Goal: Information Seeking & Learning: Learn about a topic

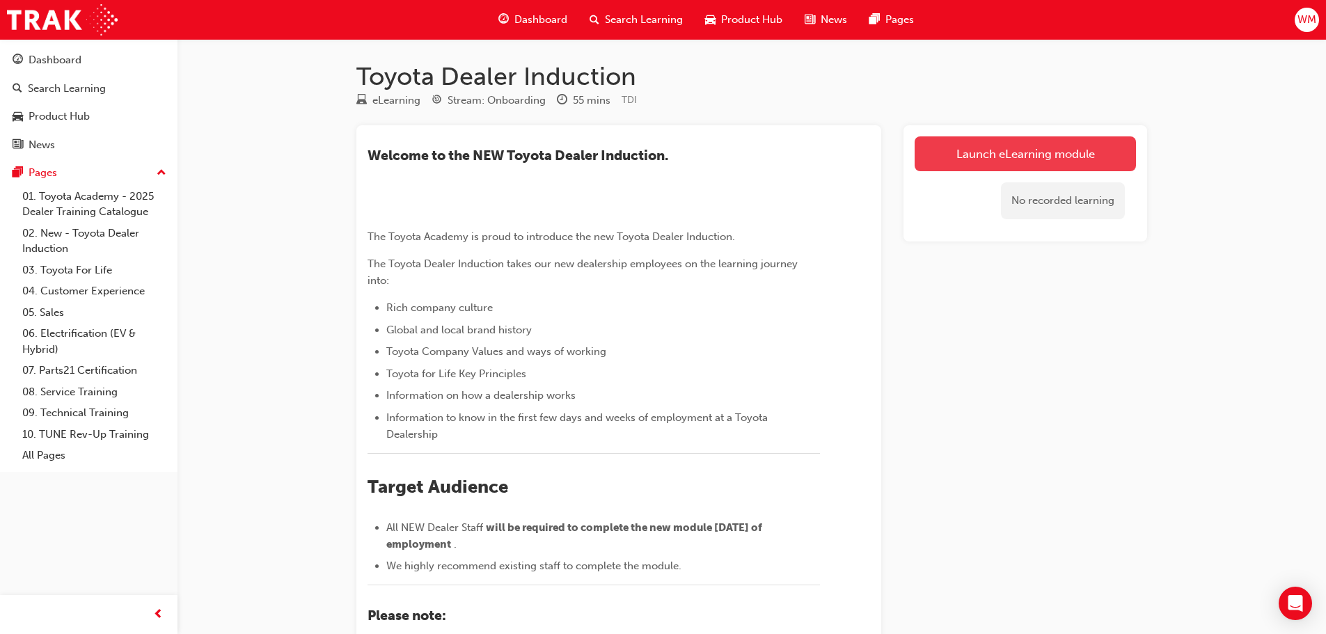
click at [1083, 156] on link "Launch eLearning module" at bounding box center [1024, 153] width 221 height 35
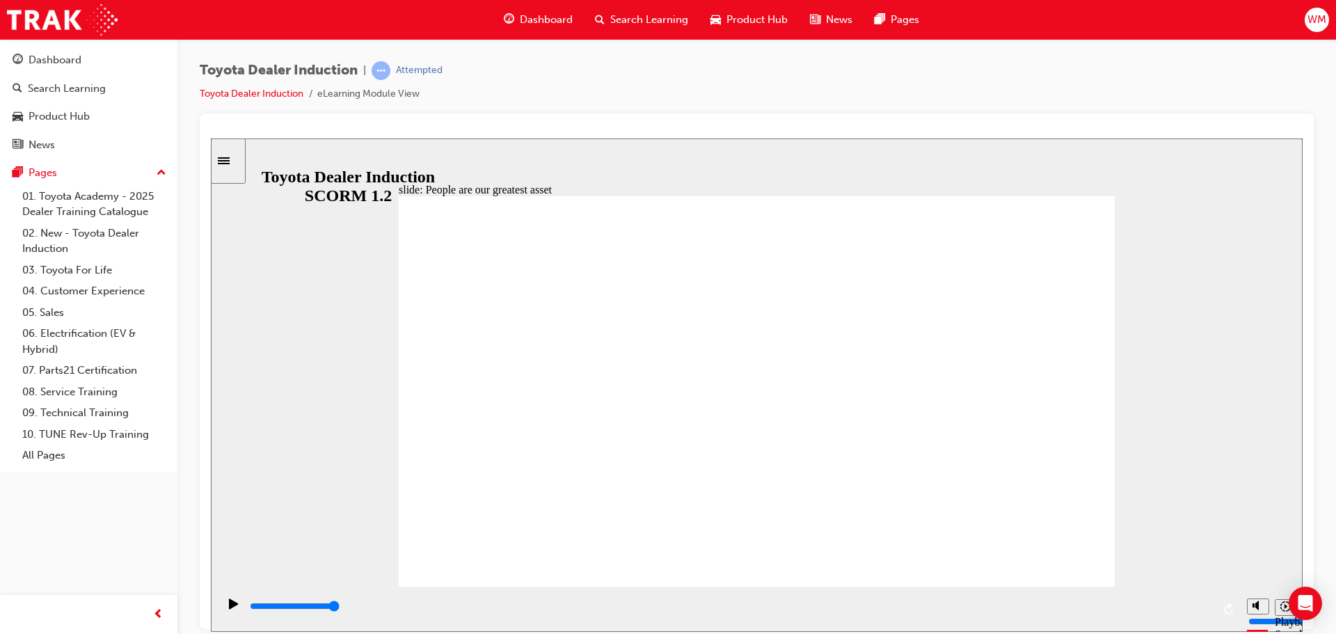
type input "7500"
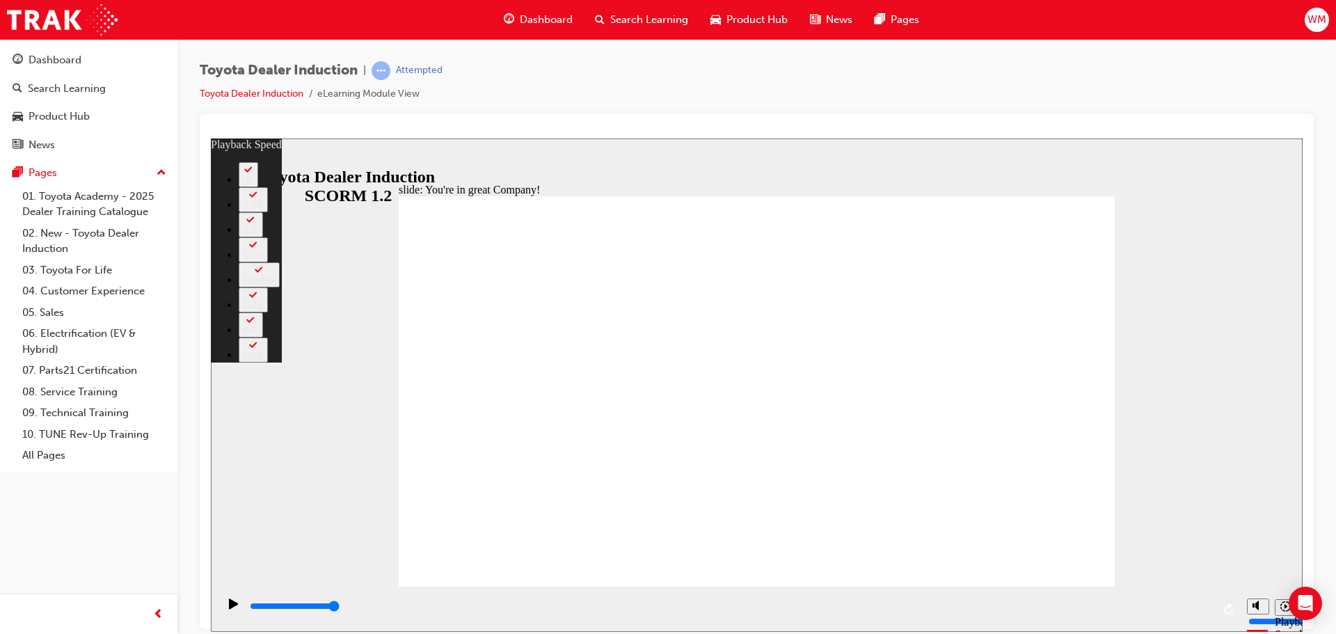
type input "4"
type input "7"
type input "4"
type input "7"
type input "4"
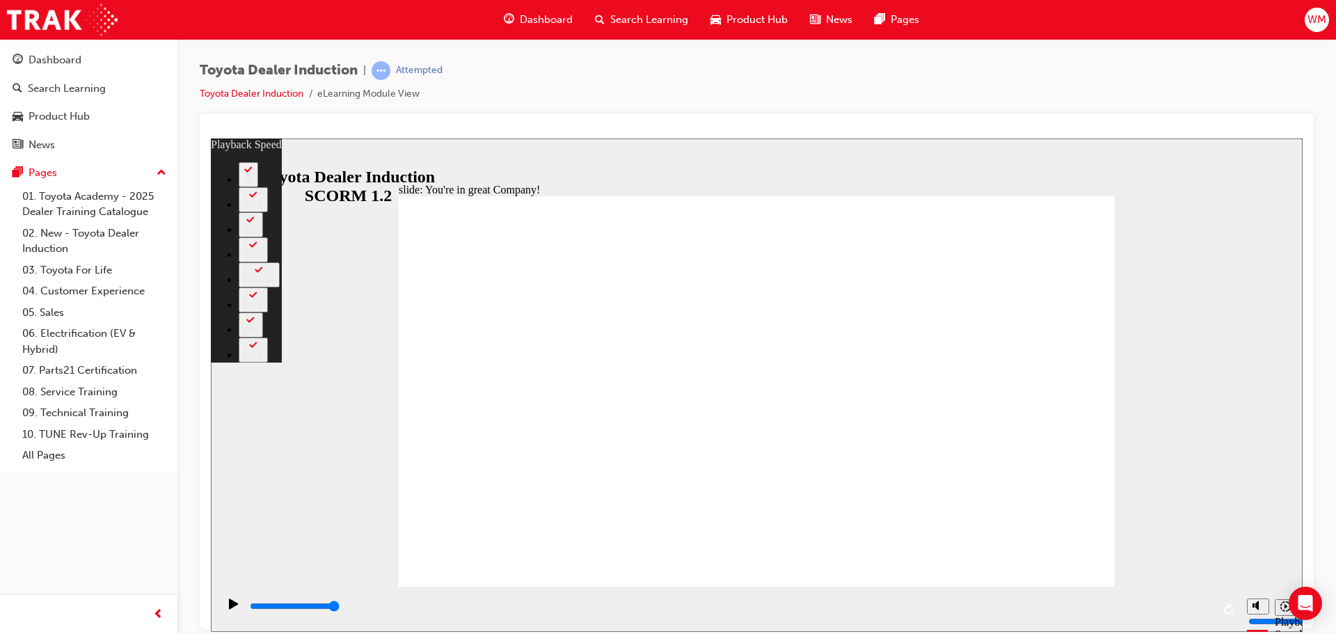
type input "7"
type input "4"
type input "7"
type input "4"
type input "7"
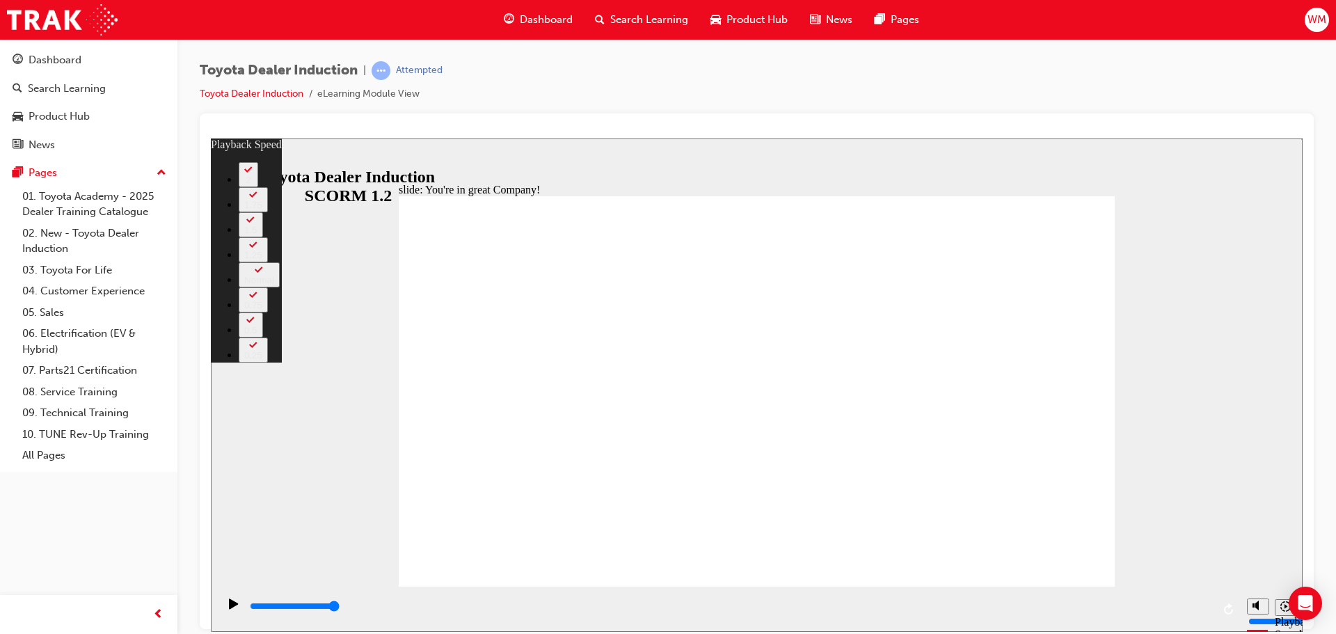
type input "4"
type input "7"
type input "6"
type input "4"
type input "6"
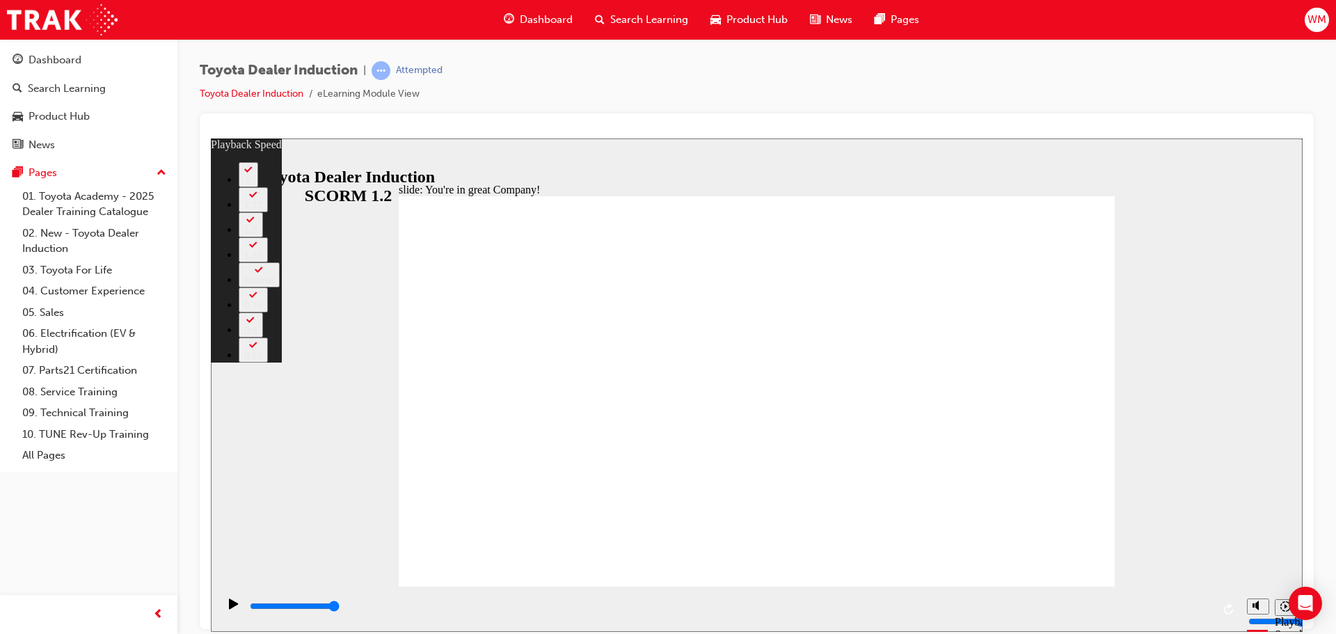
type input "6"
type input "4"
type input "6"
type input "4"
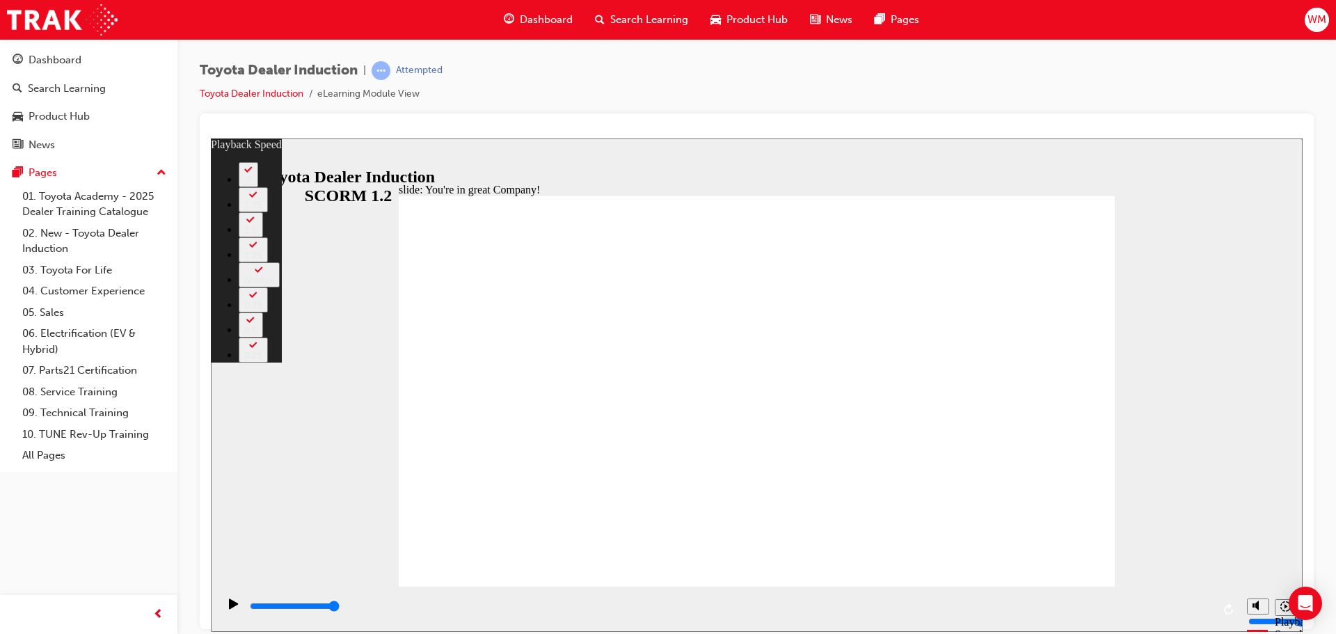
type input "6"
type input "5"
type input "4"
type input "5"
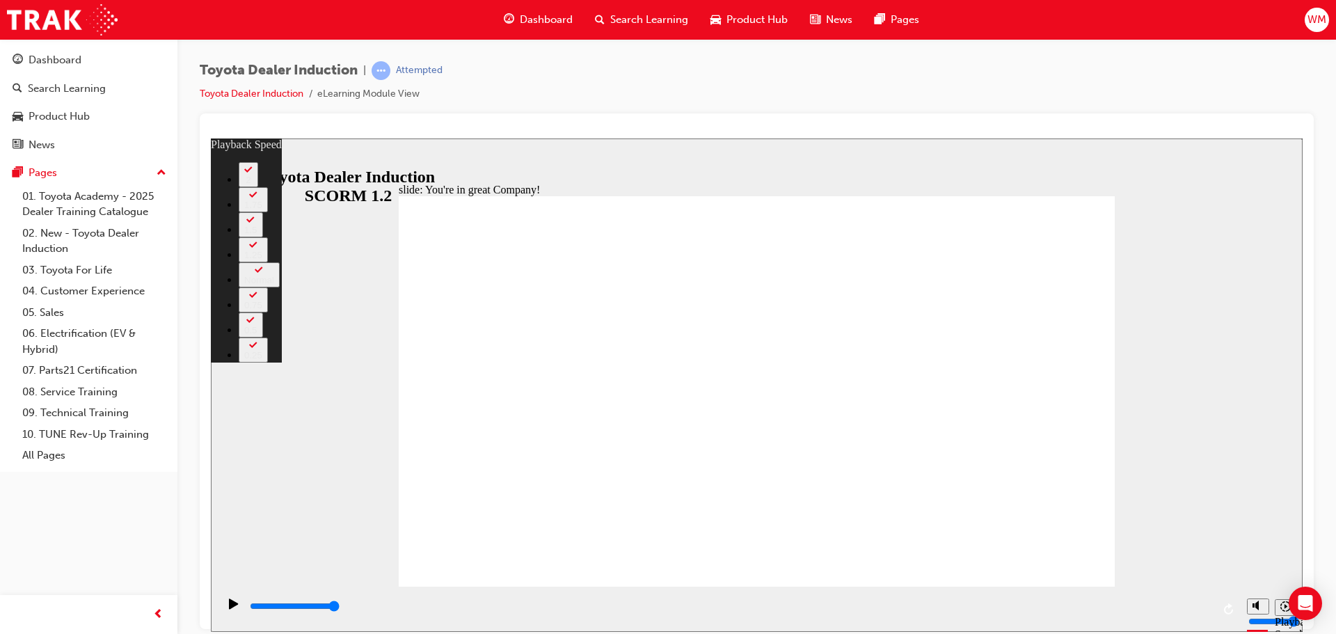
type input "4"
type input "5"
type input "4"
type input "5"
type input "4"
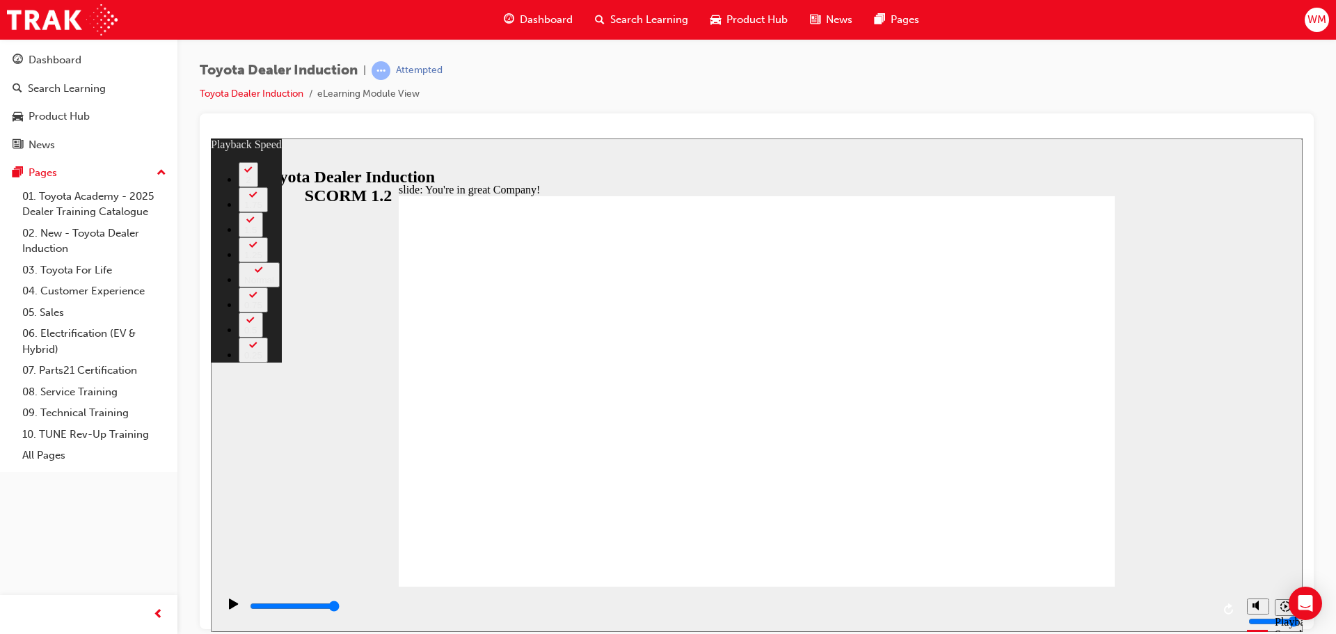
type input "5"
type input "4"
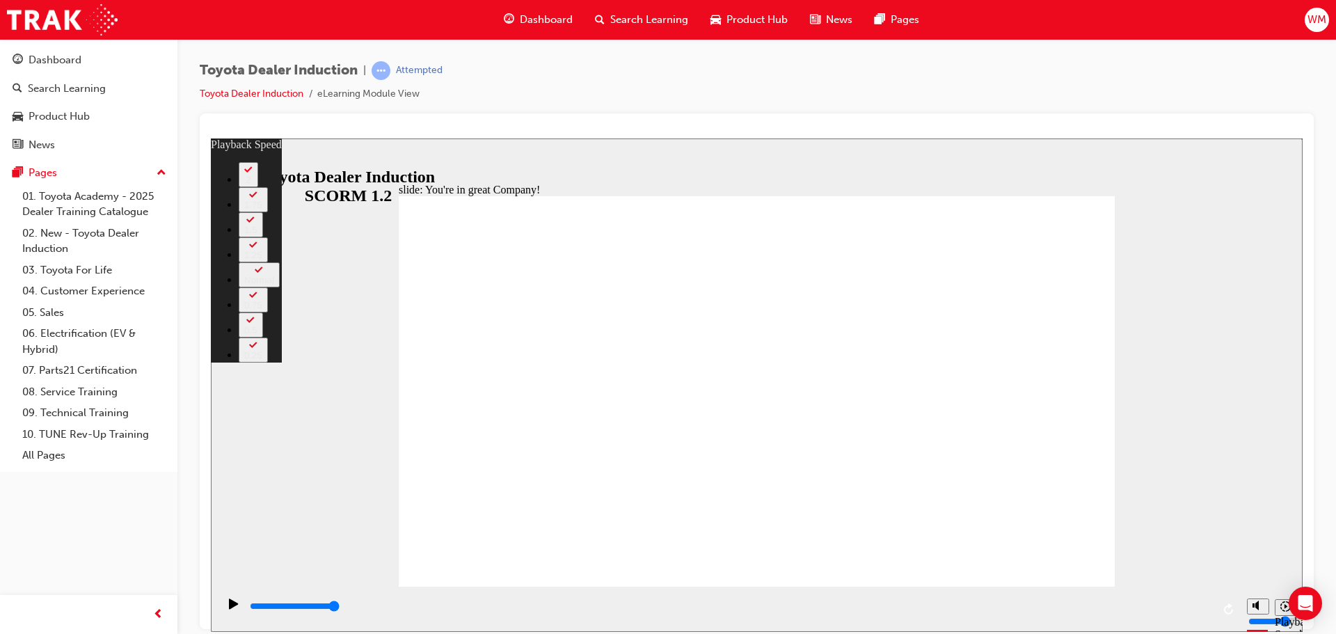
type input "4"
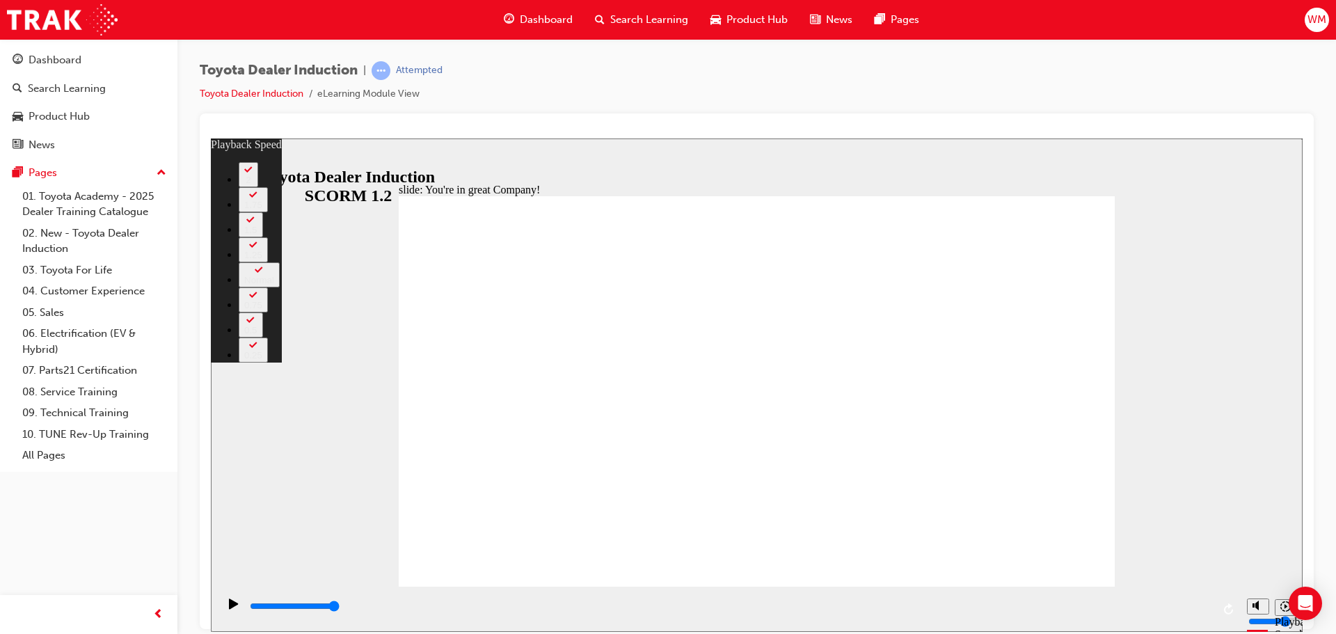
type input "5"
type input "4"
type input "5"
type input "4"
type input "5"
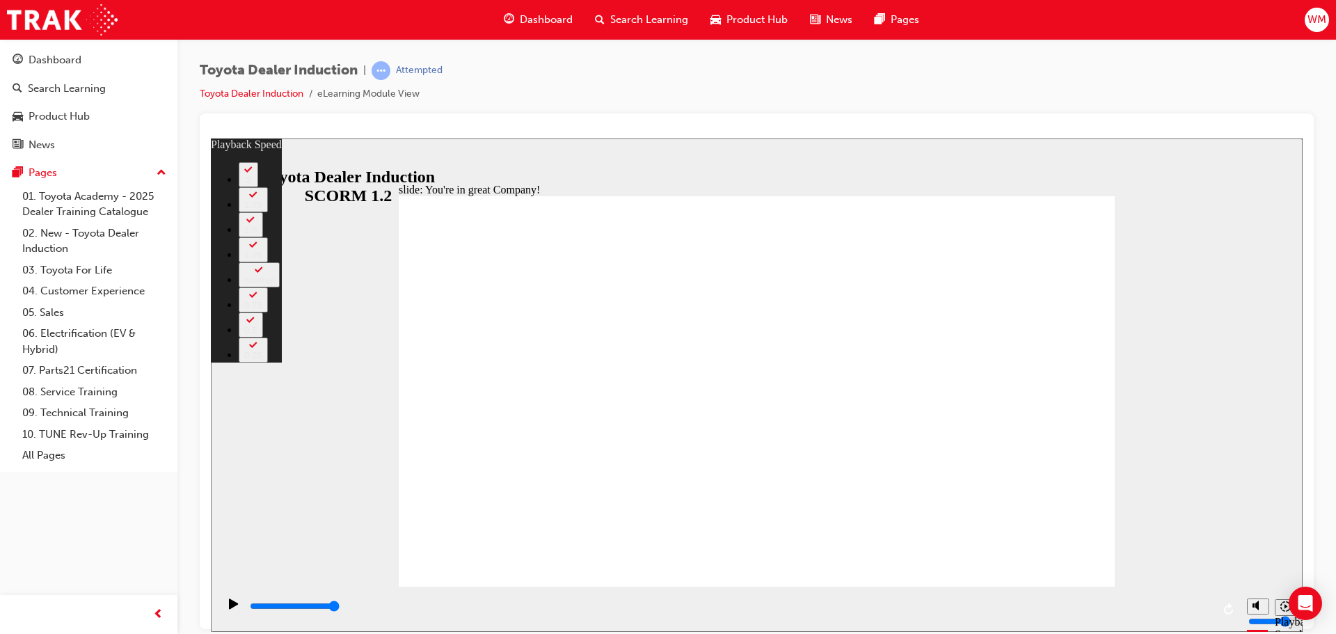
type input "4"
type input "5"
type input "4"
type input "5"
type input "4"
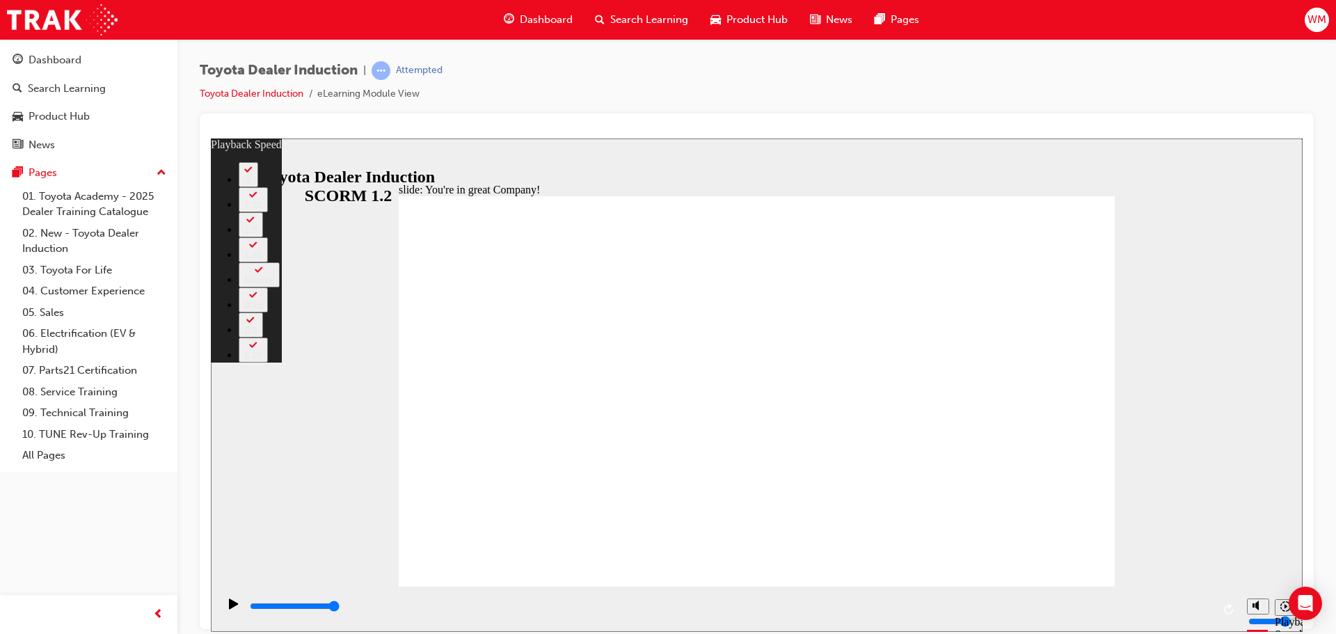
type input "5"
type input "4"
type input "5"
type input "3"
type input "5"
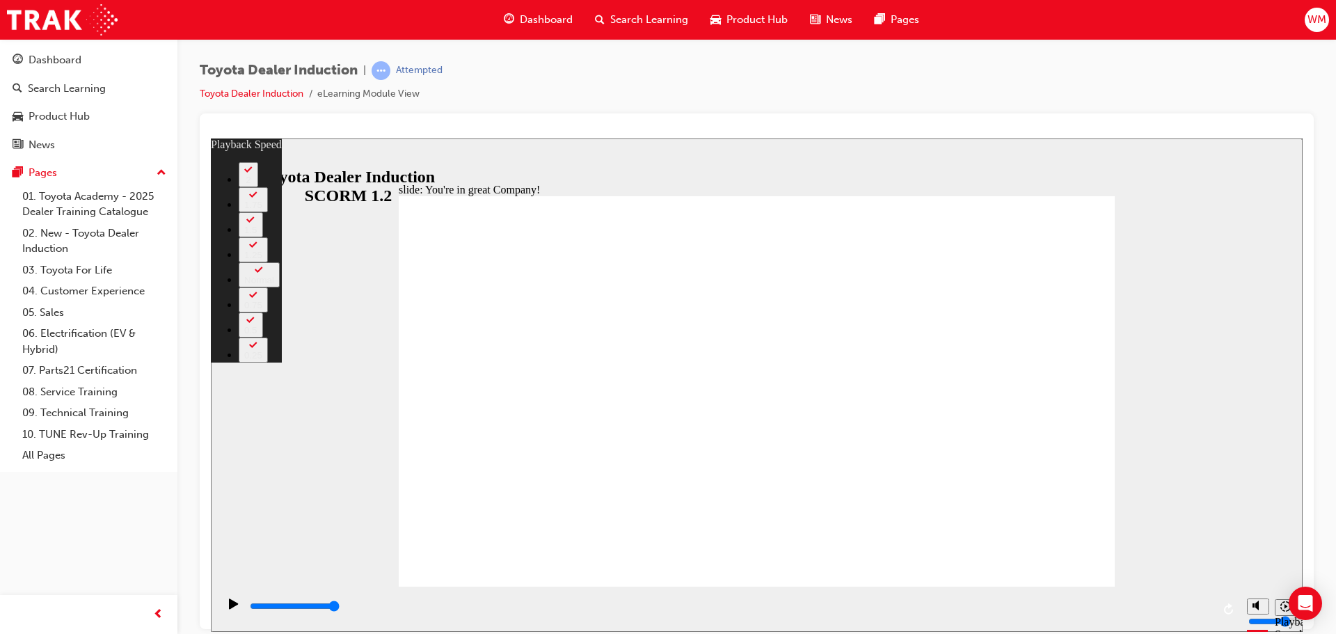
type input "3"
type input "5"
type input "3"
type input "5"
type input "3"
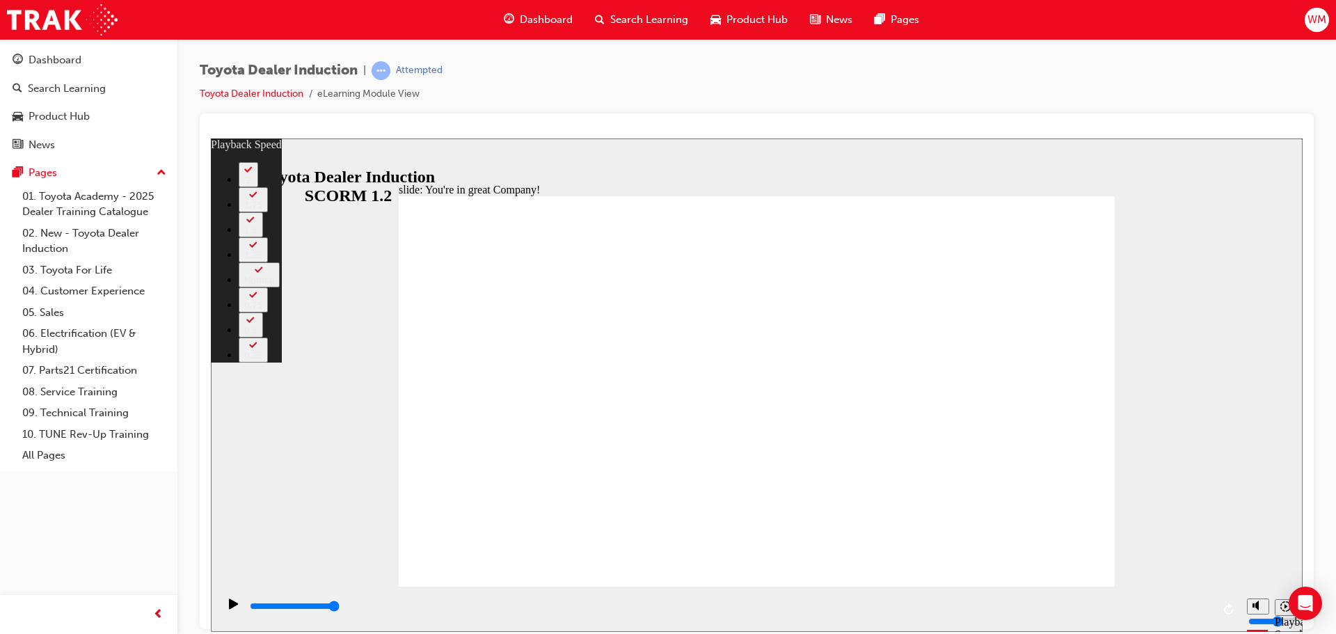
type input "3"
type input "5"
type input "3"
type input "5"
type input "3"
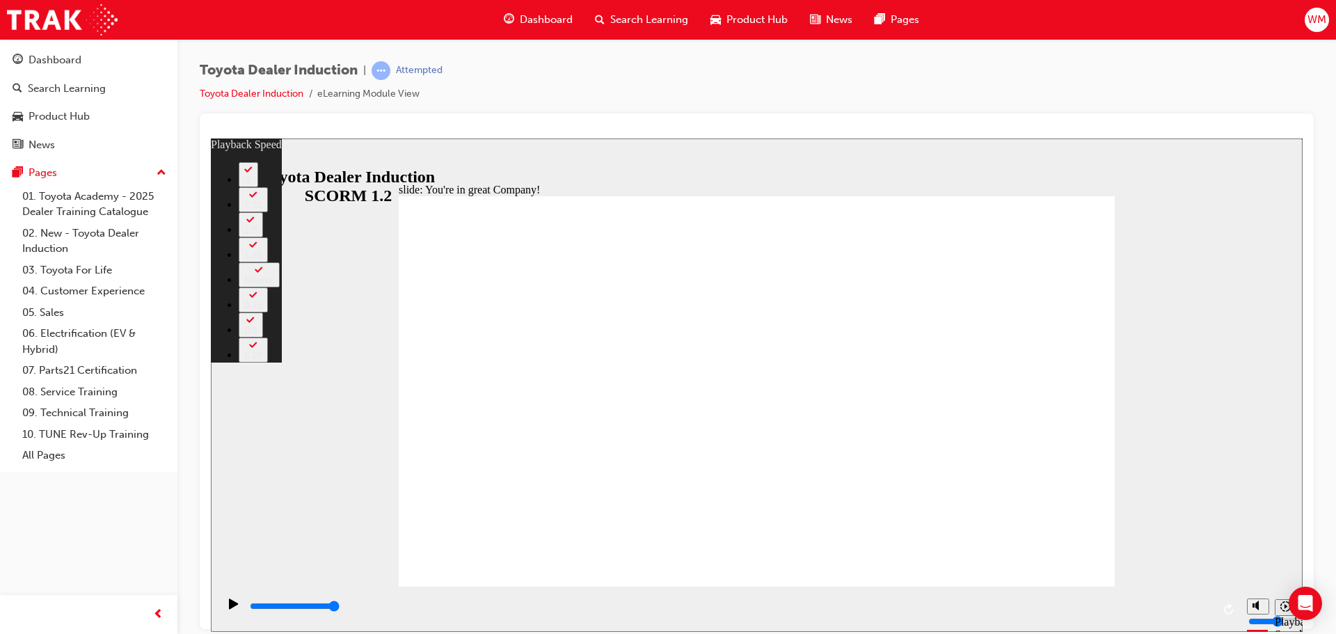
type input "5"
type input "3"
type input "6"
type input "3"
type input "6"
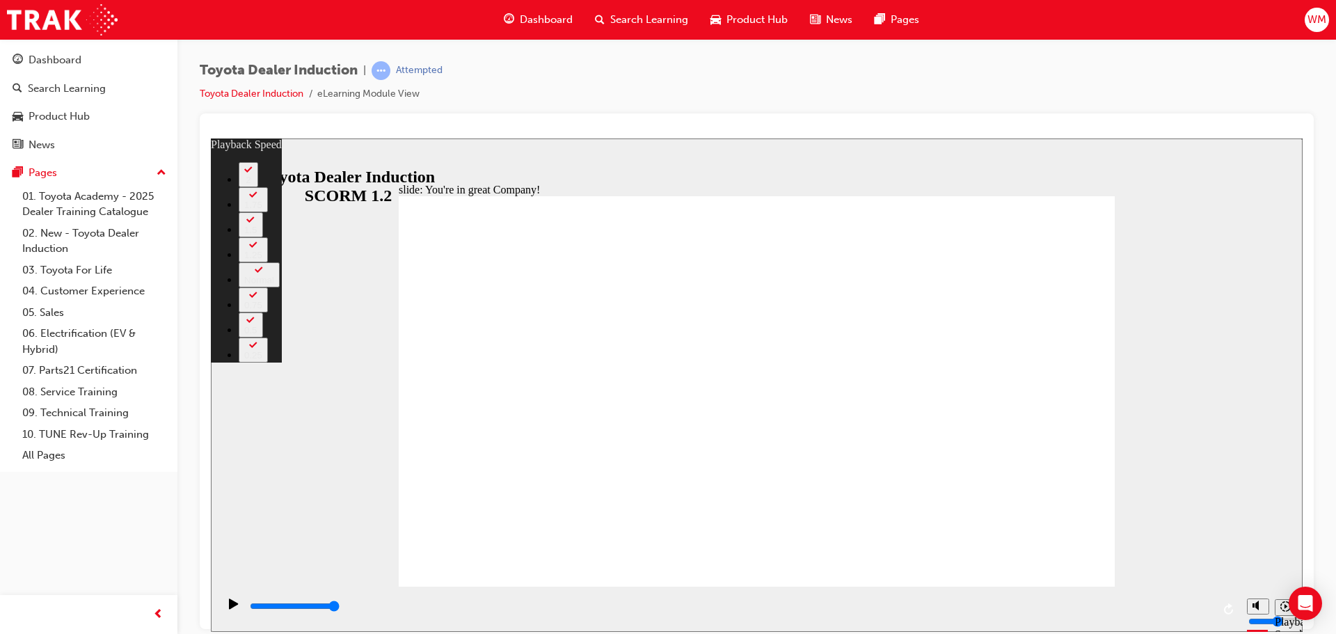
type input "3"
type input "2"
type input "6"
type input "2"
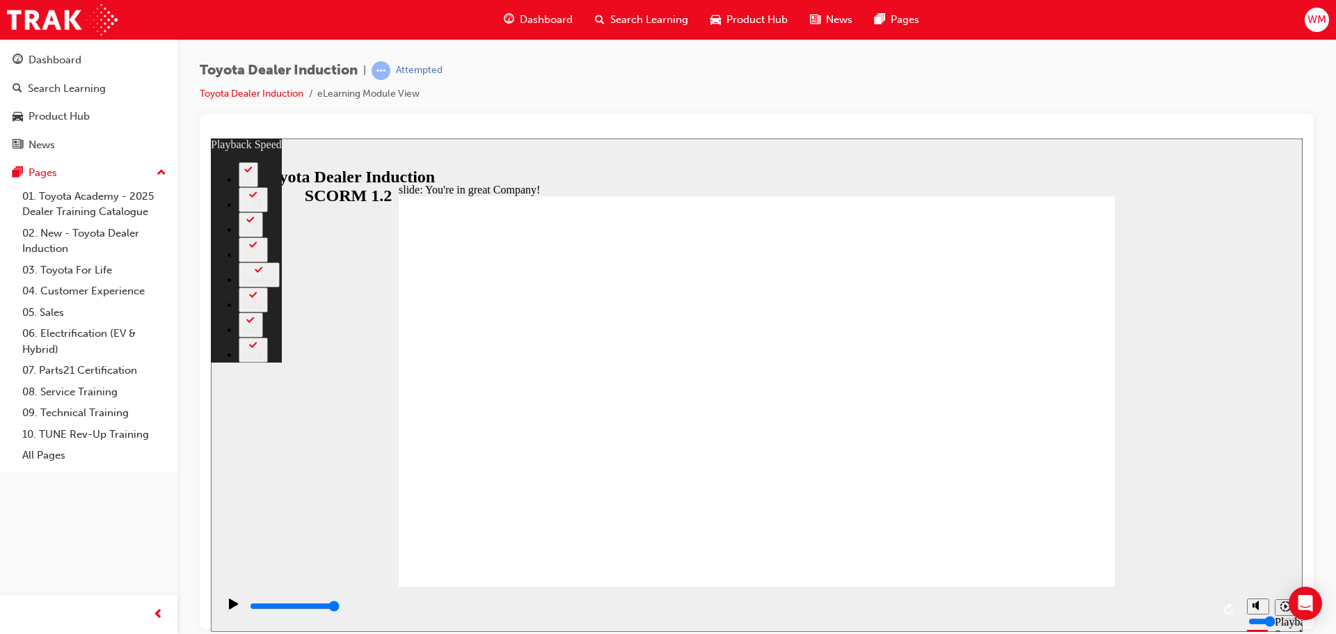
type input "6"
type input "2"
type input "6"
type input "2"
type input "6"
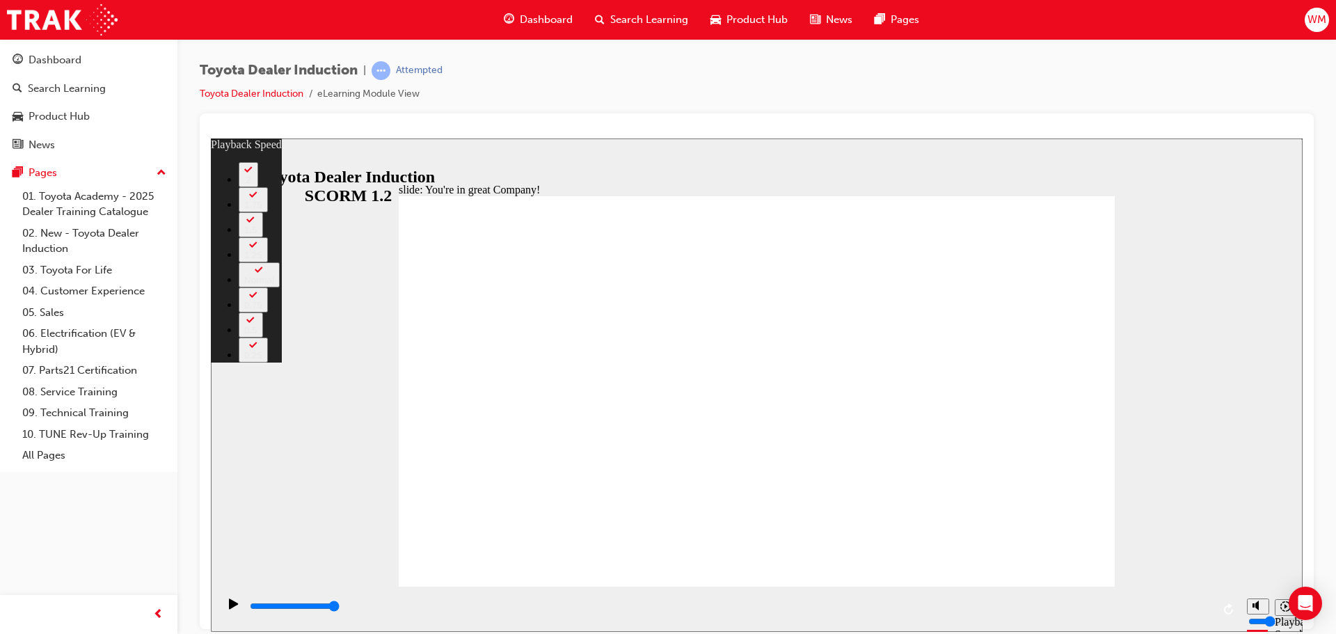
type input "2"
type input "6"
type input "2"
type input "6"
type input "2"
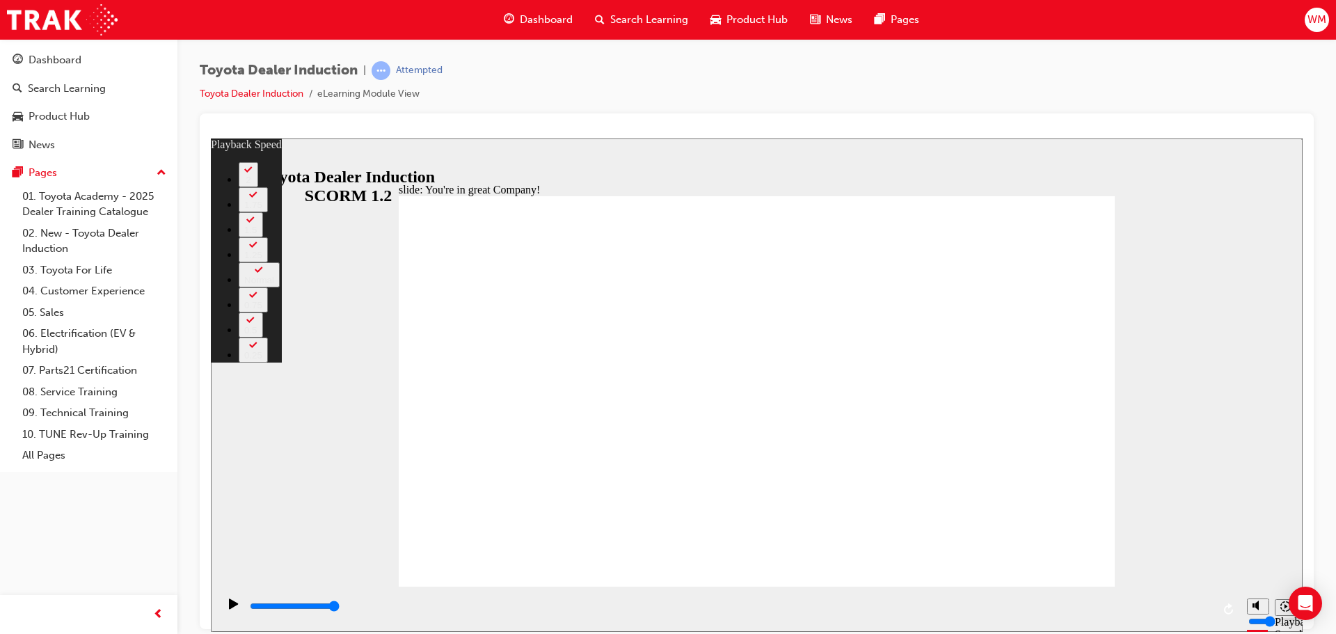
type input "6"
type input "2"
type input "6"
type input "2"
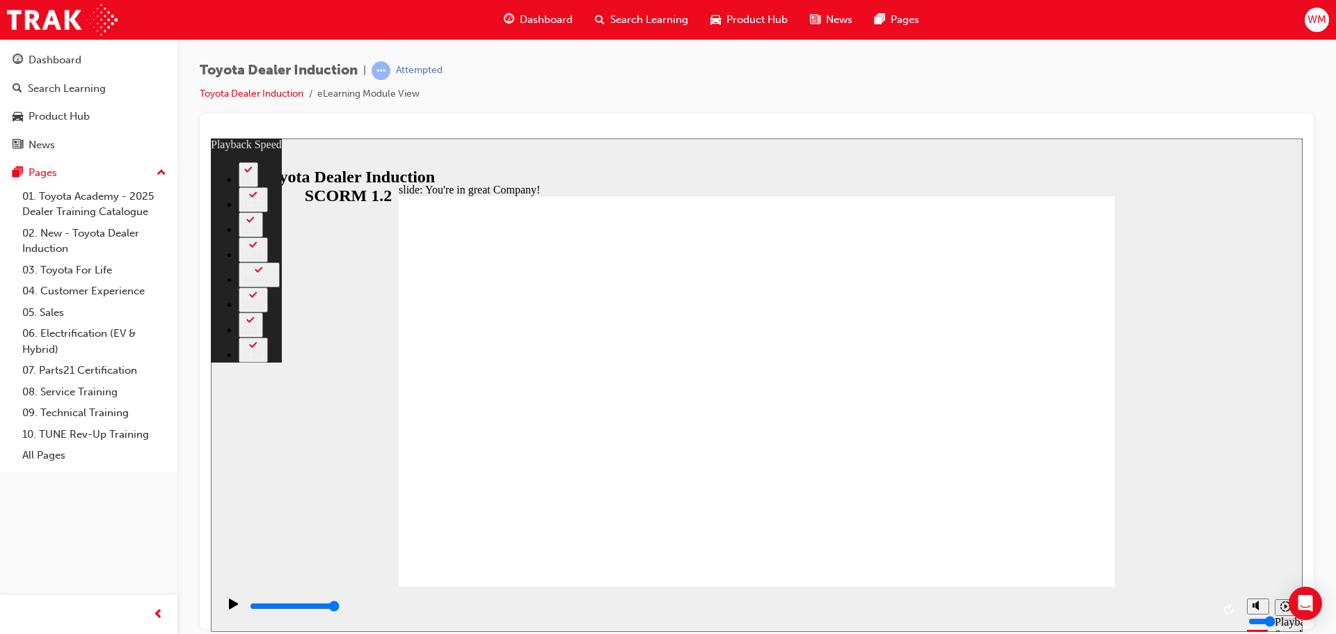
type input "6"
type input "2"
type input "1"
type input "6"
type input "1"
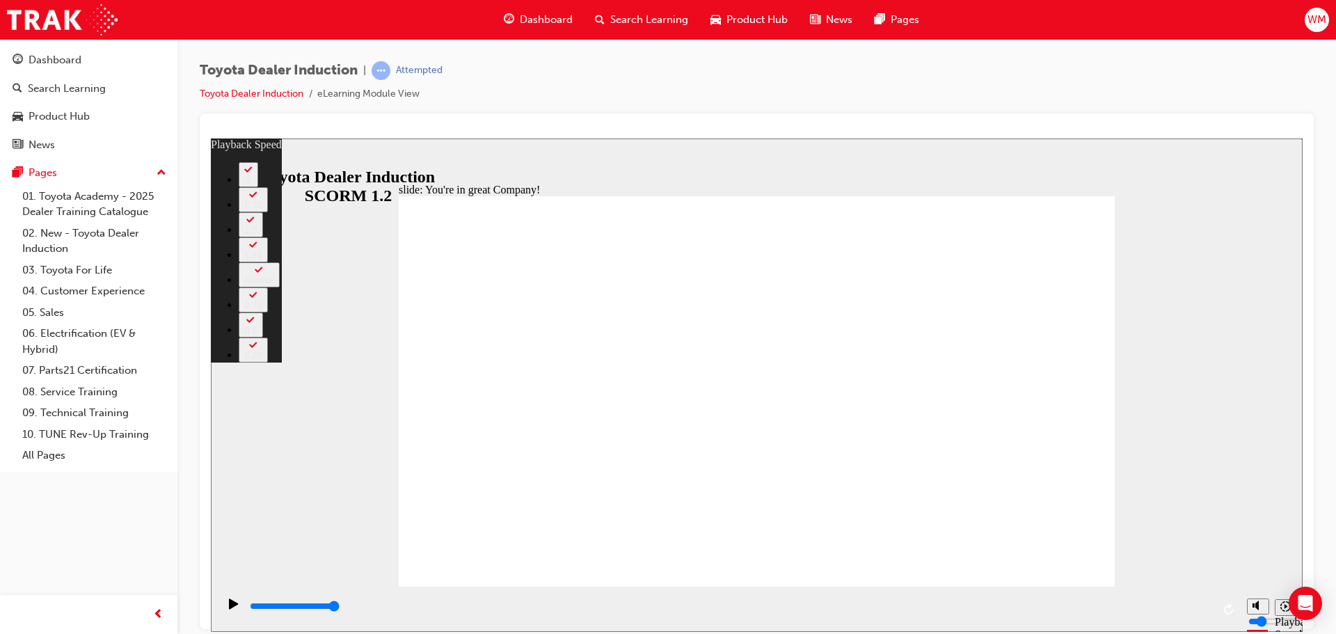
type input "6"
type input "1"
type input "6"
type input "1"
type input "6"
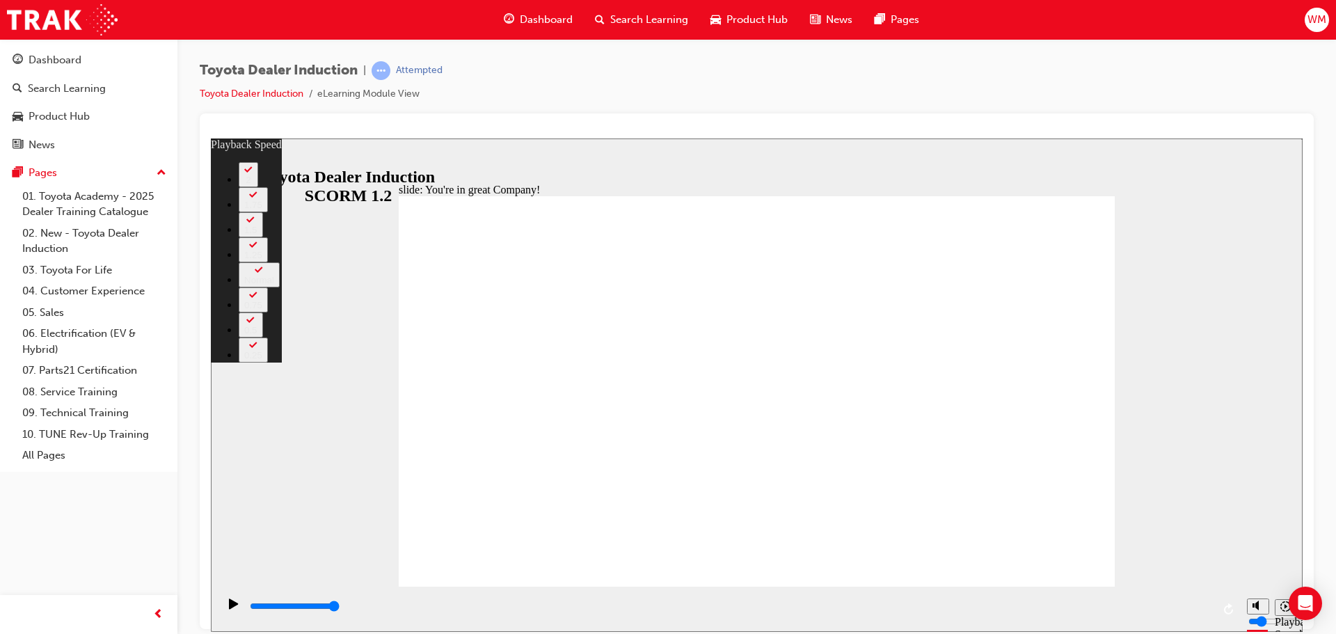
type input "1"
type input "6"
type input "1"
type input "6"
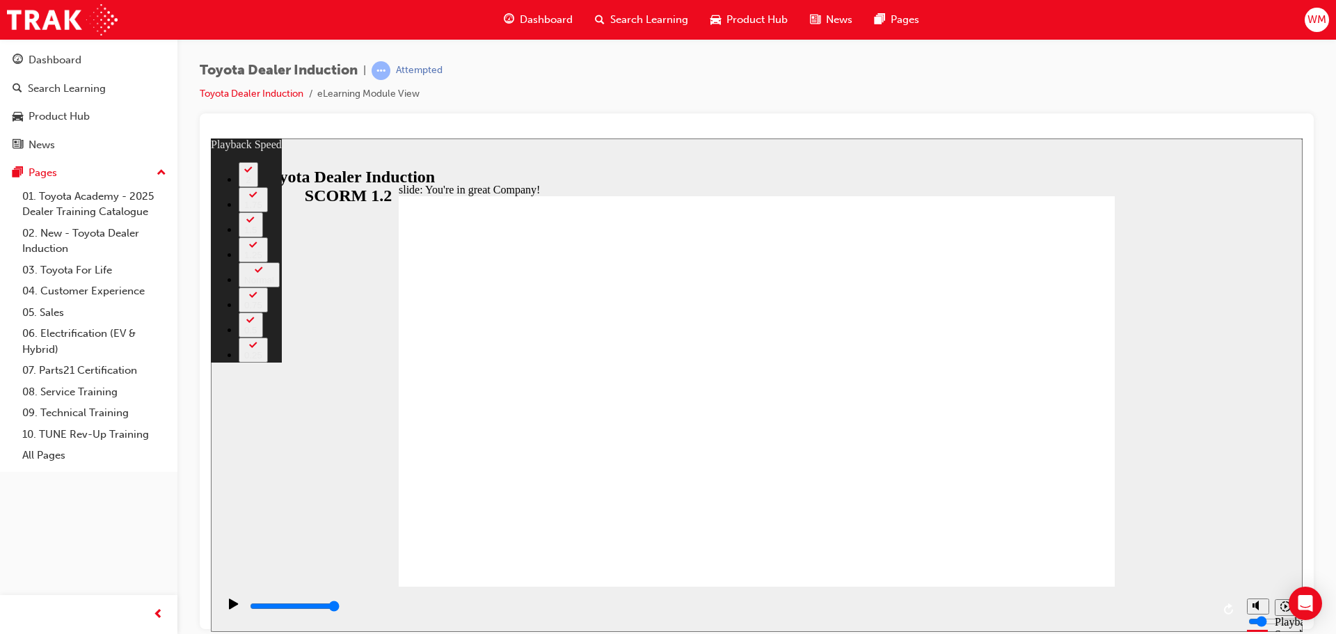
type input "1"
type input "6"
type input "1"
type input "6"
type input "1"
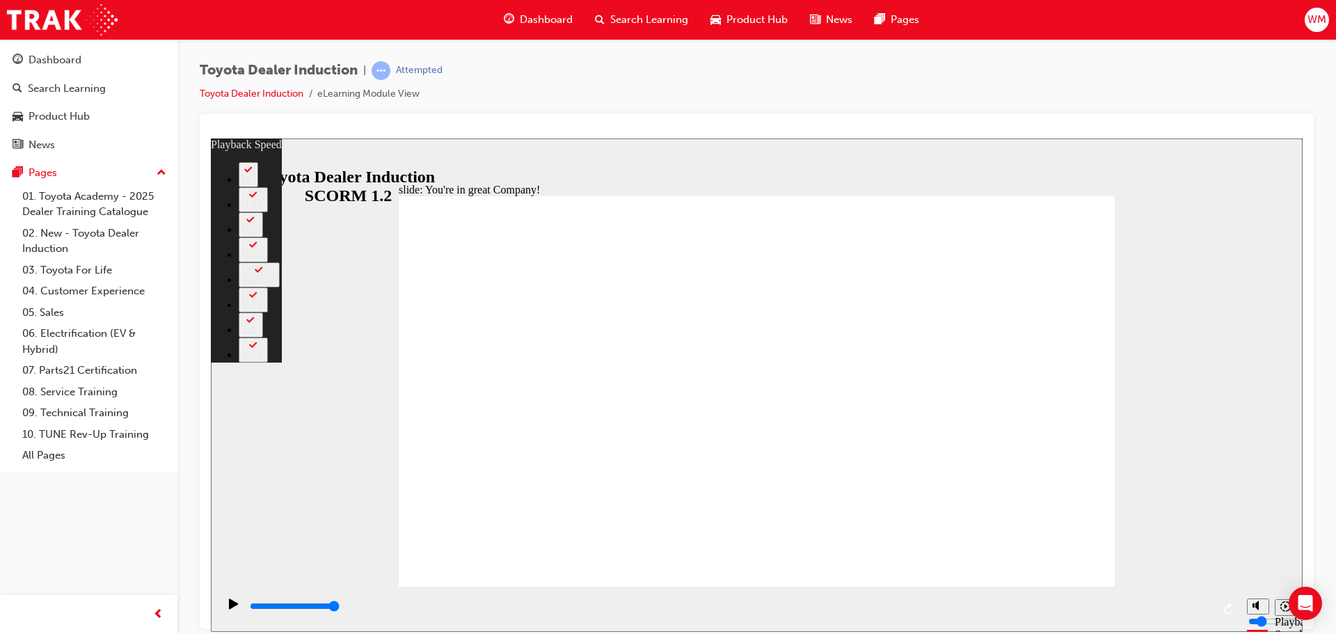
type input "6"
type input "1"
type input "6"
type input "1"
type input "7"
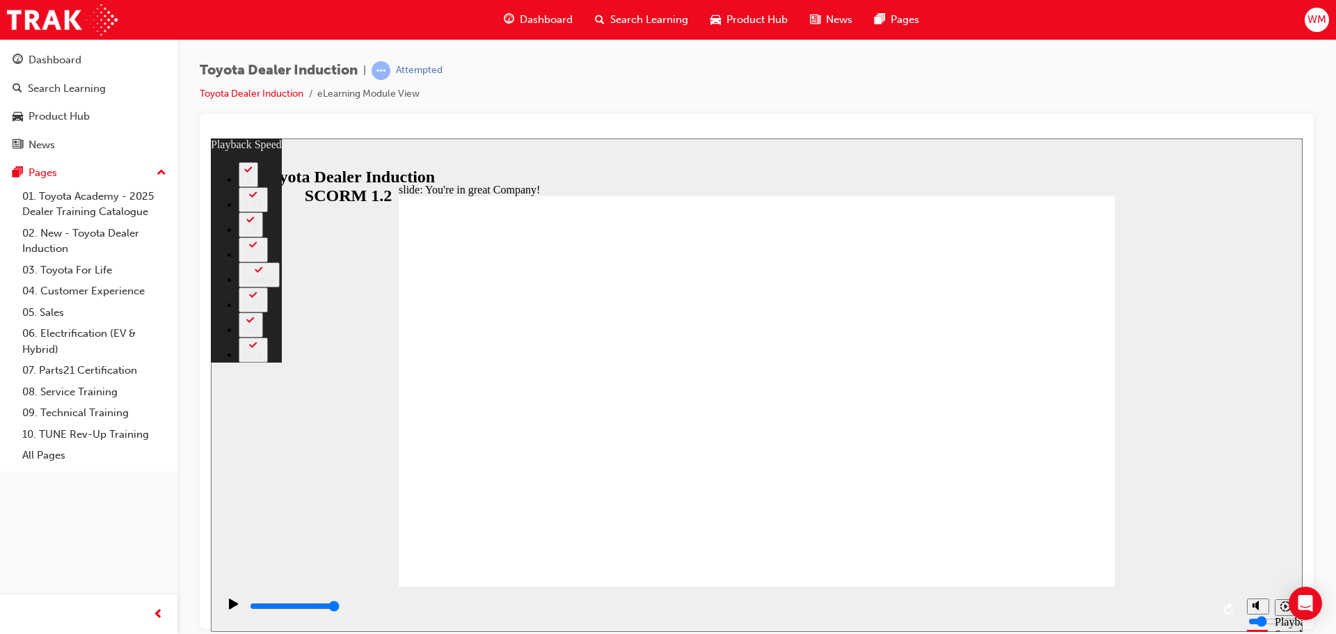
type input "1"
type input "7"
type input "1"
type input "7"
type input "1"
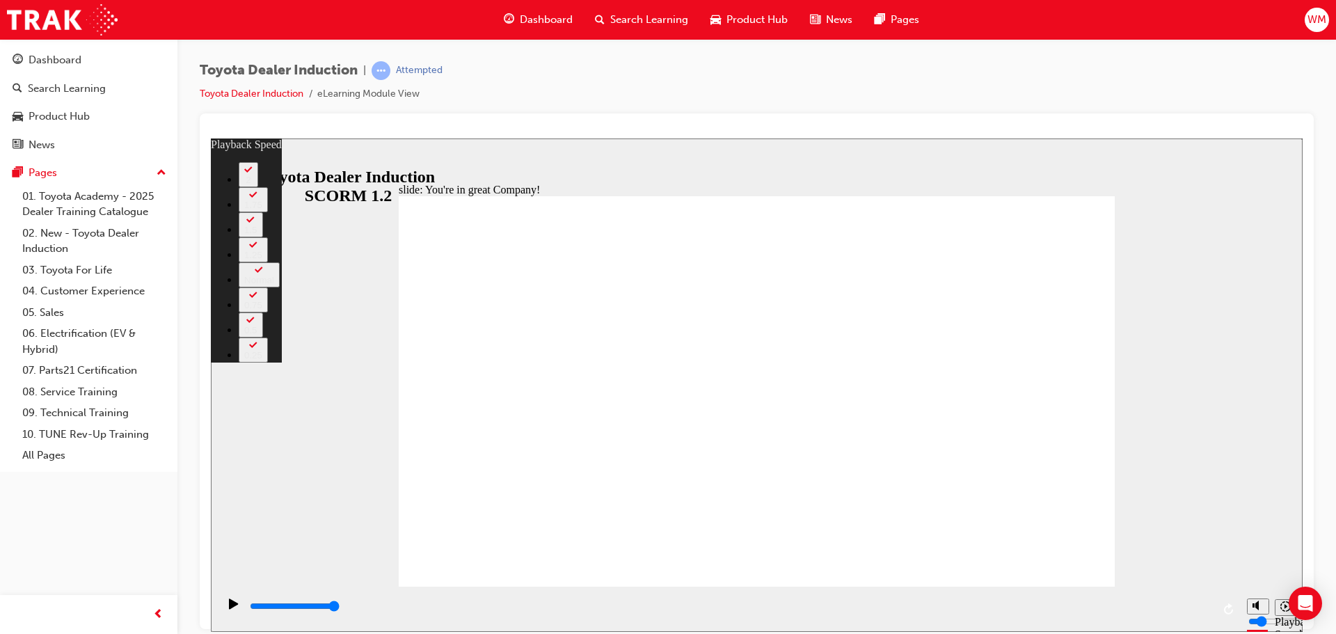
type input "7"
type input "1"
type input "7"
type input "1"
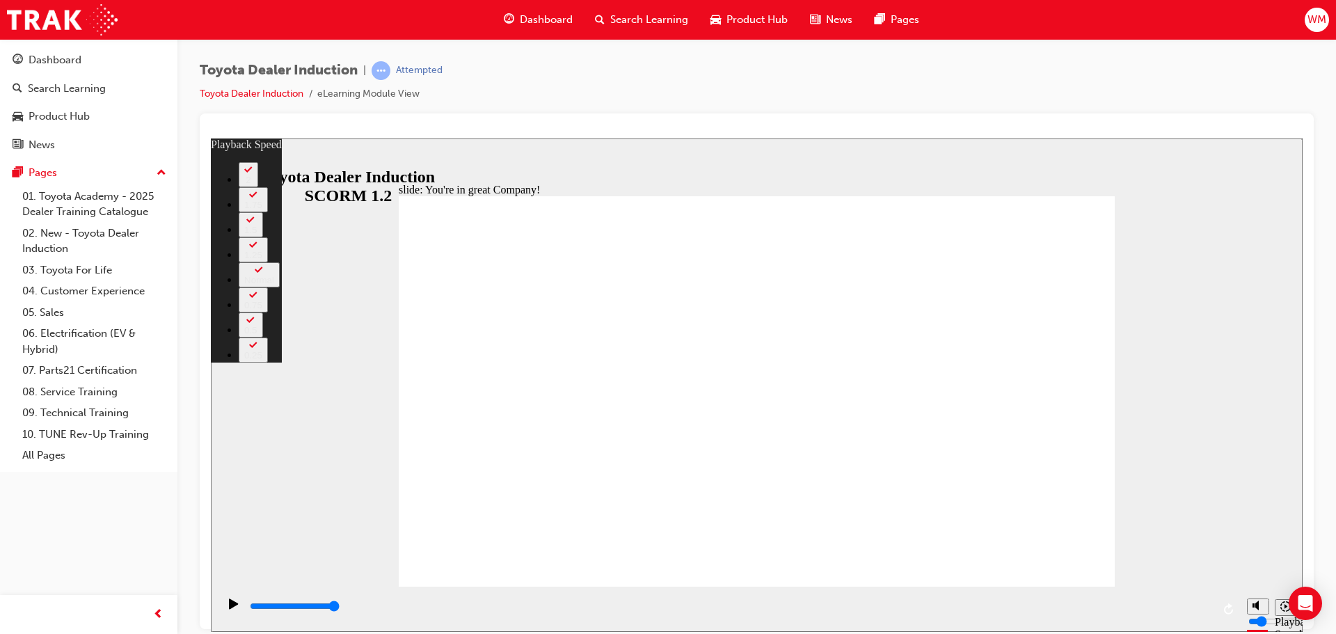
type input "7"
type input "1"
type input "7"
type input "1"
type input "7"
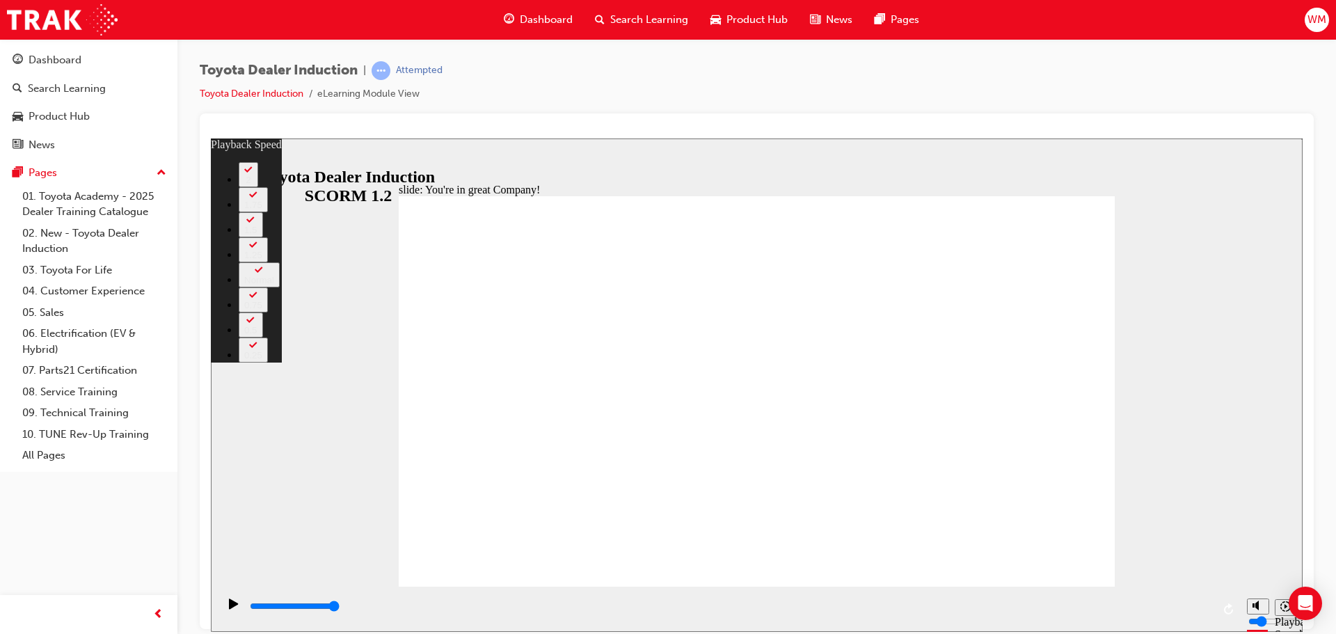
type input "1"
type input "7"
type input "1"
type input "7"
type input "2"
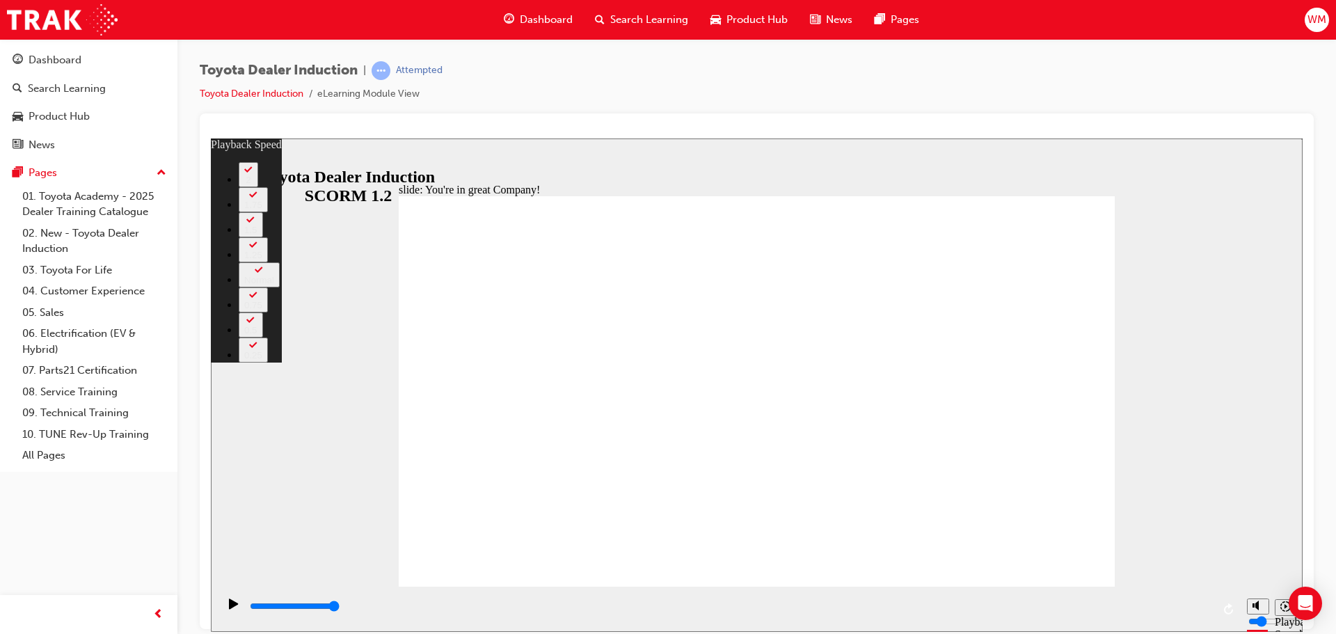
type input "7"
type input "2"
type input "8"
type input "2"
type input "8"
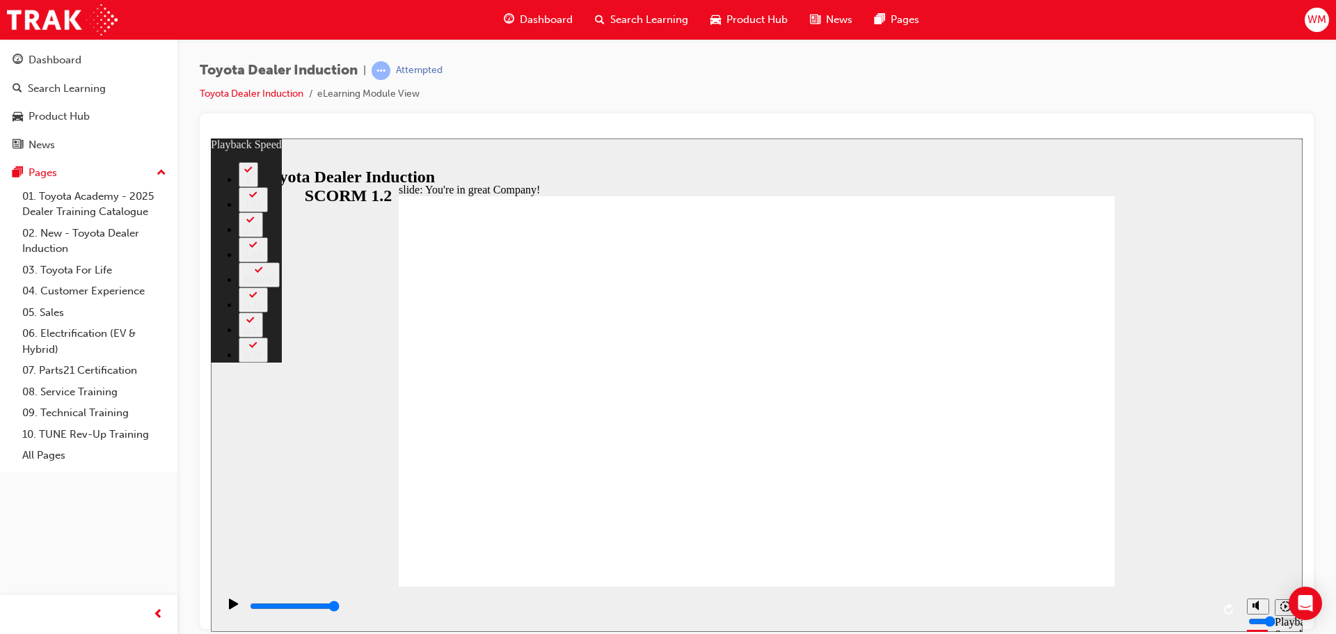
type input "2"
type input "8"
type input "2"
type input "8"
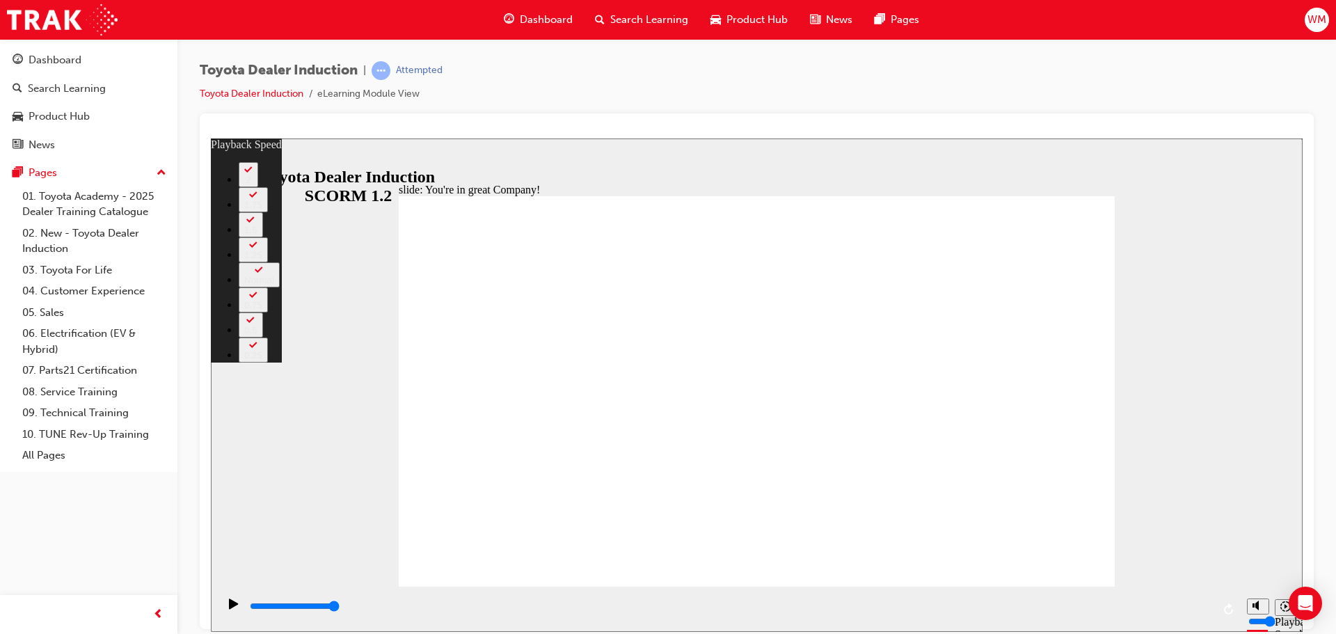
type input "2"
type input "8"
type input "2"
drag, startPoint x: 991, startPoint y: 523, endPoint x: 994, endPoint y: 543, distance: 20.4
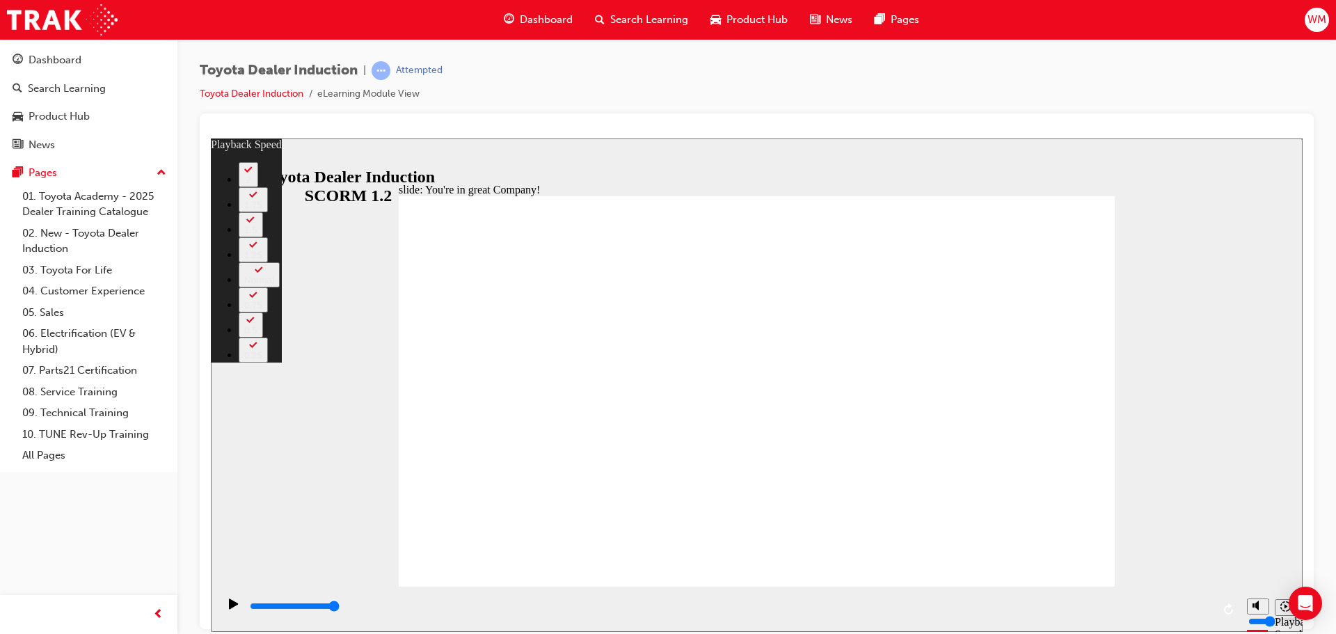
type input "156"
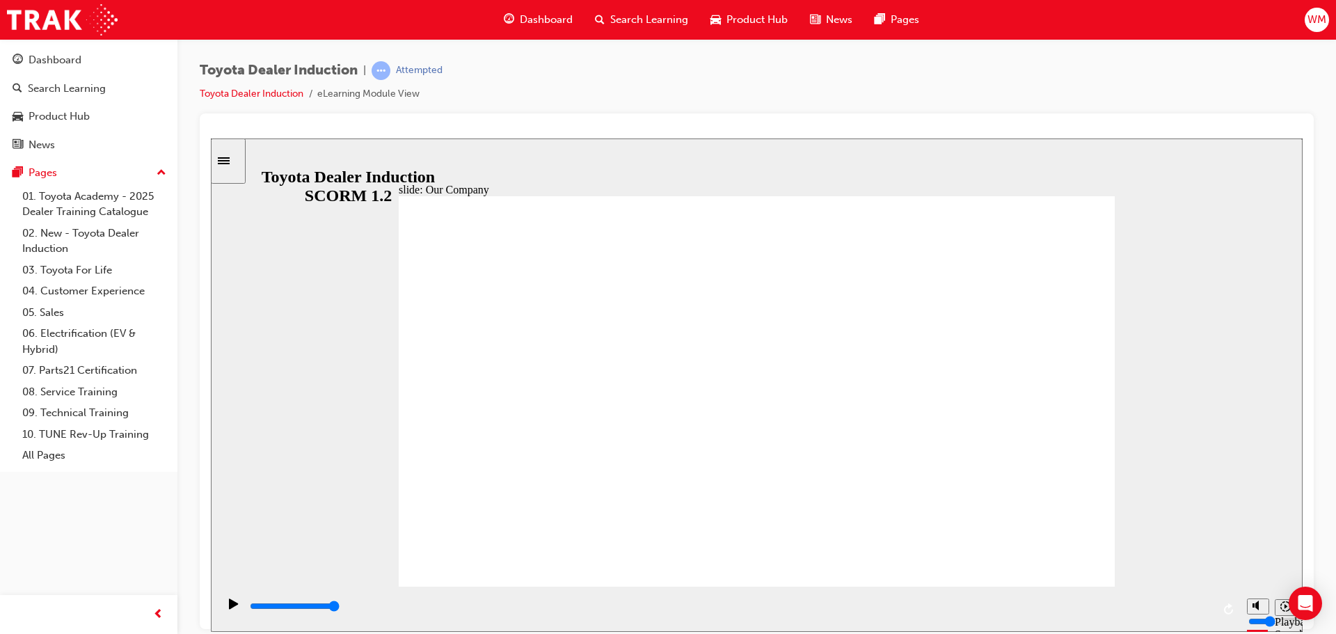
drag, startPoint x: 545, startPoint y: 502, endPoint x: 674, endPoint y: 510, distance: 129.7
drag, startPoint x: 761, startPoint y: 511, endPoint x: 845, endPoint y: 514, distance: 83.5
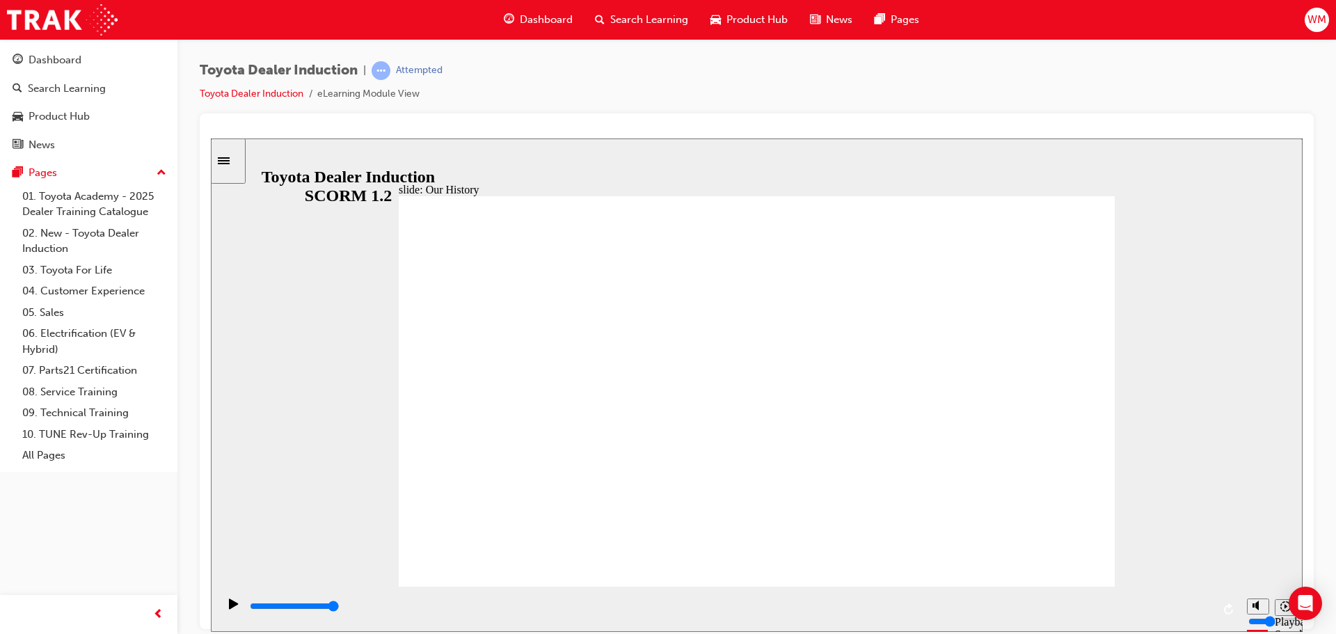
drag, startPoint x: 758, startPoint y: 495, endPoint x: 996, endPoint y: 546, distance: 243.2
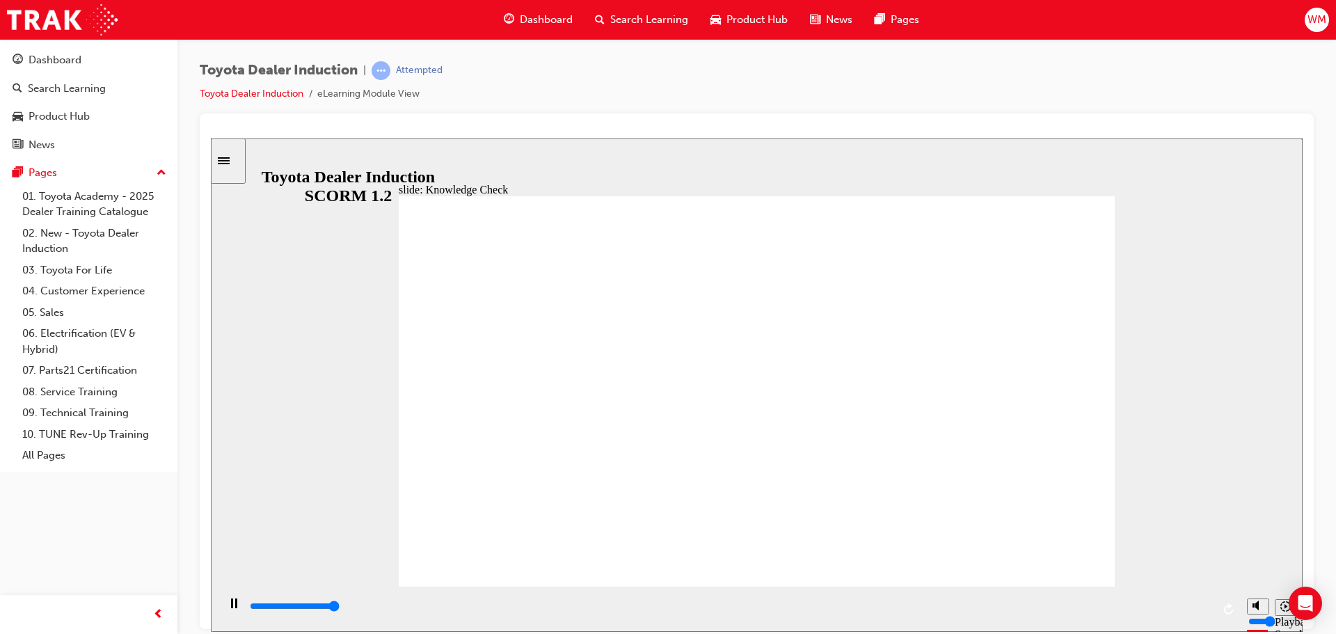
type input "5000"
radio input "true"
type input "3800"
radio input "true"
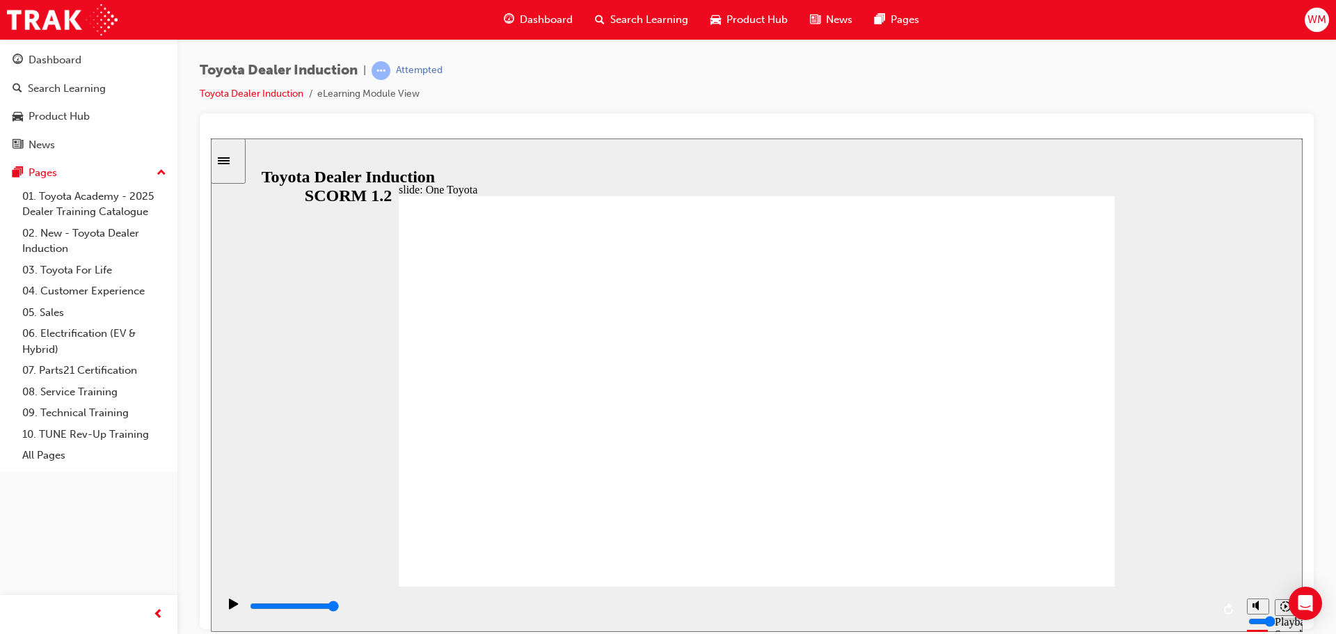
type input "15300"
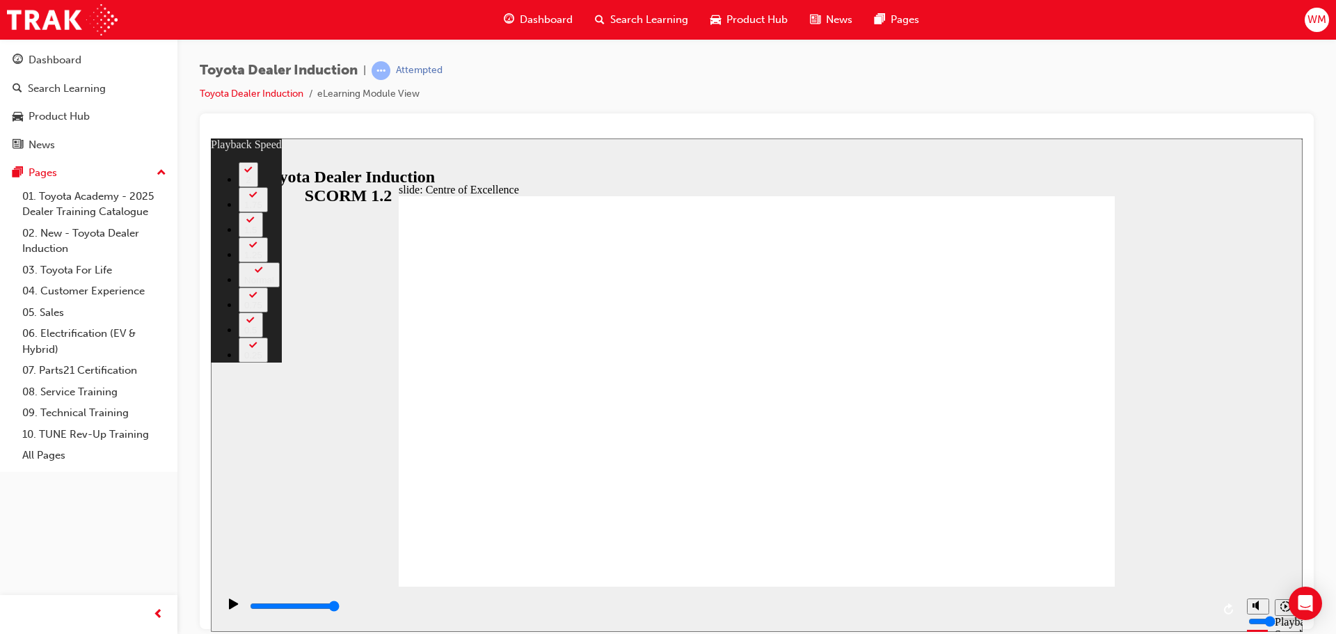
type input "248"
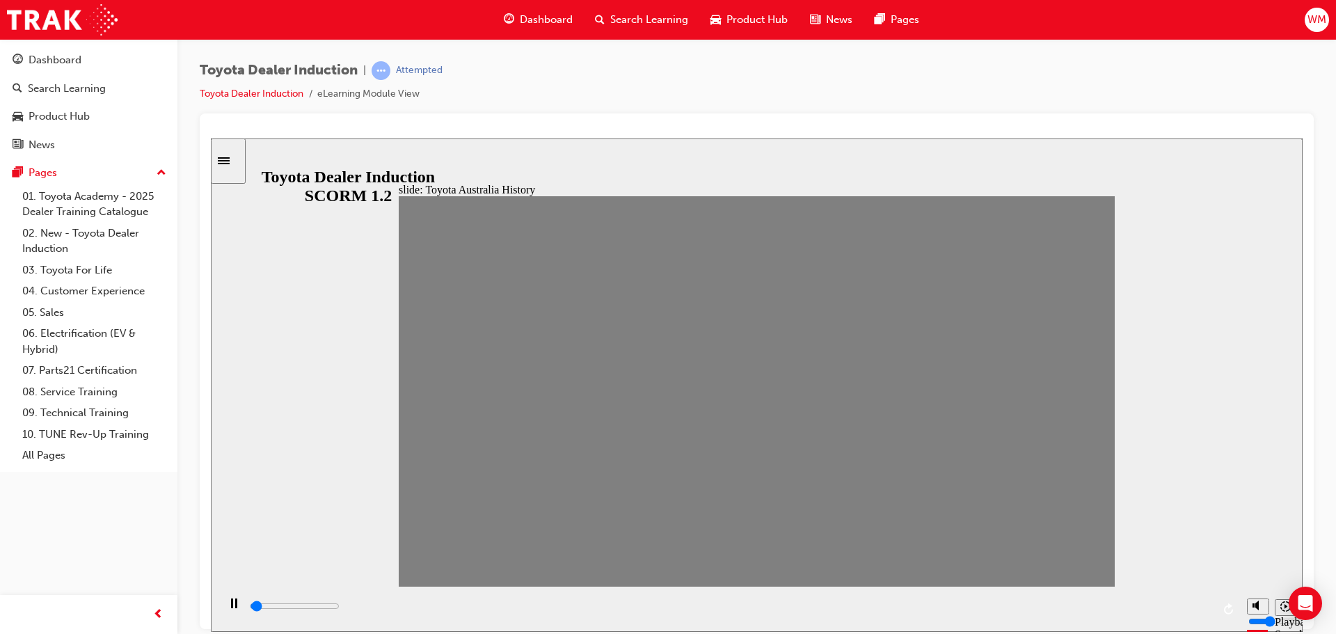
drag, startPoint x: 415, startPoint y: 395, endPoint x: 444, endPoint y: 395, distance: 28.5
drag, startPoint x: 463, startPoint y: 403, endPoint x: 496, endPoint y: 394, distance: 34.6
drag, startPoint x: 488, startPoint y: 394, endPoint x: 520, endPoint y: 395, distance: 32.0
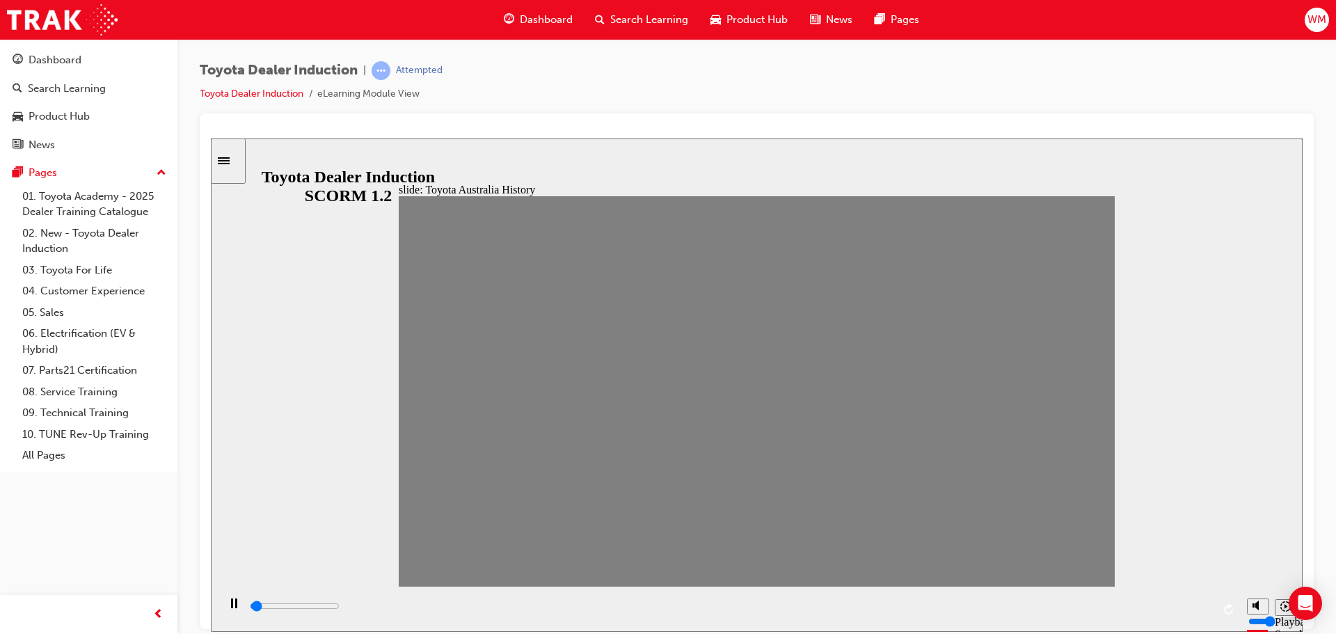
drag, startPoint x: 519, startPoint y: 401, endPoint x: 554, endPoint y: 406, distance: 35.2
drag, startPoint x: 558, startPoint y: 398, endPoint x: 593, endPoint y: 403, distance: 35.1
drag, startPoint x: 576, startPoint y: 395, endPoint x: 619, endPoint y: 397, distance: 43.2
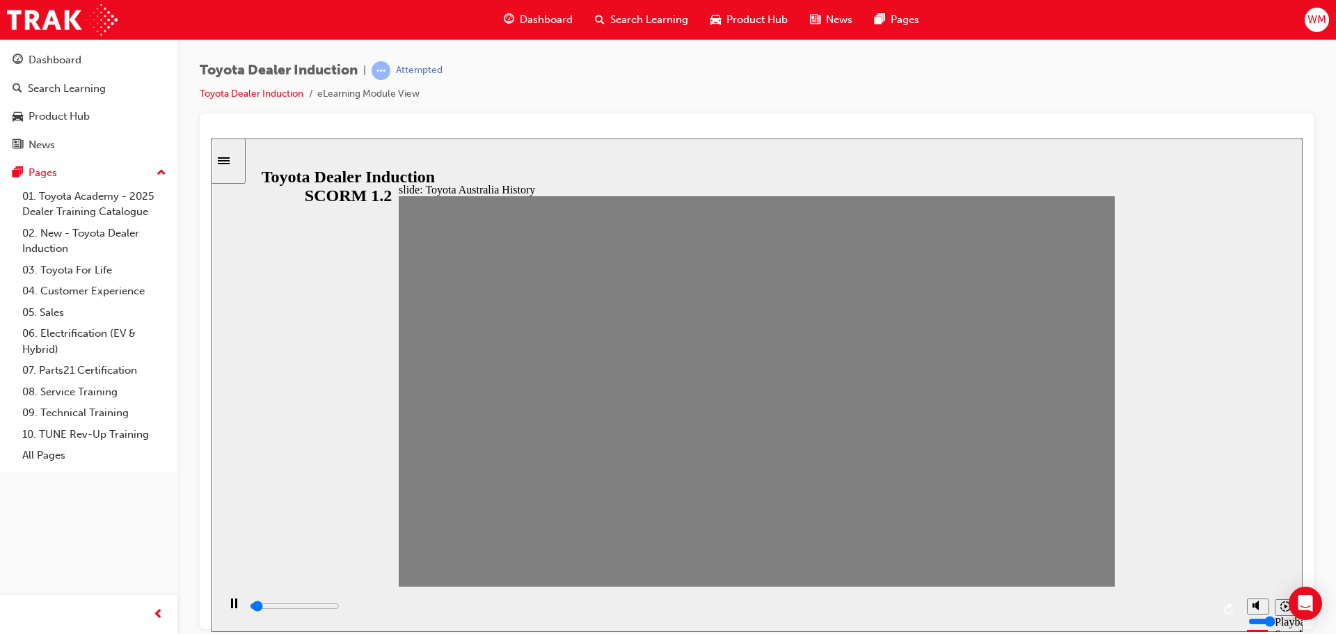
drag, startPoint x: 614, startPoint y: 401, endPoint x: 655, endPoint y: 398, distance: 41.8
drag, startPoint x: 652, startPoint y: 403, endPoint x: 679, endPoint y: 395, distance: 28.4
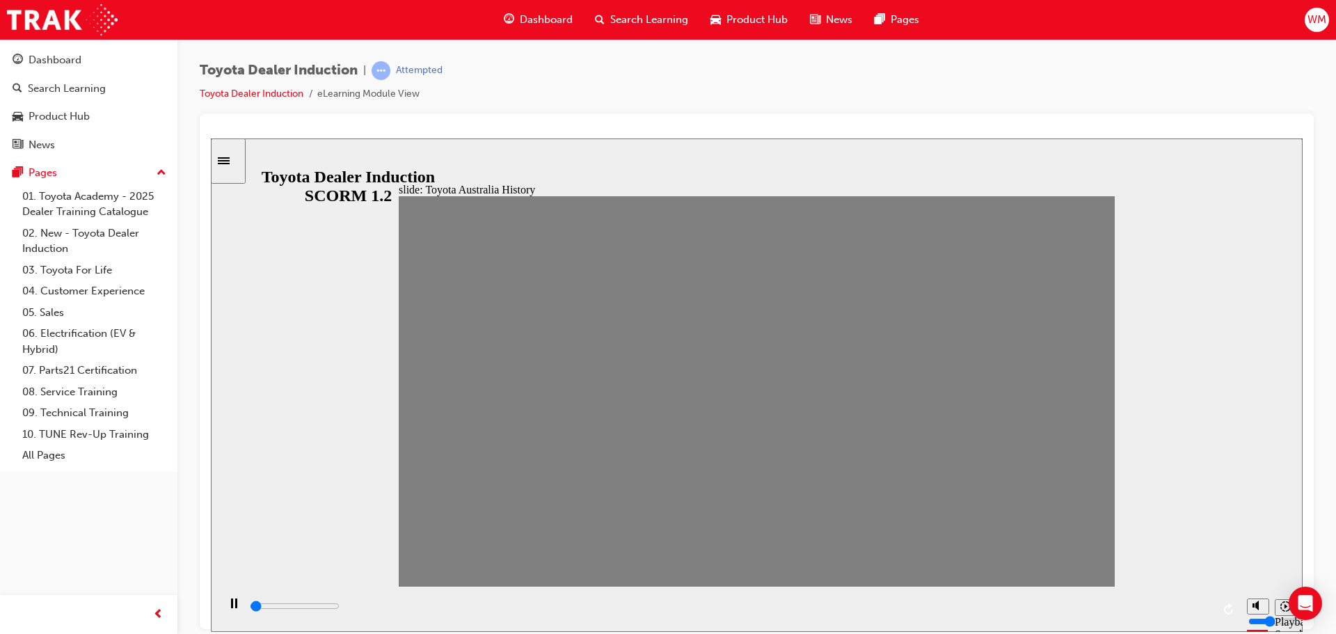
drag, startPoint x: 685, startPoint y: 397, endPoint x: 716, endPoint y: 399, distance: 30.7
drag, startPoint x: 716, startPoint y: 399, endPoint x: 739, endPoint y: 399, distance: 23.0
drag, startPoint x: 747, startPoint y: 404, endPoint x: 758, endPoint y: 402, distance: 12.0
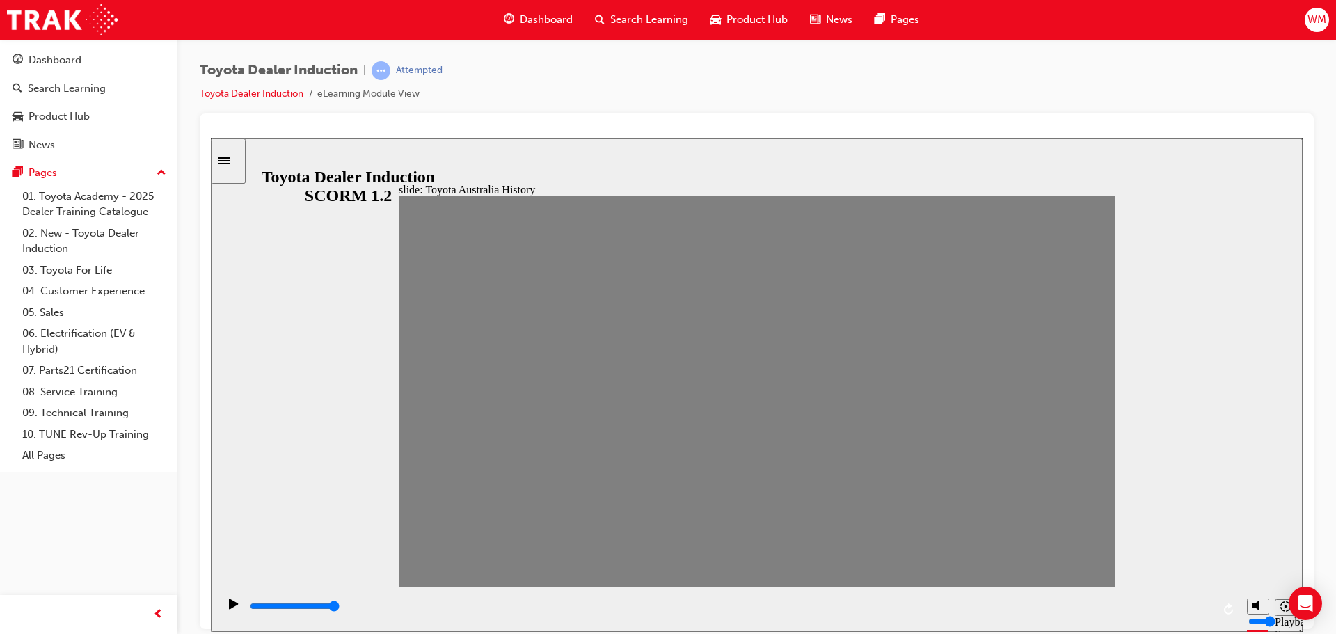
drag, startPoint x: 789, startPoint y: 404, endPoint x: 823, endPoint y: 396, distance: 35.1
drag, startPoint x: 818, startPoint y: 410, endPoint x: 844, endPoint y: 397, distance: 28.9
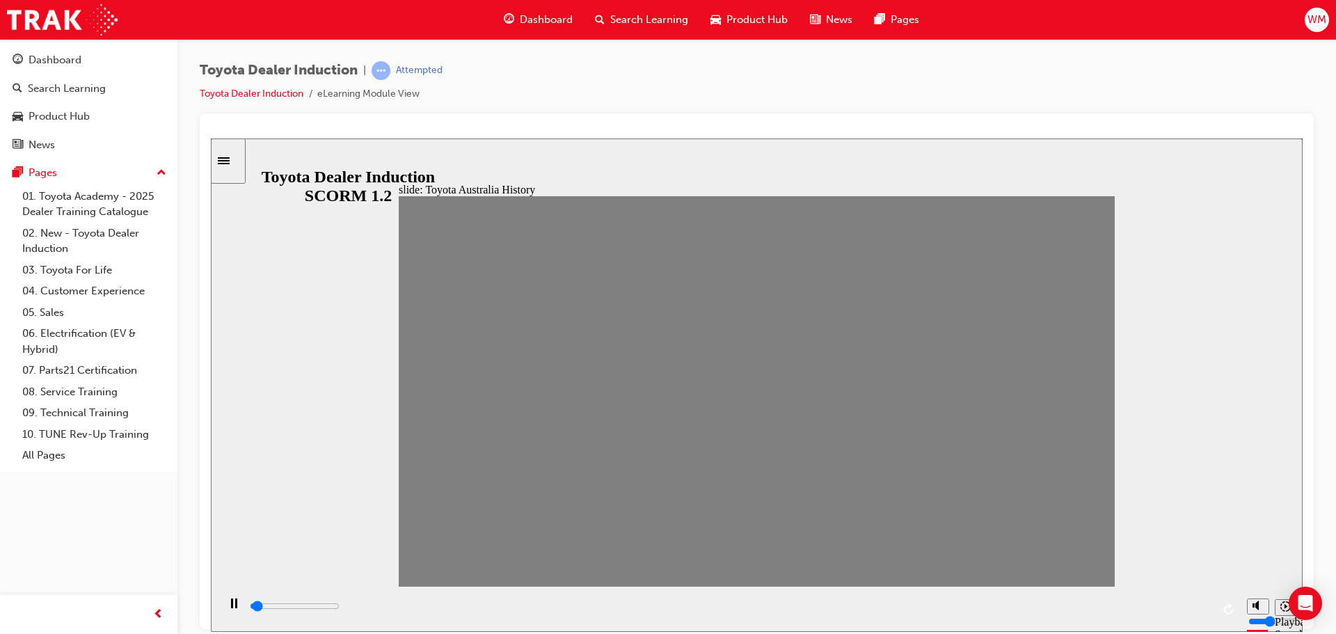
drag, startPoint x: 839, startPoint y: 406, endPoint x: 866, endPoint y: 397, distance: 28.6
drag, startPoint x: 883, startPoint y: 397, endPoint x: 906, endPoint y: 390, distance: 23.8
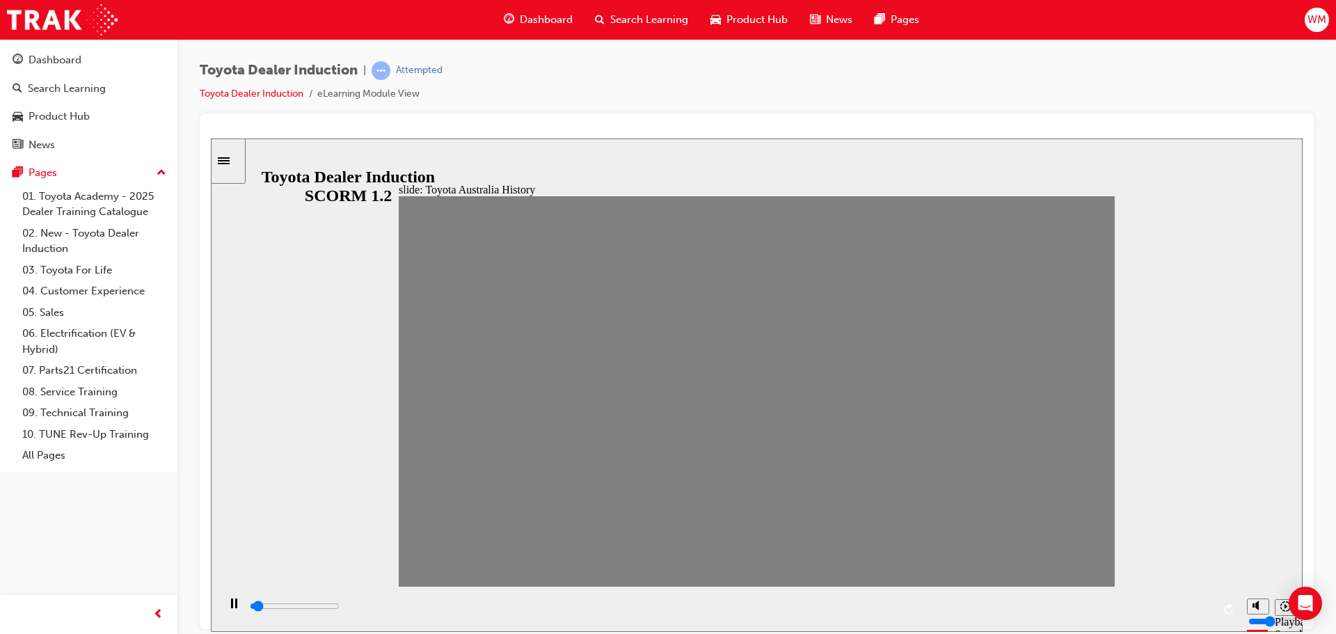
drag, startPoint x: 915, startPoint y: 401, endPoint x: 953, endPoint y: 397, distance: 38.5
drag, startPoint x: 955, startPoint y: 401, endPoint x: 976, endPoint y: 395, distance: 21.1
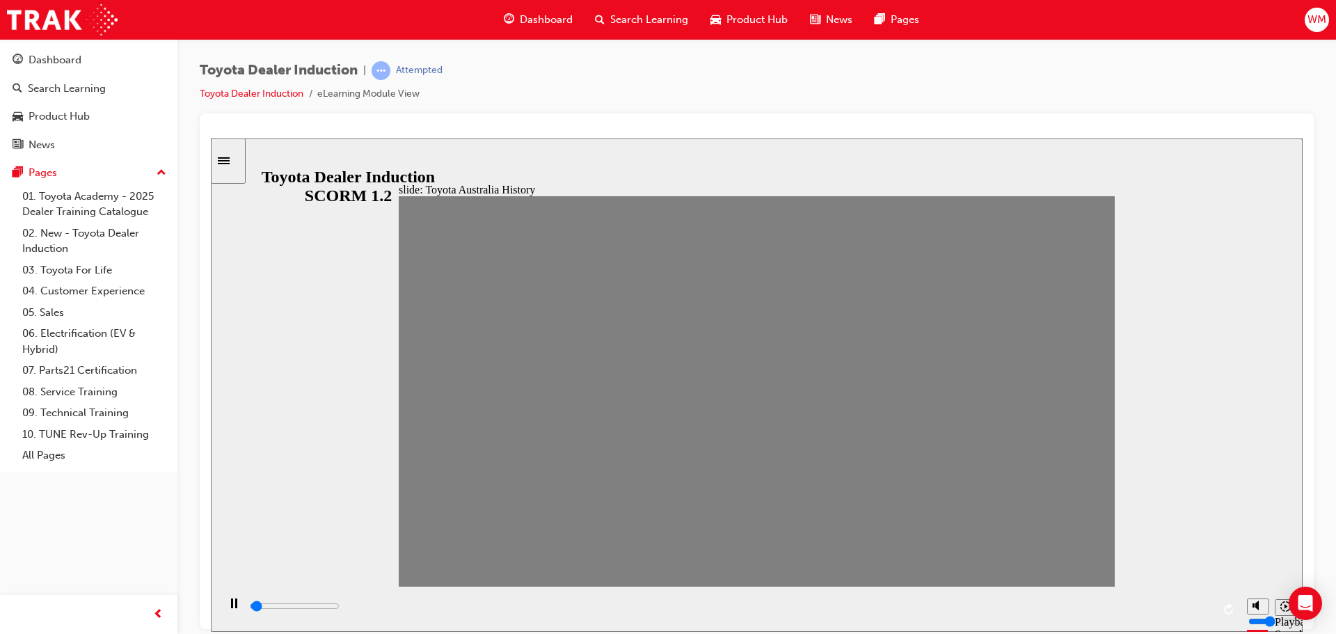
drag, startPoint x: 987, startPoint y: 397, endPoint x: 1017, endPoint y: 396, distance: 30.0
drag, startPoint x: 1019, startPoint y: 399, endPoint x: 1052, endPoint y: 392, distance: 33.4
drag, startPoint x: 1051, startPoint y: 397, endPoint x: 1094, endPoint y: 397, distance: 43.1
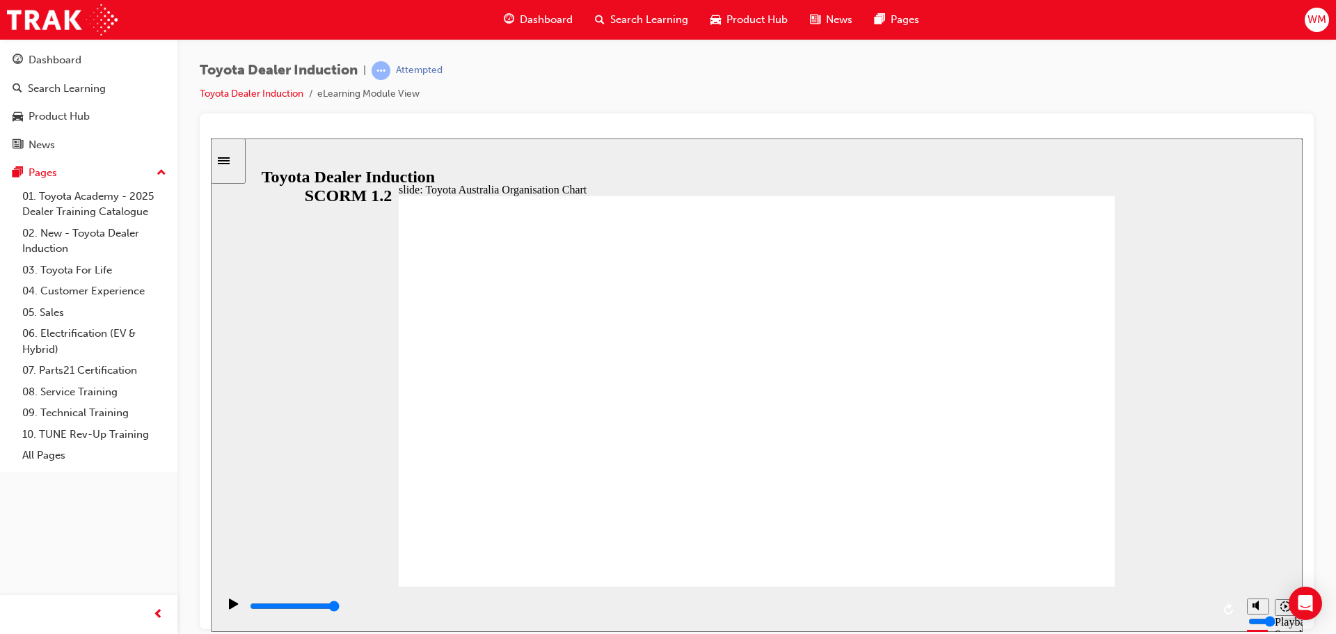
type input "5000"
radio input "true"
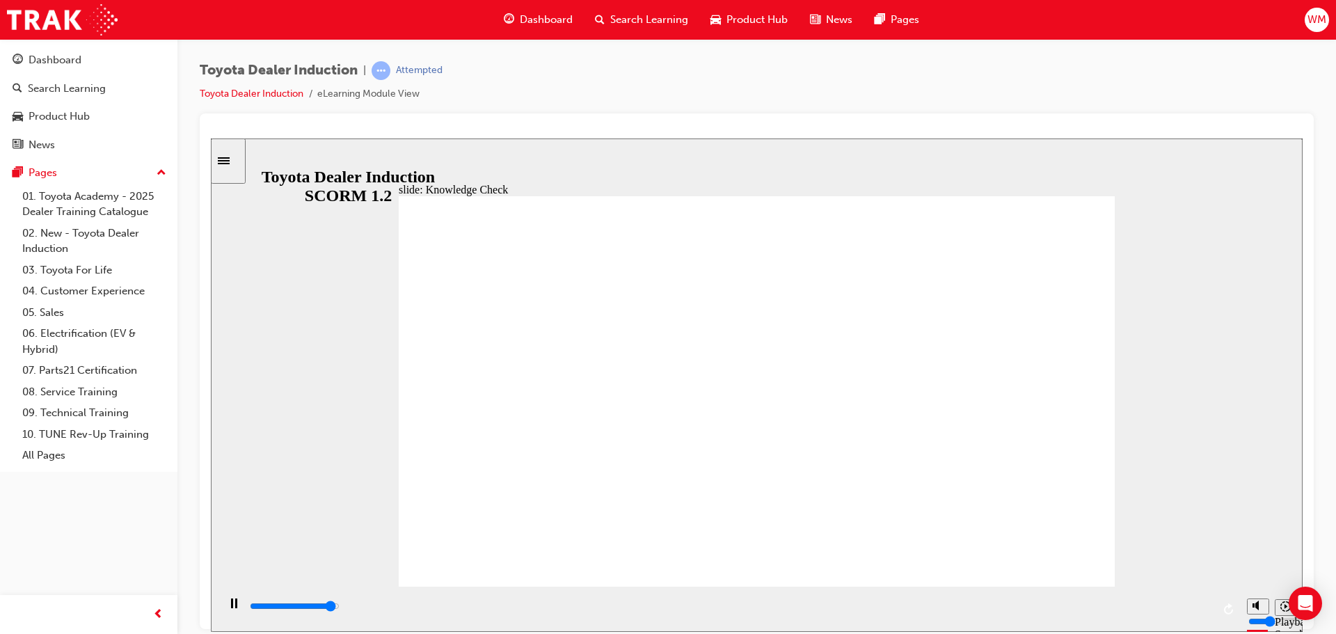
type input "4800"
radio input "true"
type input "5000"
radio input "true"
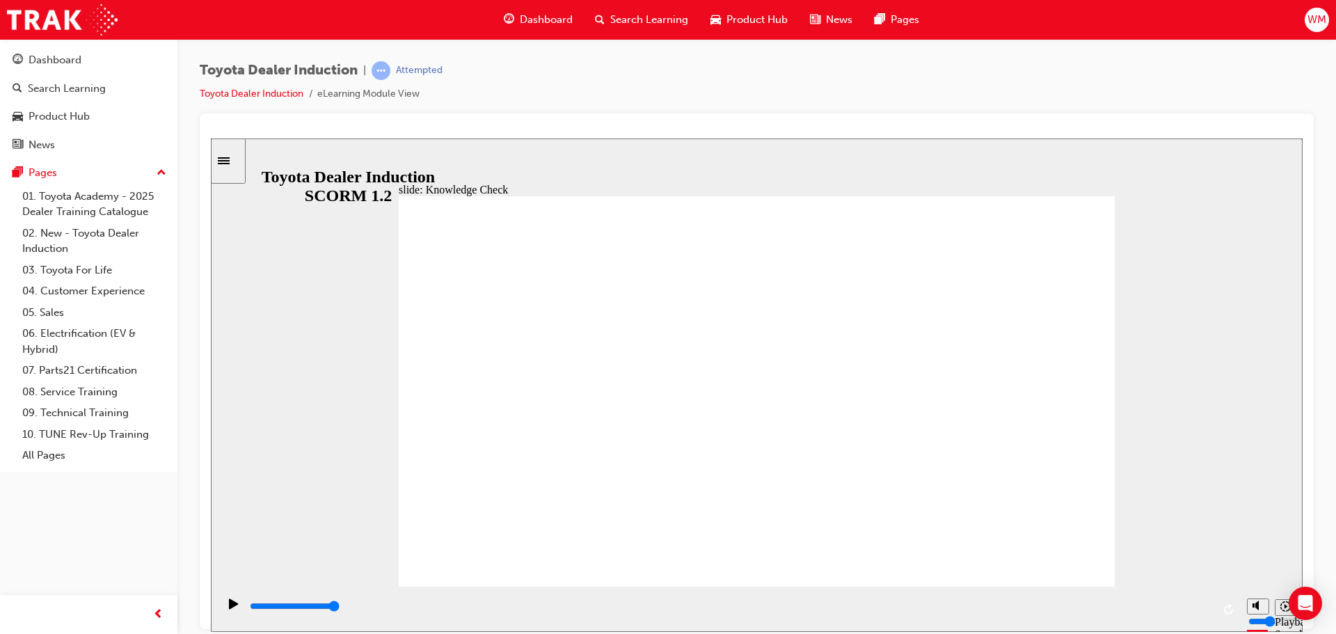
type input "9200"
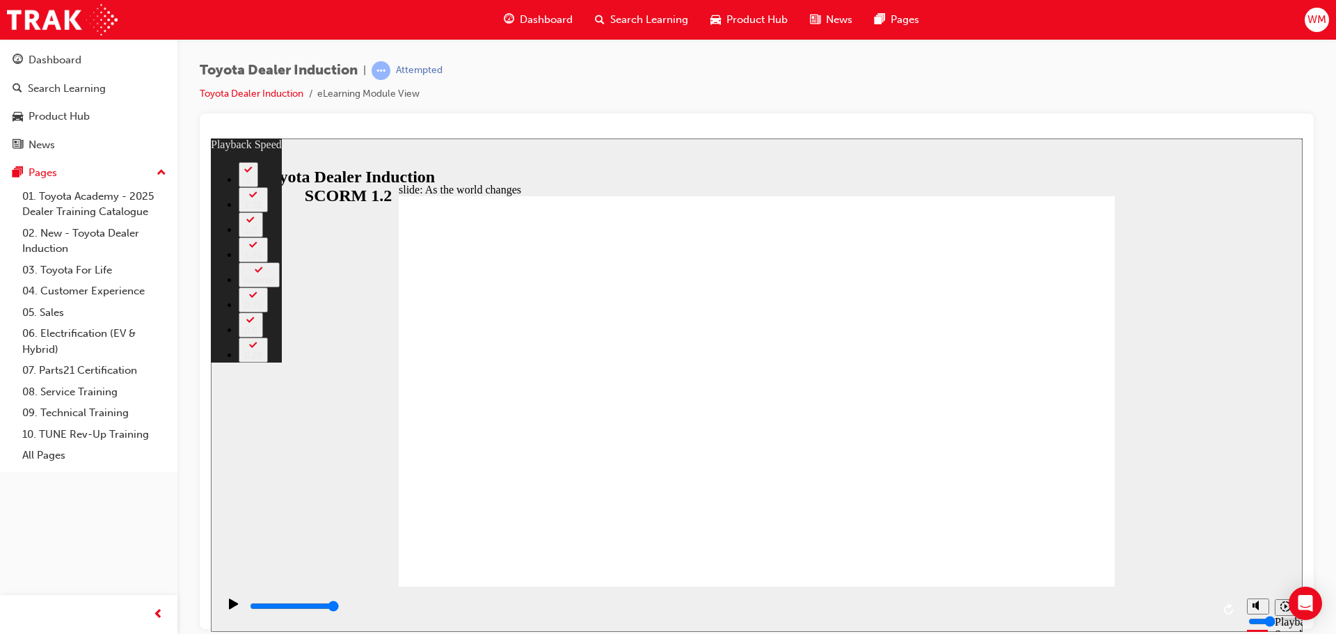
type input "128"
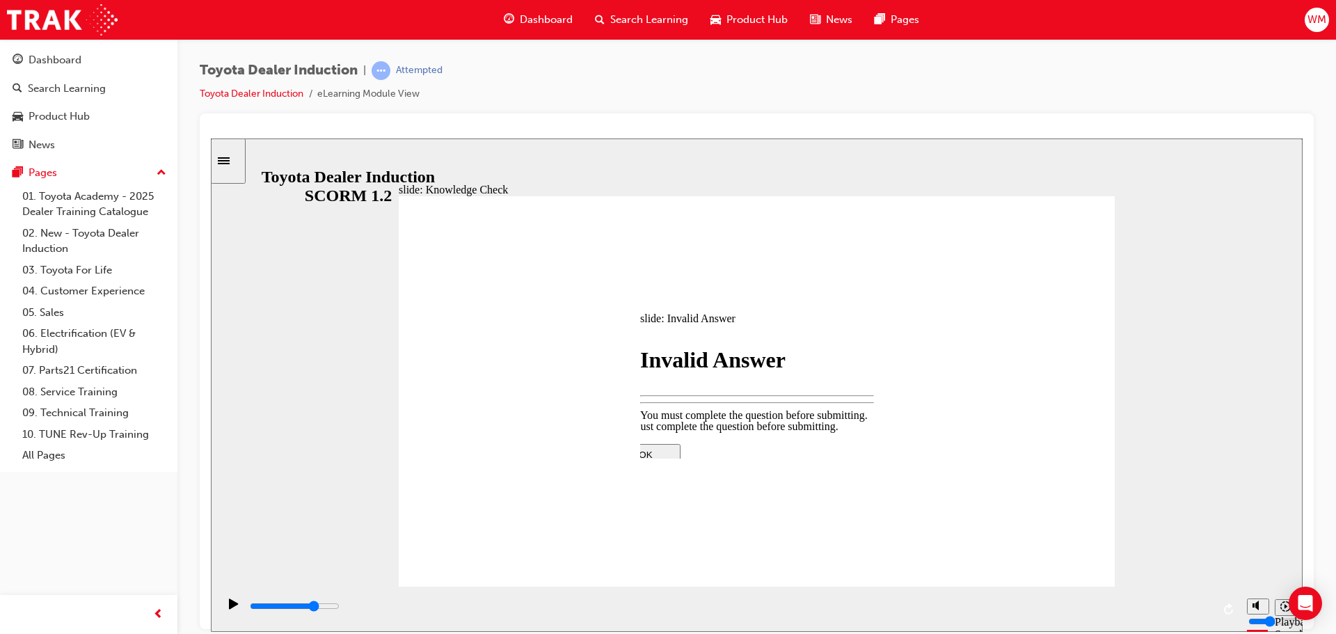
type input "3700"
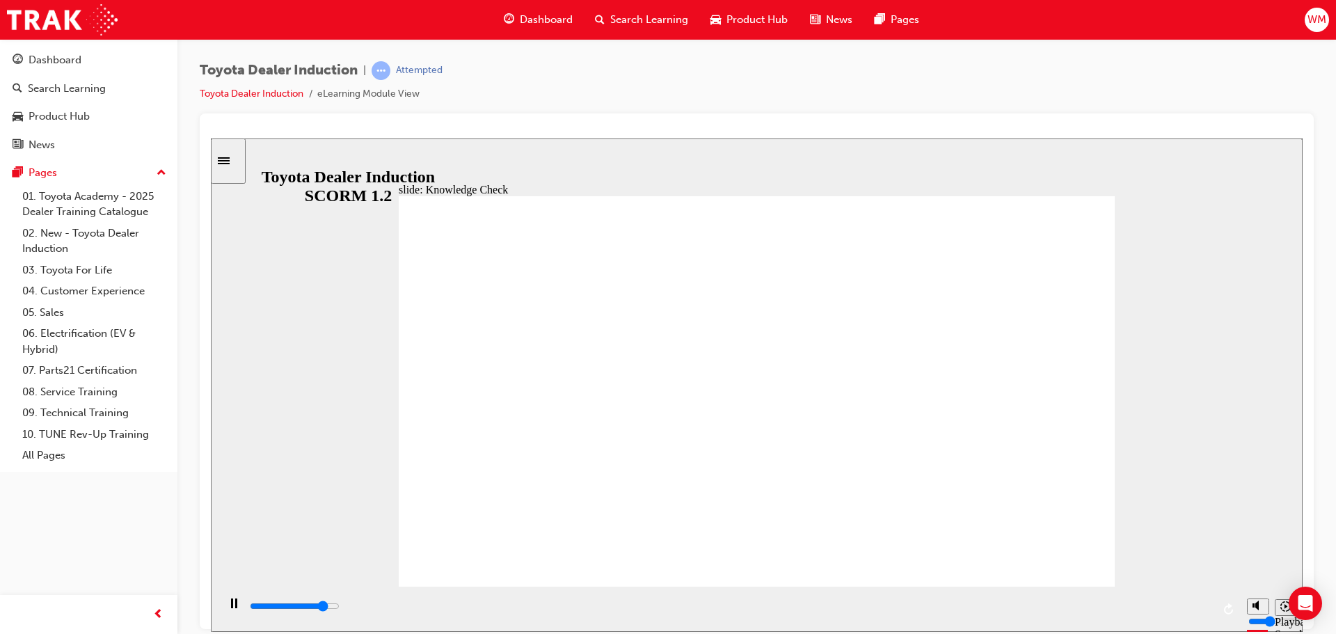
type input "5000"
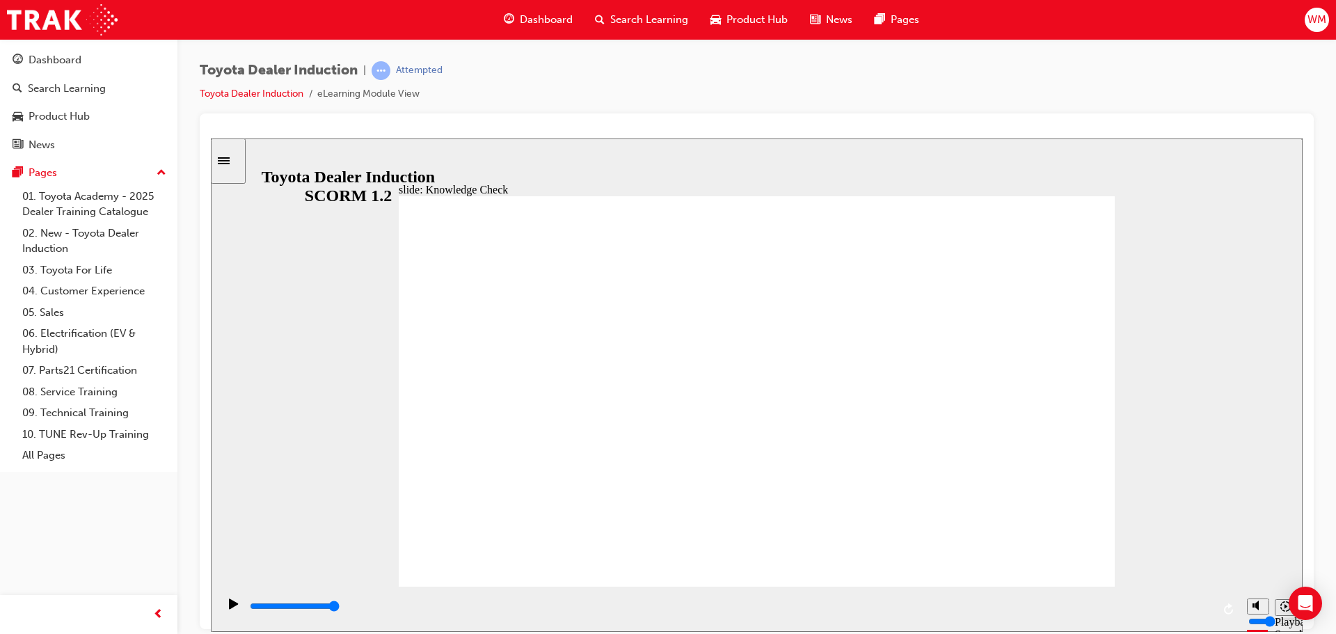
type input "h"
type input "hA"
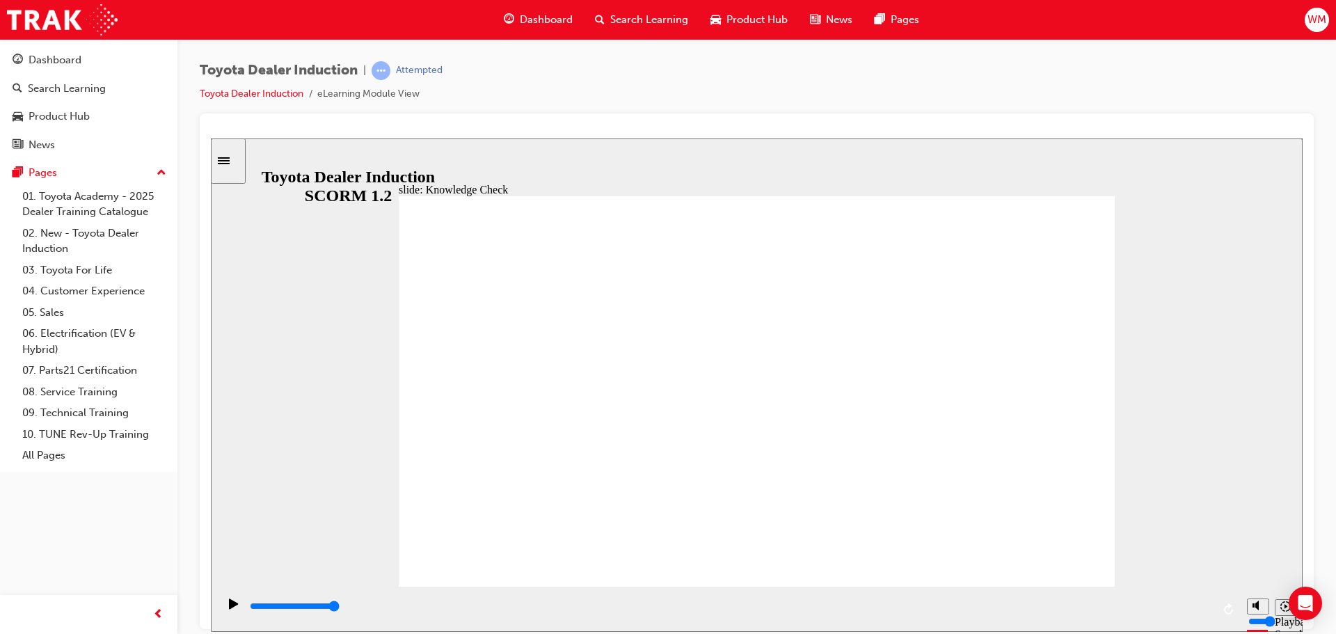
type input "hAP"
type input "hAPP"
type input "hAPPI"
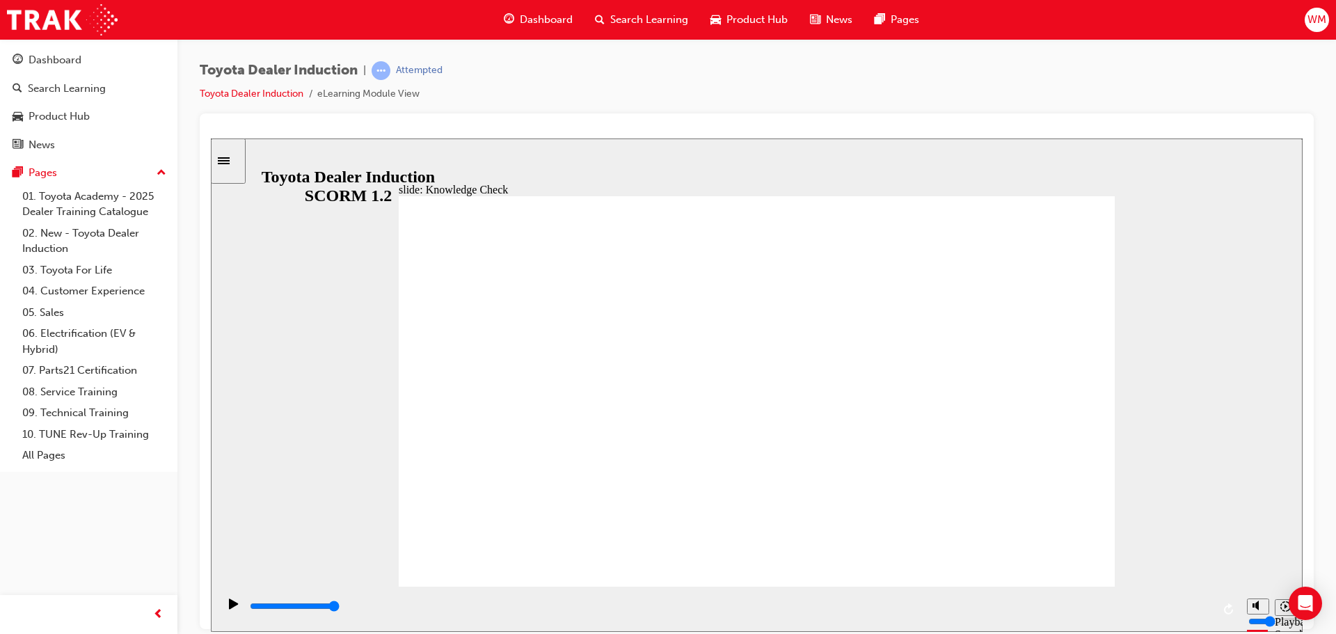
type input "hAPPI"
type input "hAPPIN"
type input "hAPPINE"
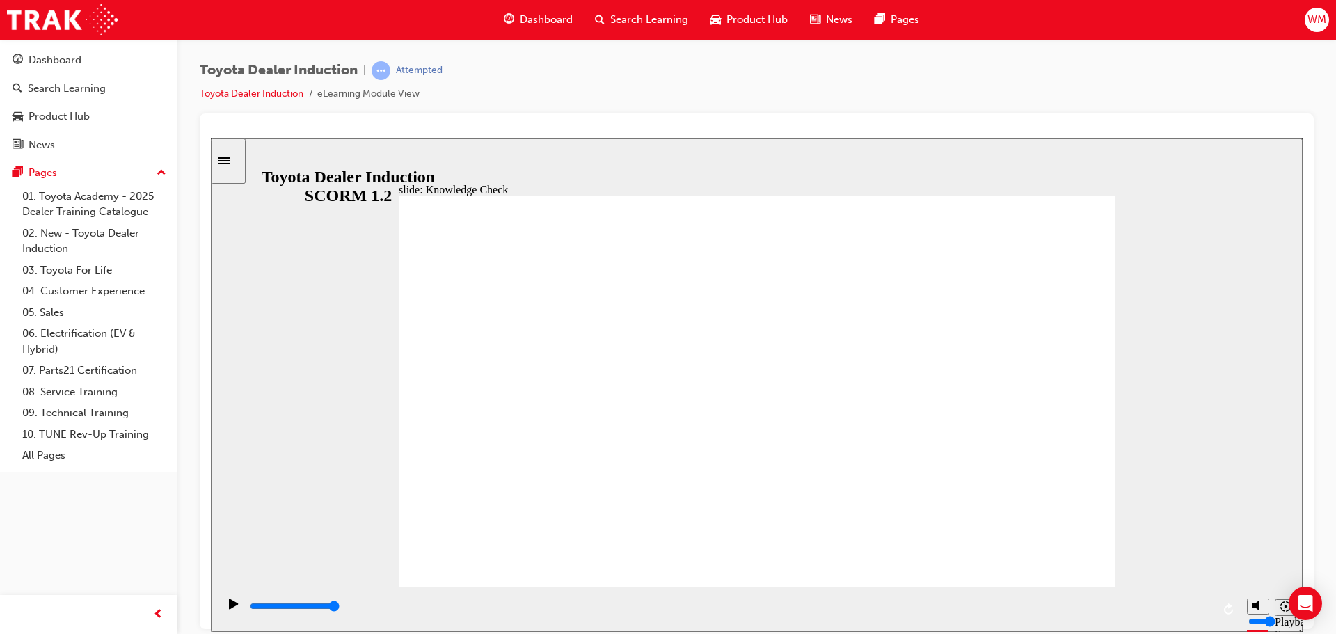
type input "hAPPINES"
type input "hAPPINESS"
type input "hAPPINES"
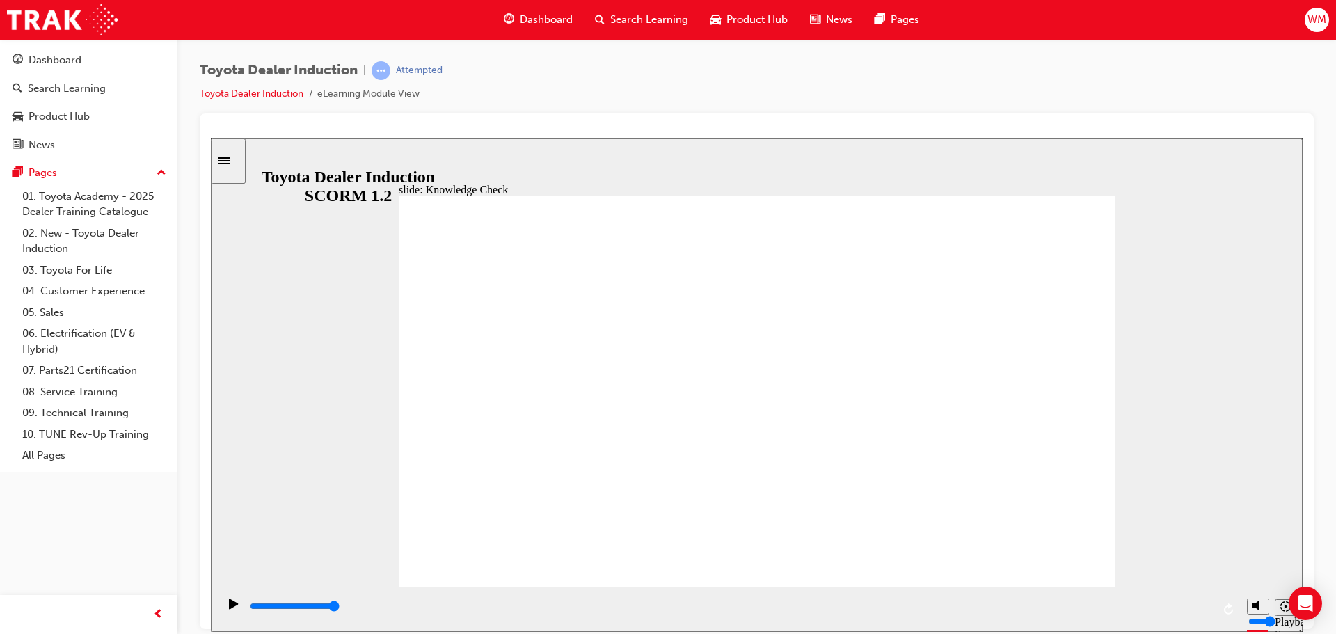
type input "hAPPINES"
type input "hAPPINE"
type input "hAPPIN"
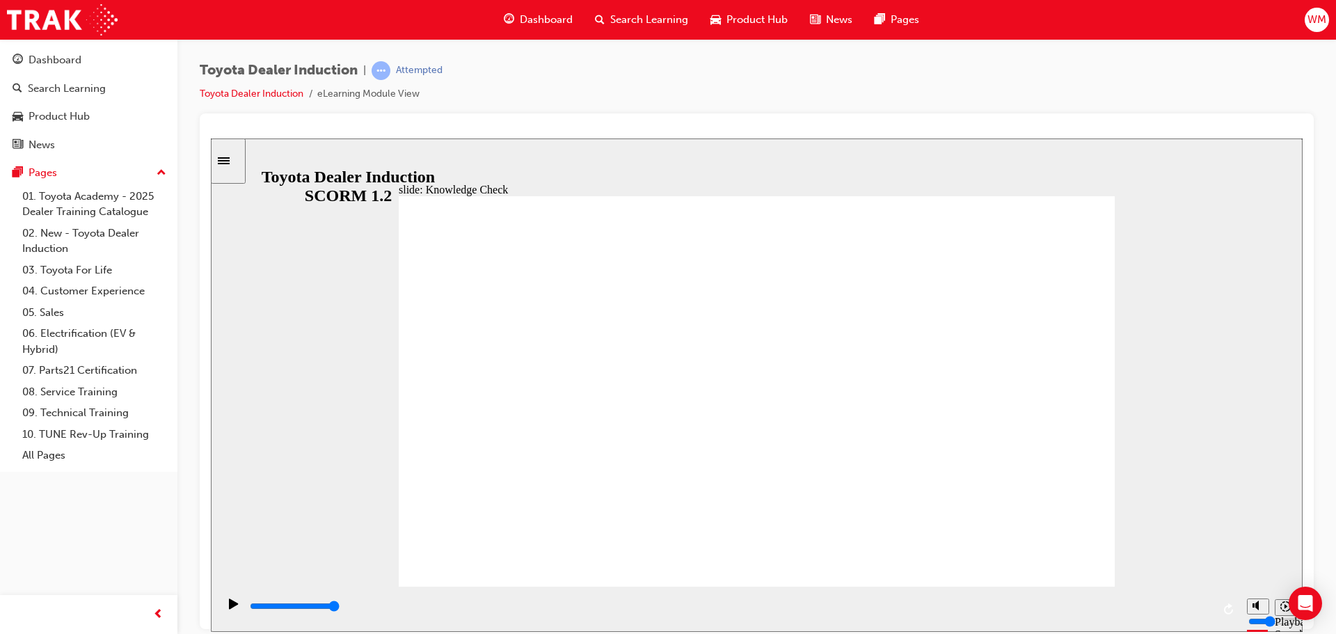
type input "hAPPI"
type input "hAPP"
type input "hAP"
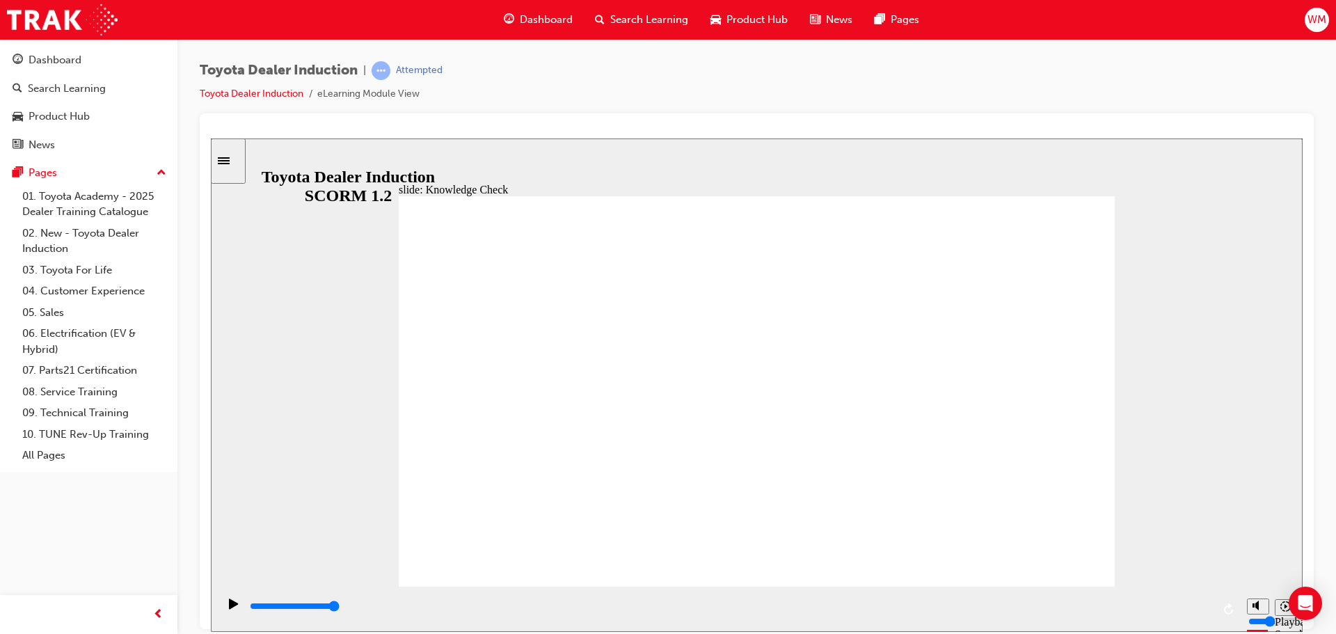
type input "hAP"
type input "hA"
type input "h"
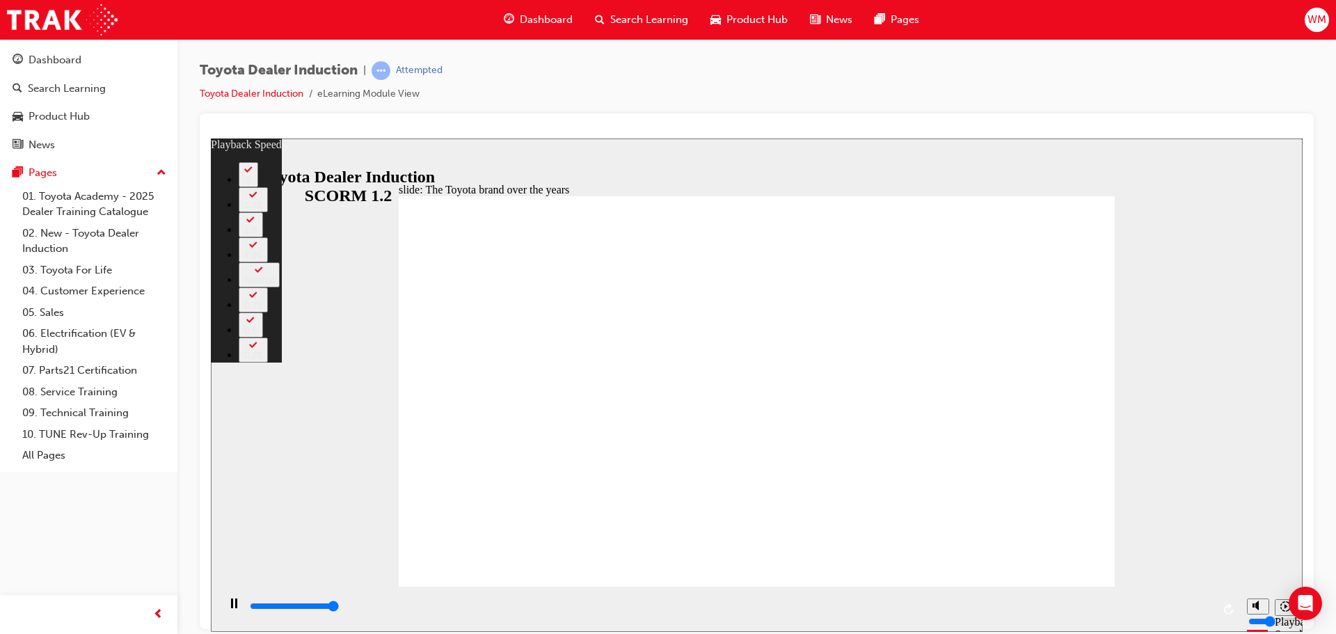
type input "8400"
type input "165"
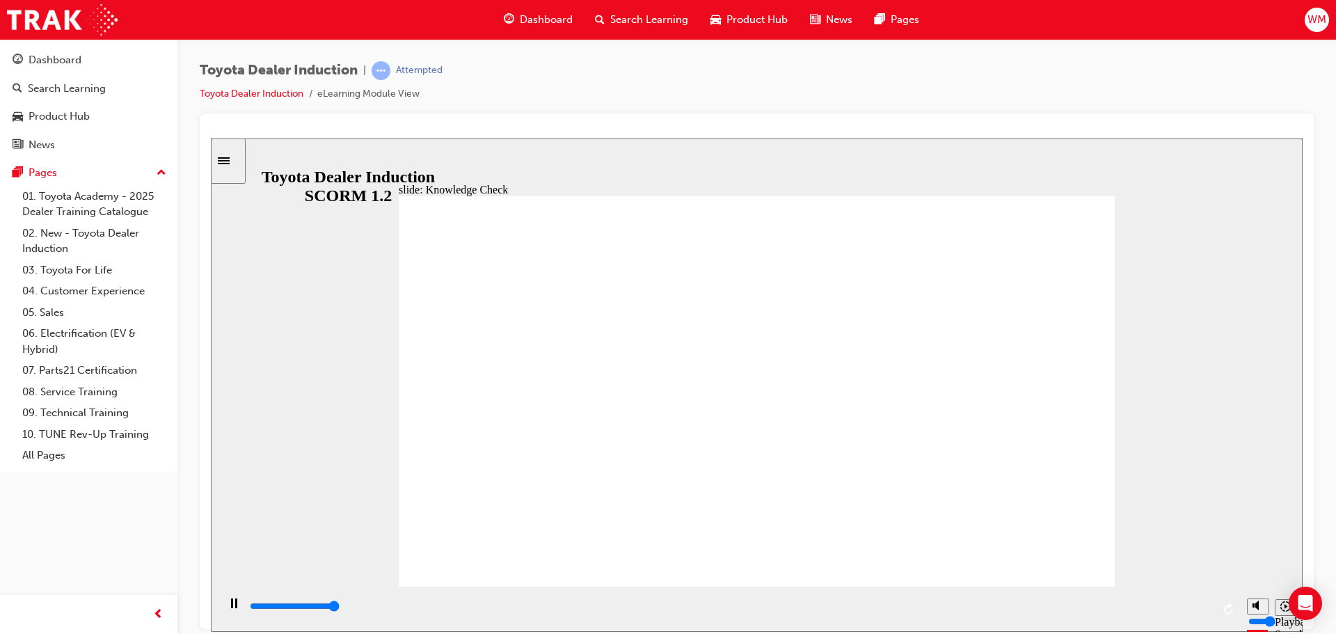
type input "5000"
radio input "true"
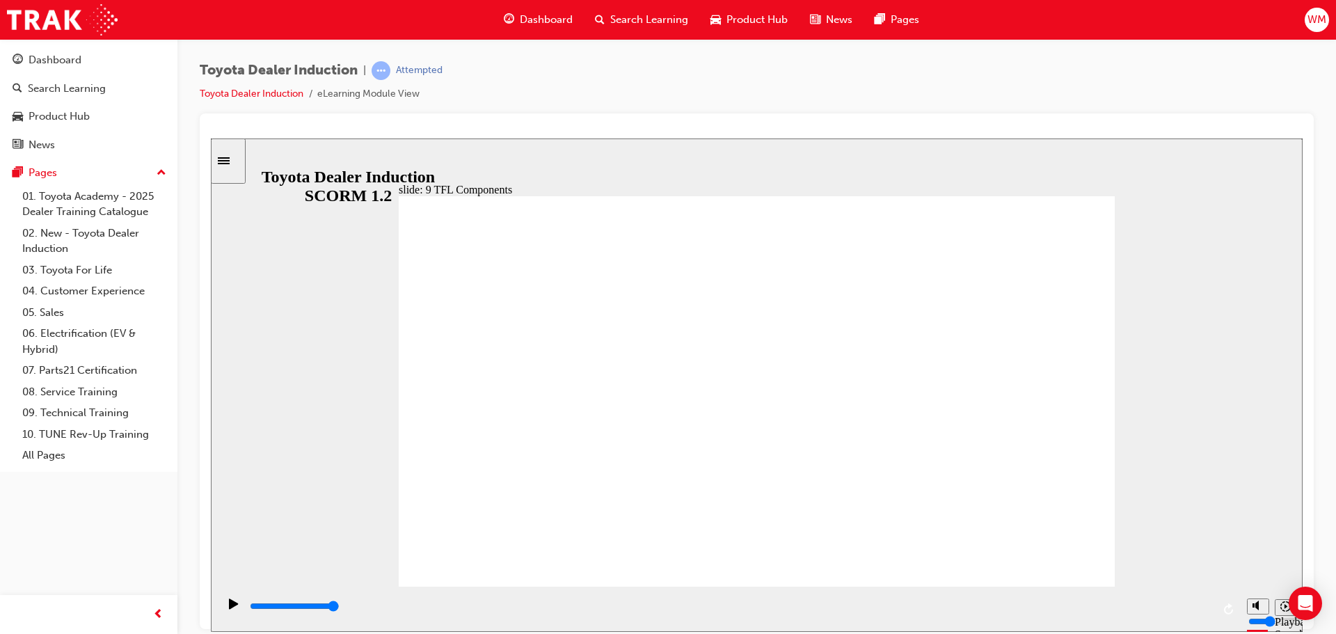
drag, startPoint x: 1025, startPoint y: 264, endPoint x: 1005, endPoint y: 260, distance: 20.5
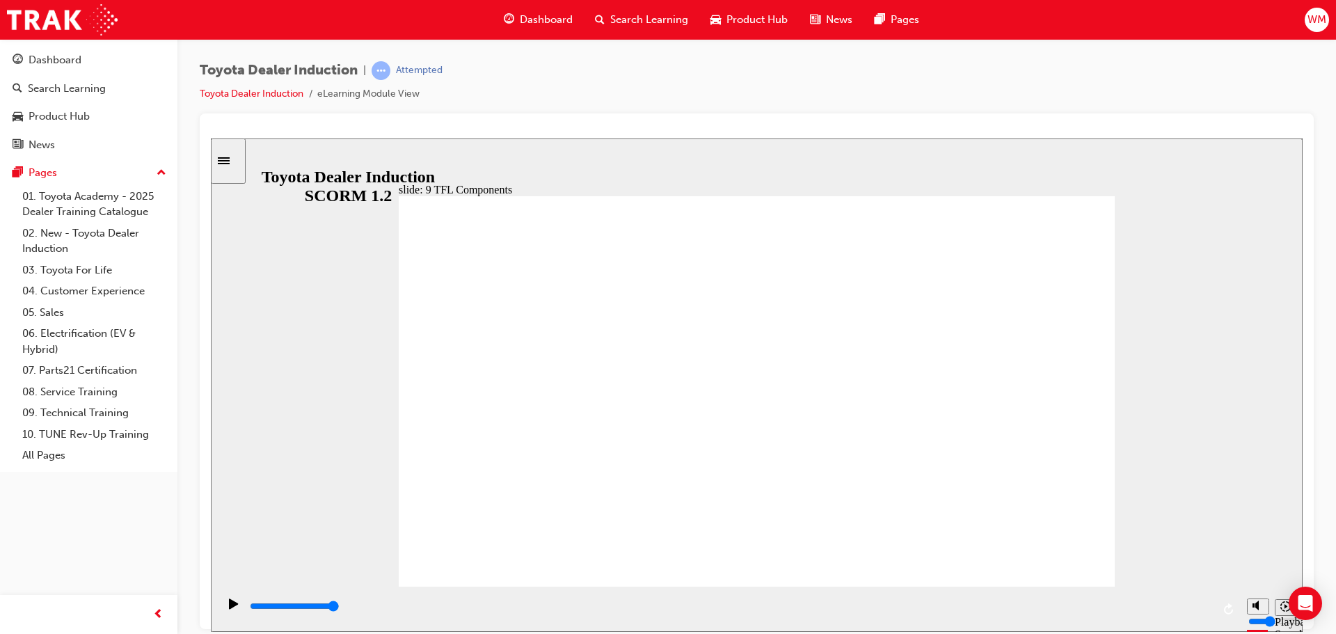
type input "10800"
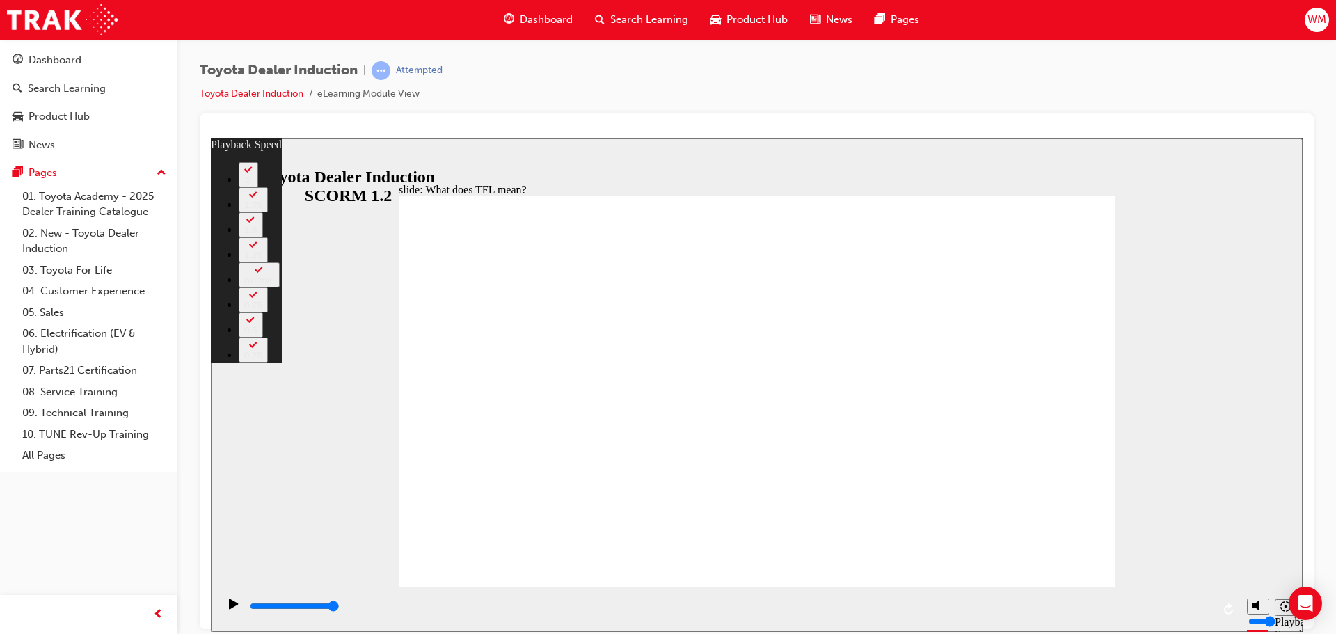
type input "139"
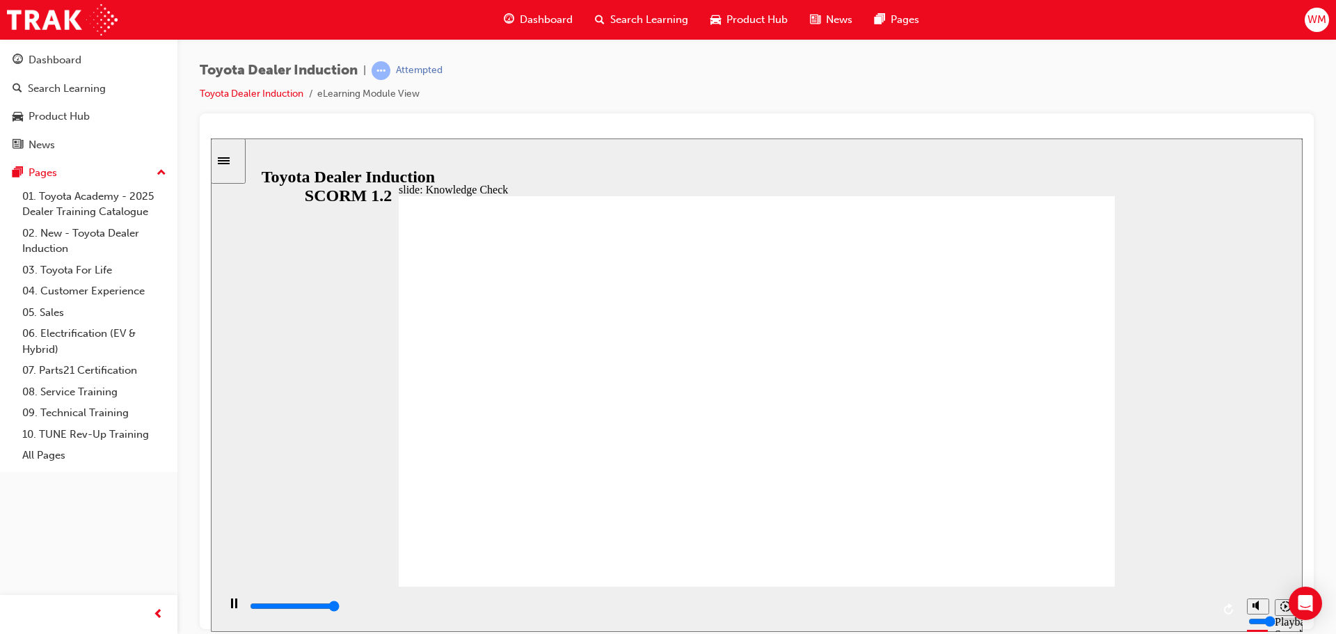
type input "5000"
radio input "true"
click at [222, 164] on div "Sidebar Toggle" at bounding box center [228, 160] width 24 height 10
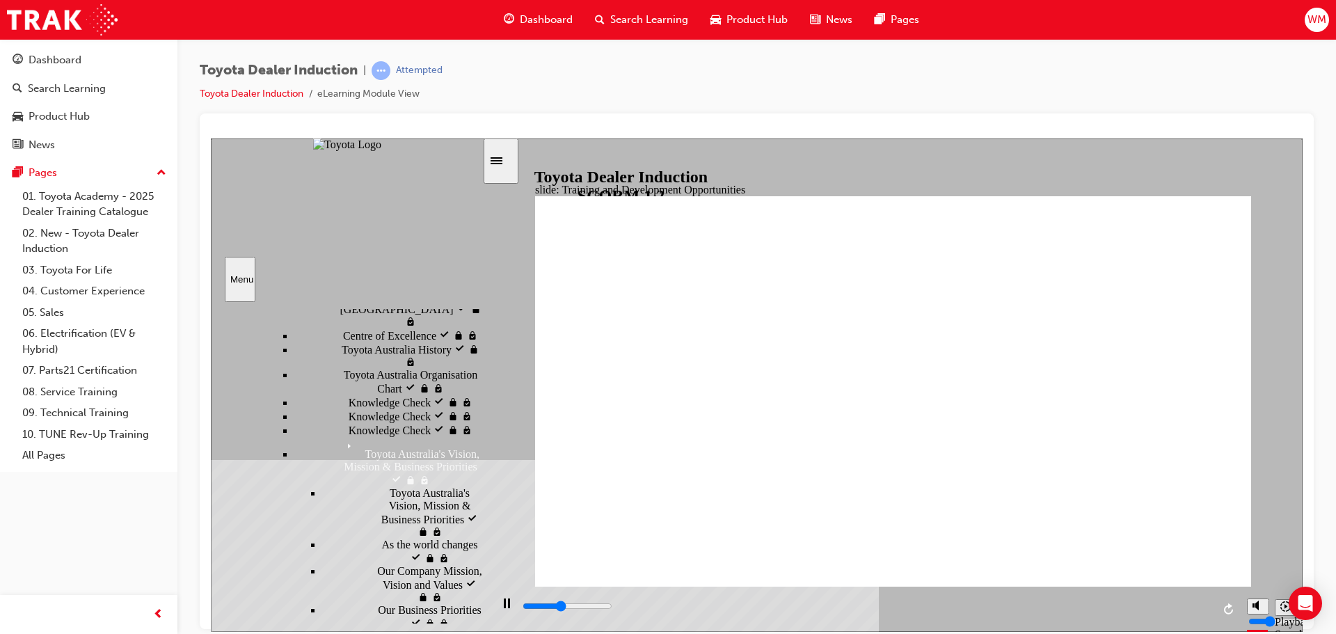
scroll to position [610, 0]
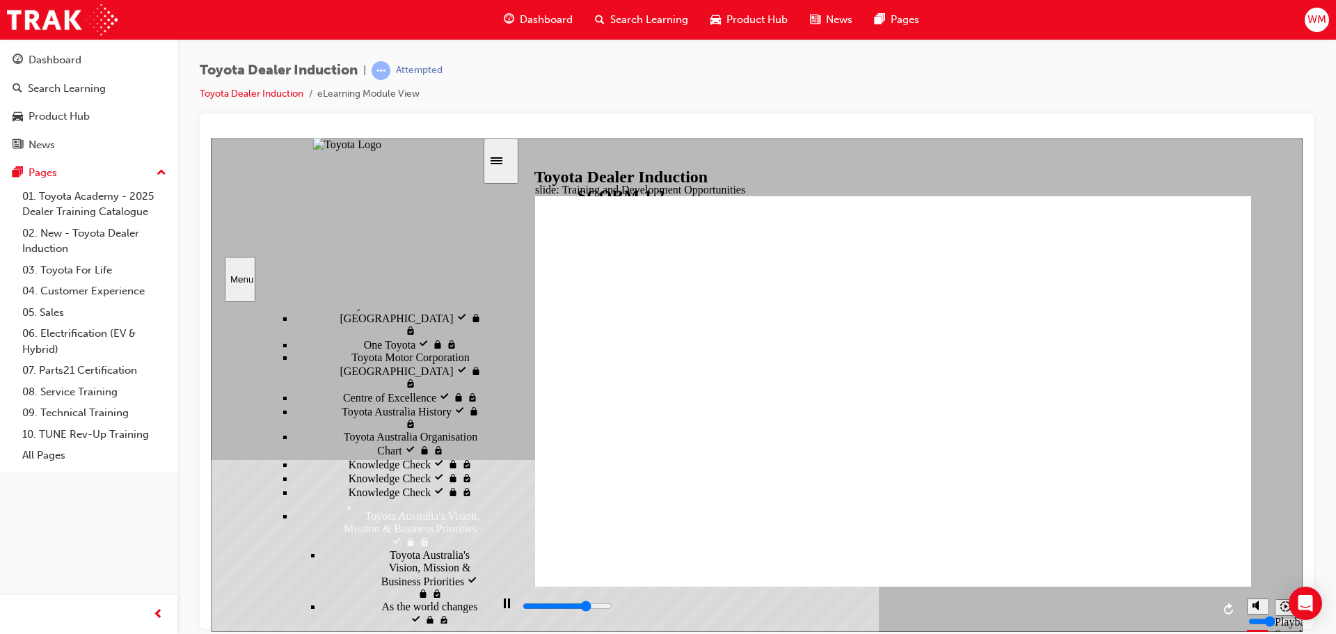
scroll to position [540, 0]
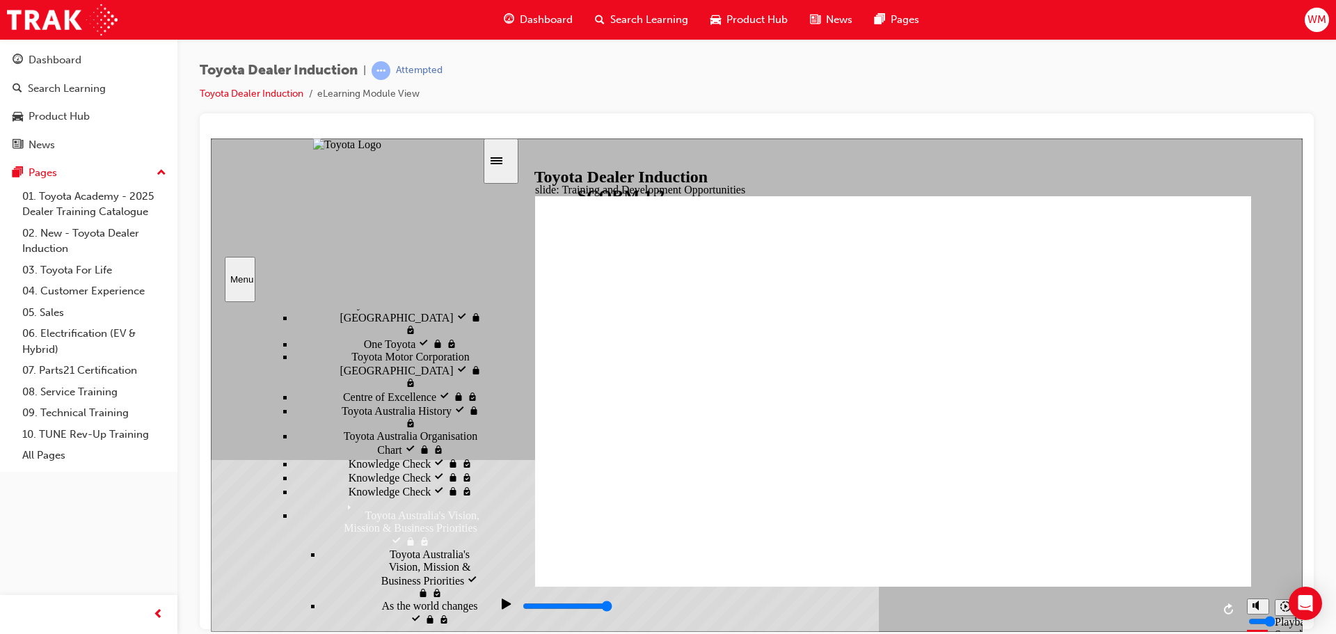
type input "5000"
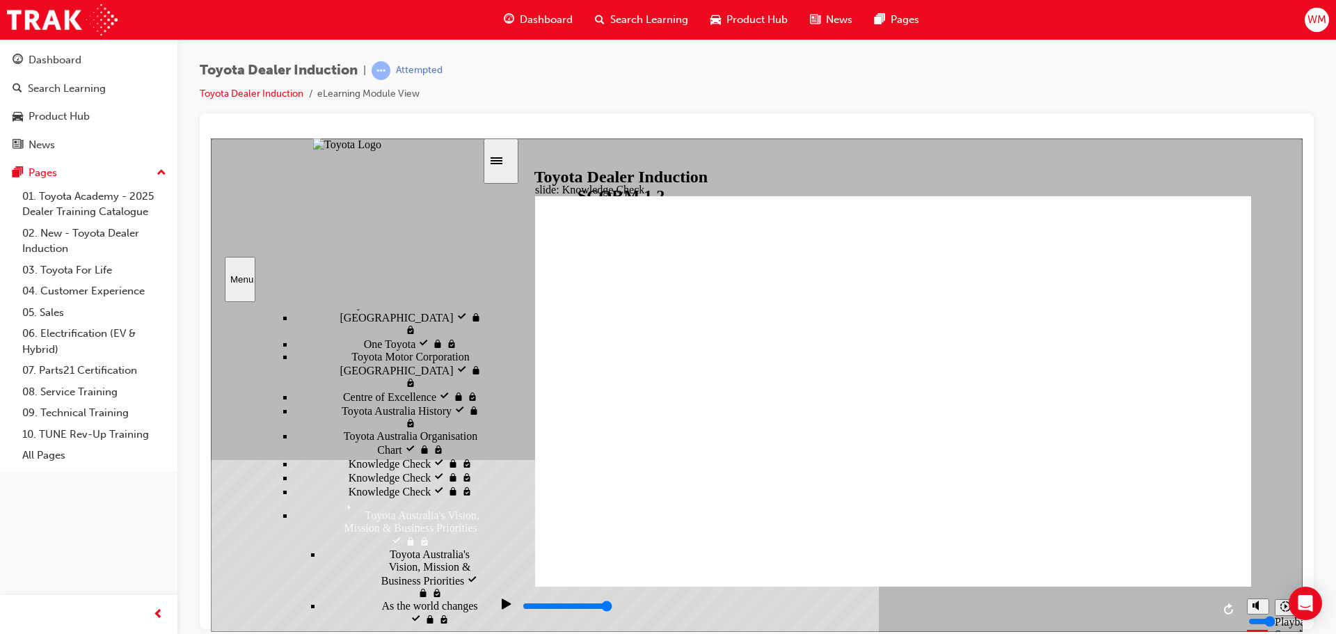
radio input "true"
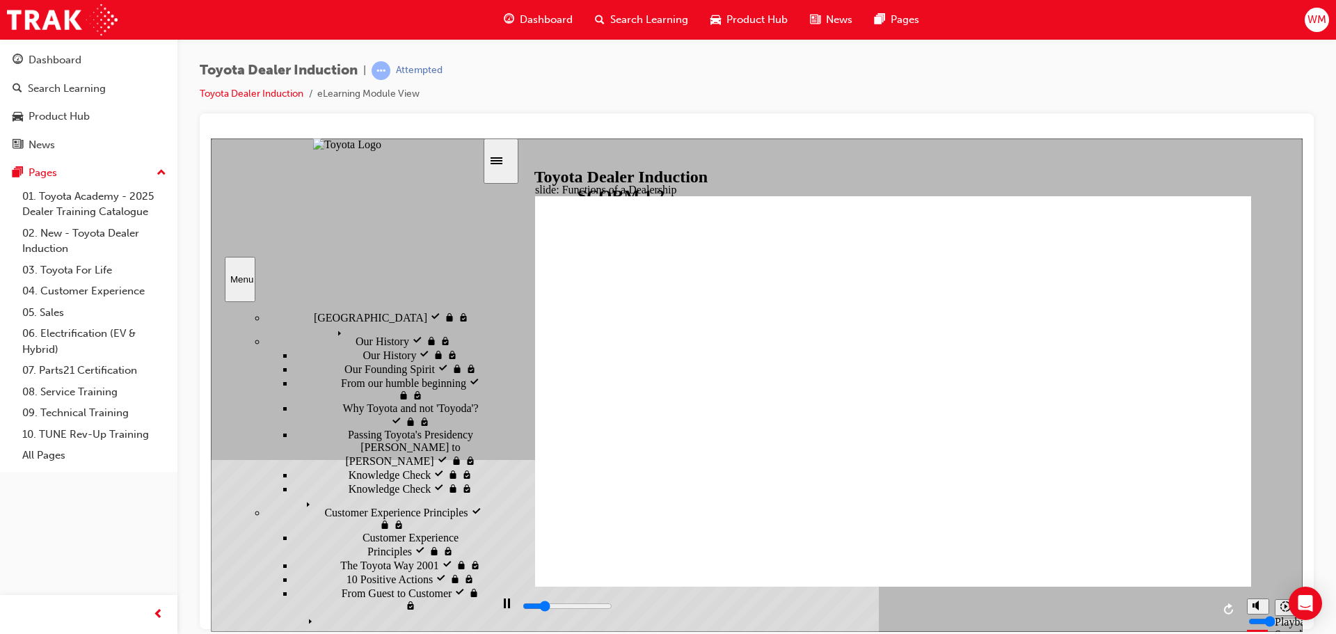
scroll to position [139, 0]
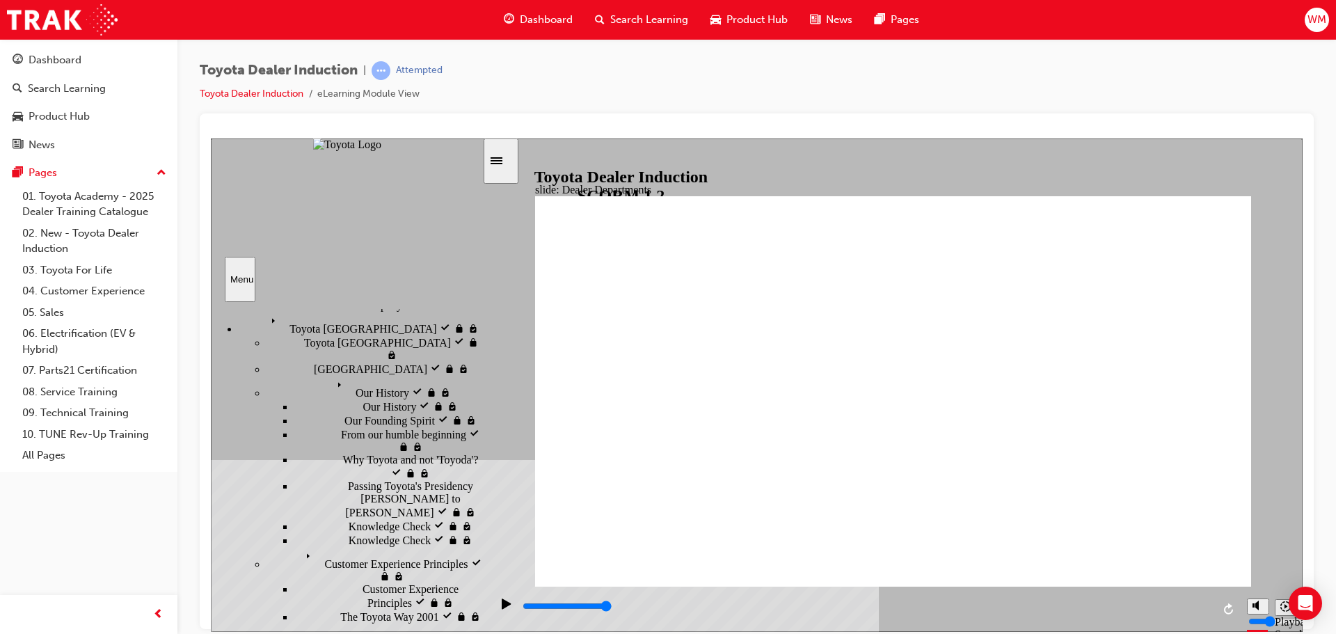
type input "11300"
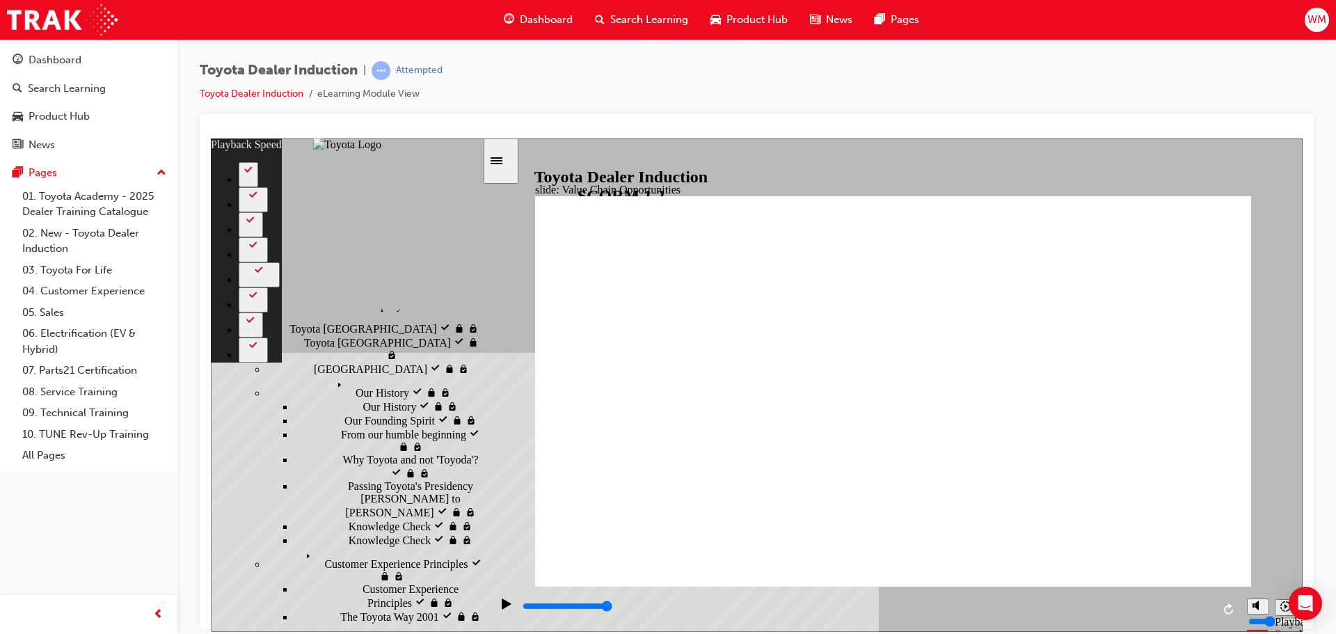
type input "64"
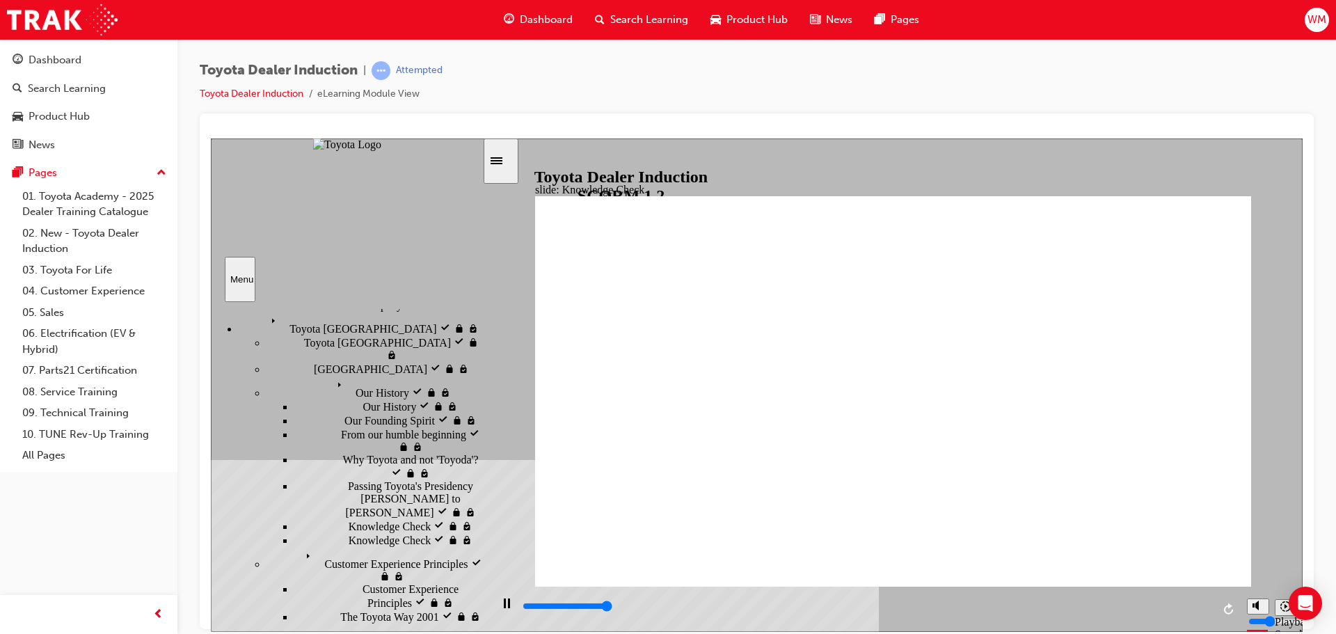
type input "5000"
radio input "true"
type input "5000"
drag, startPoint x: 839, startPoint y: 318, endPoint x: 829, endPoint y: 350, distance: 33.7
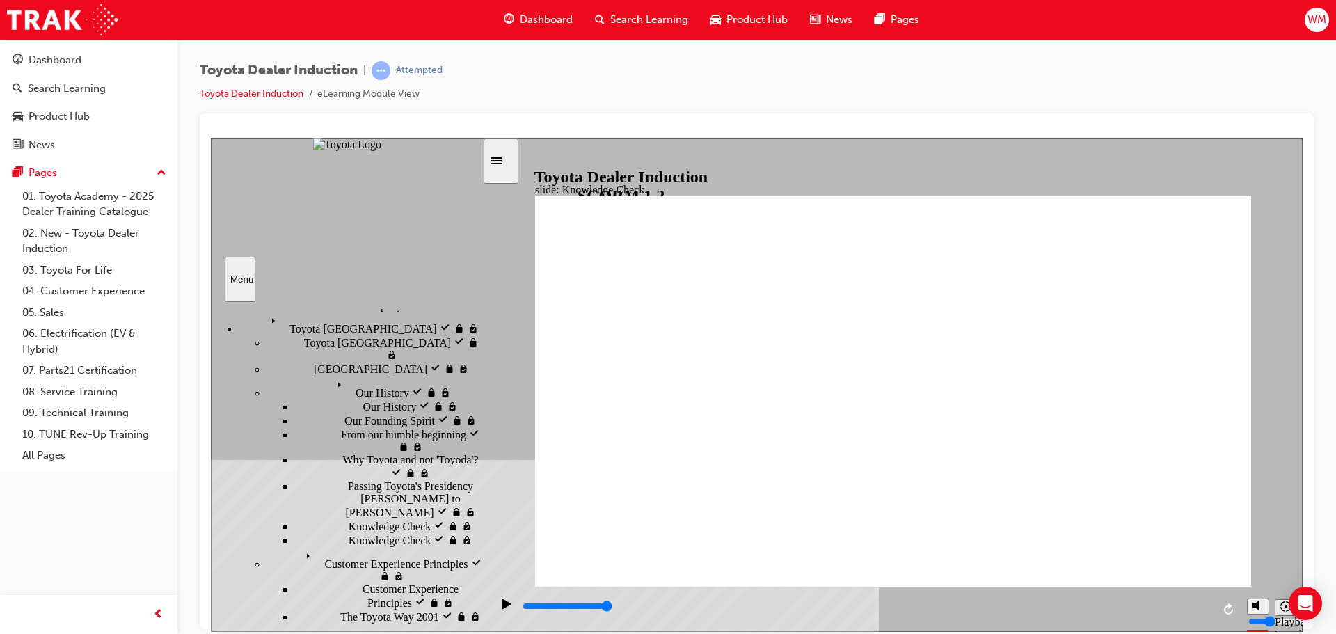
radio input "false"
radio input "true"
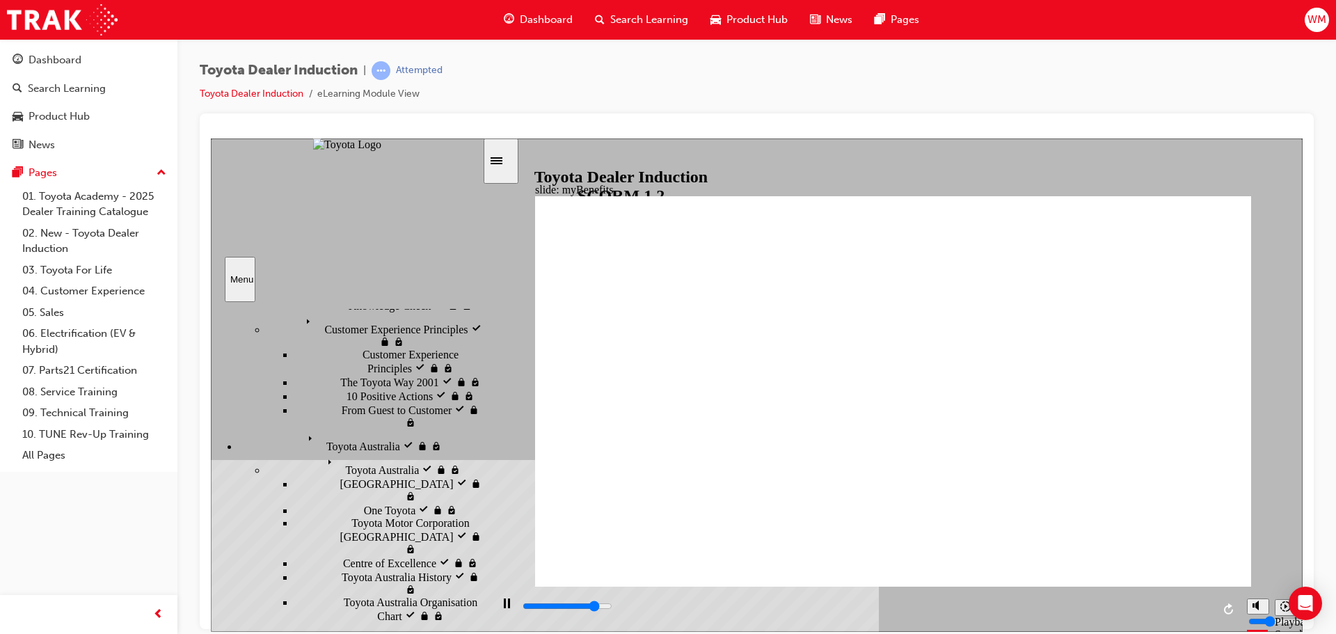
scroll to position [329, 0]
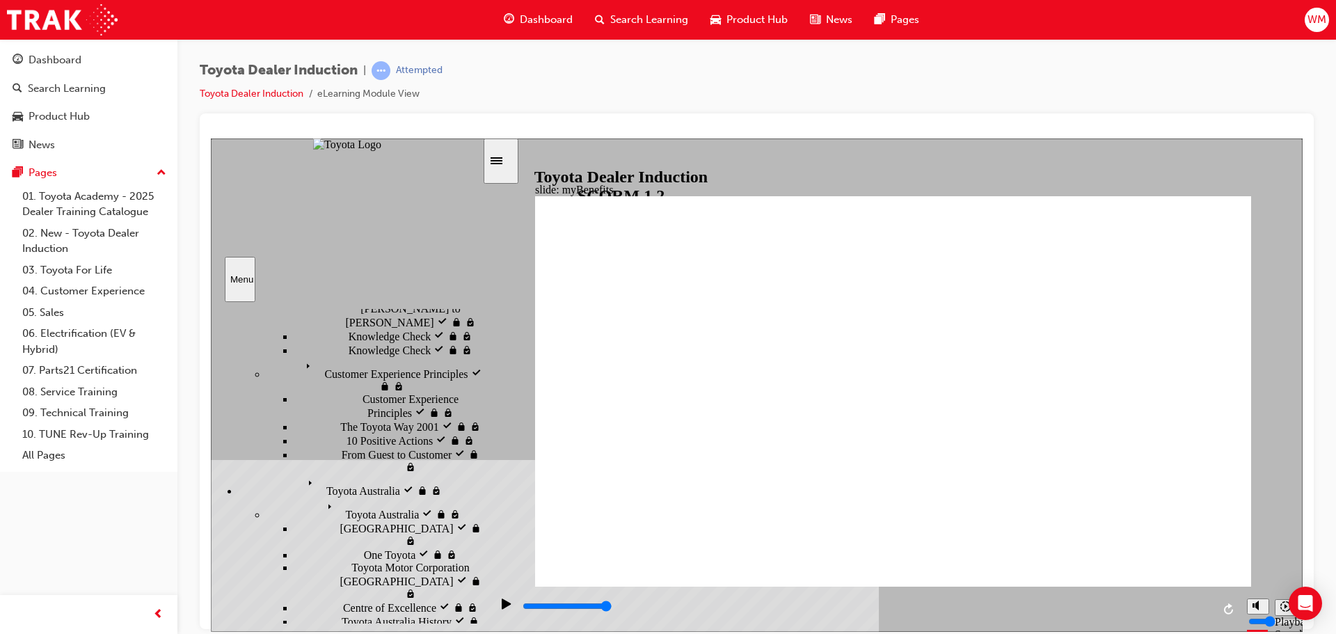
type input "5000"
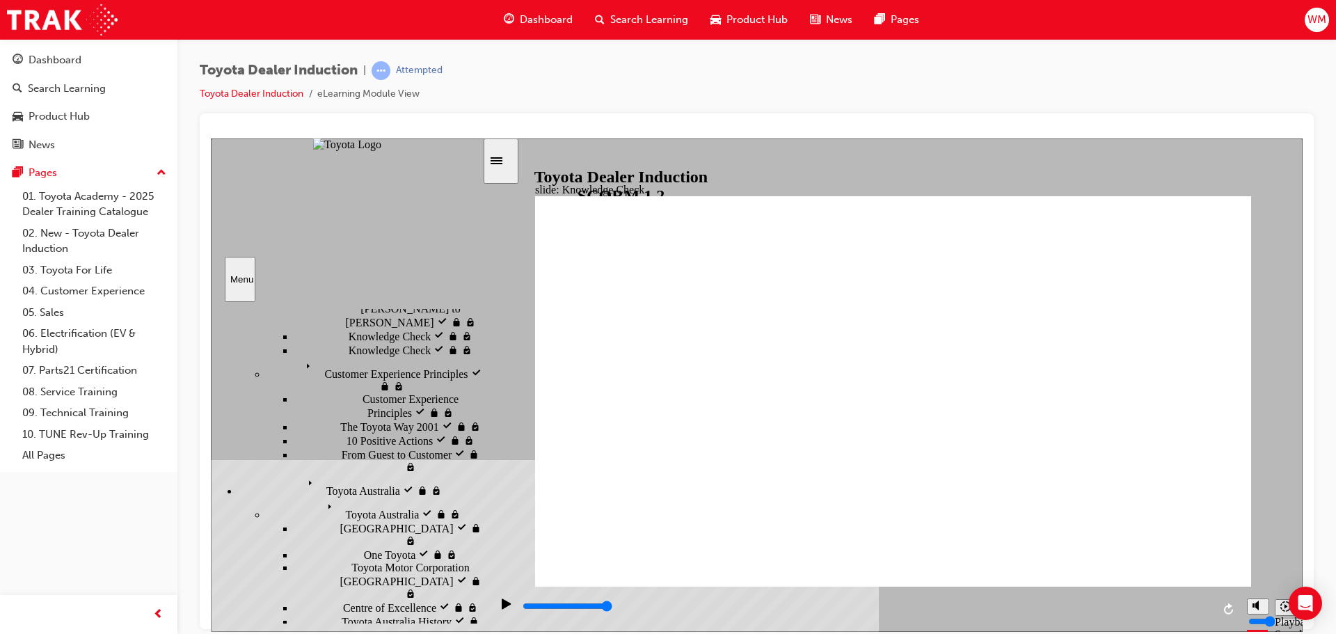
type input "T"
type input "To"
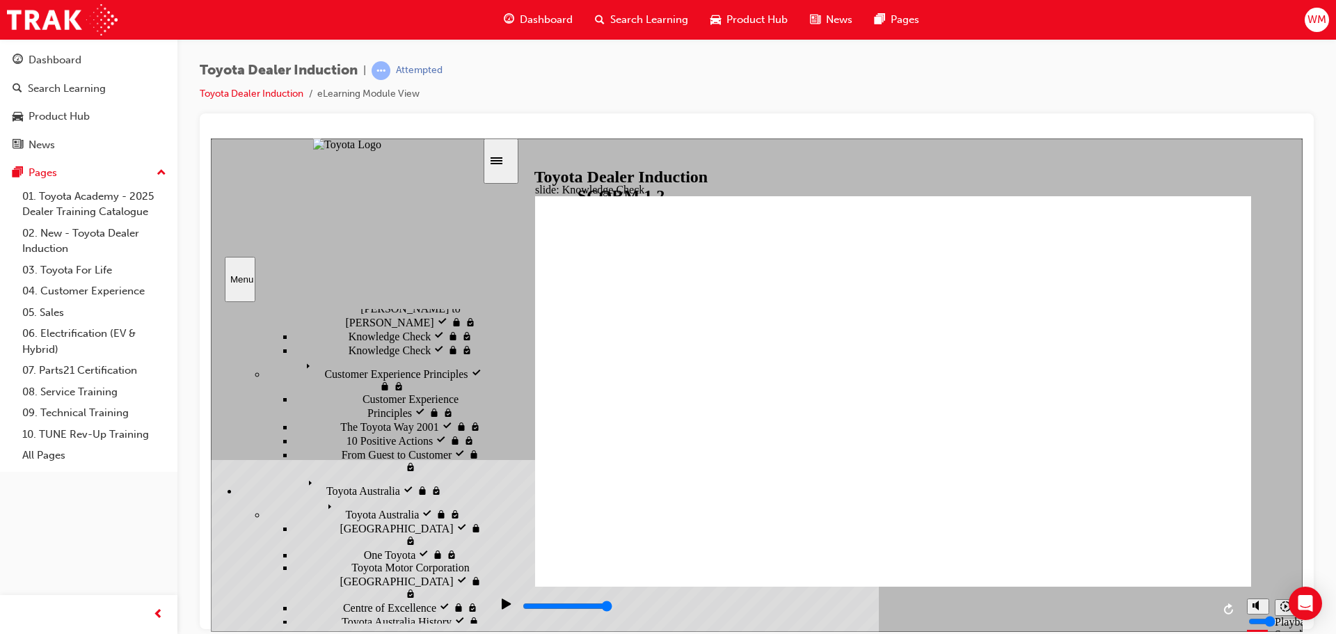
type input "Toy"
type input "Toyo"
type input "Toyot"
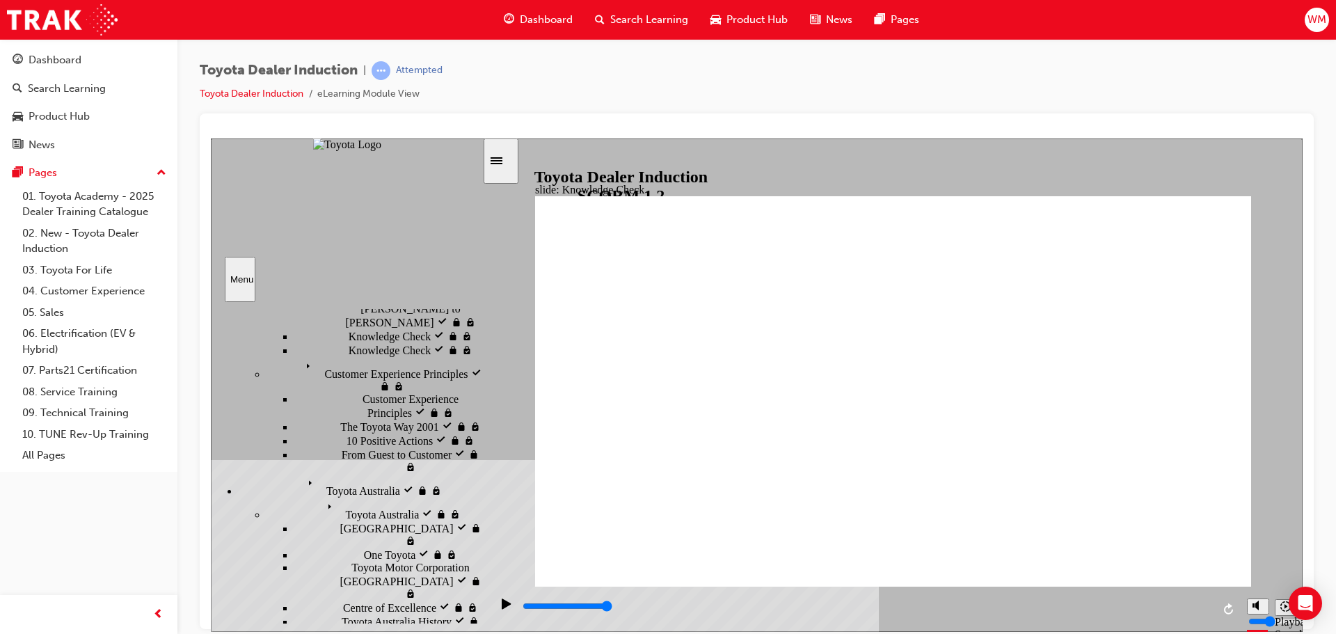
type input "Toyot"
type input "Toyota"
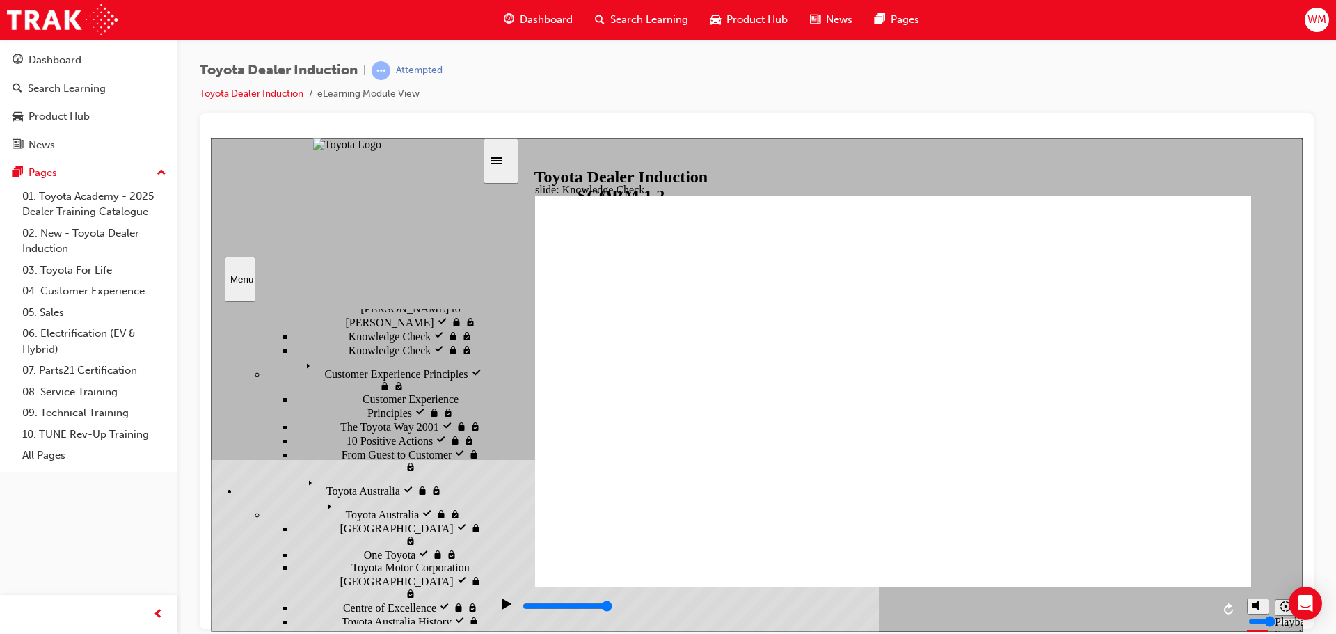
type input "Toyota E"
type input "Toyota En"
type input "Toyota Eng"
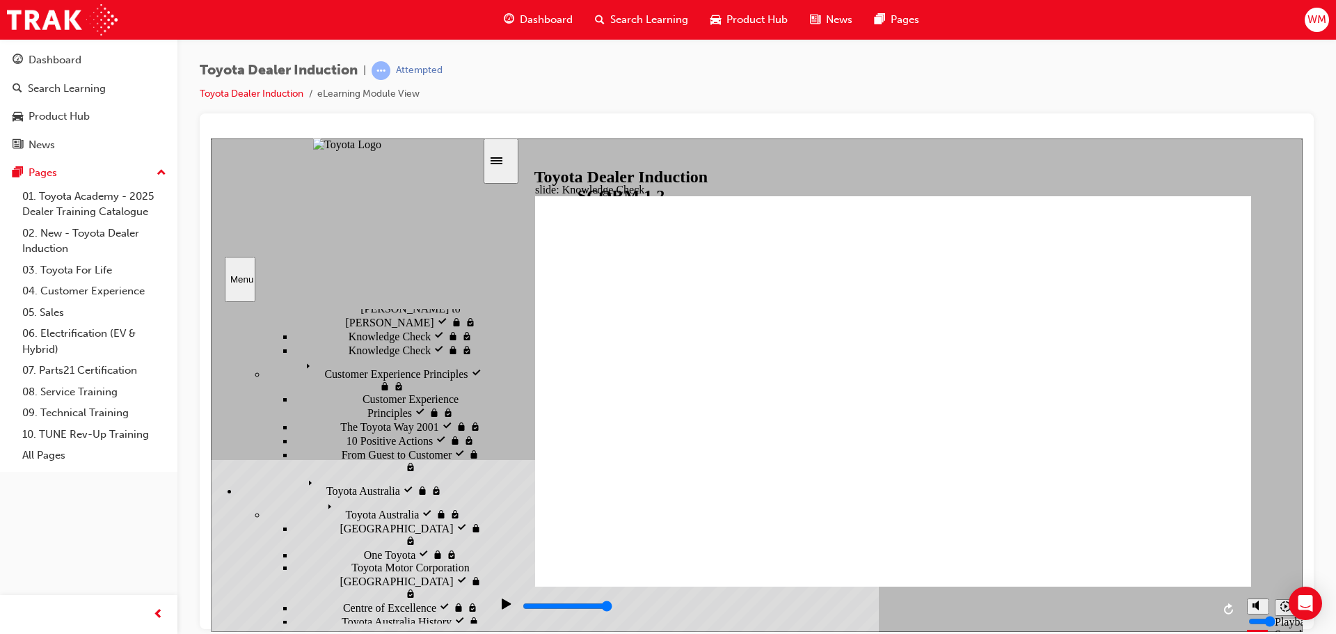
type input "Toyota Eng"
type input "Toyota Enga"
type input "Toyota Engag"
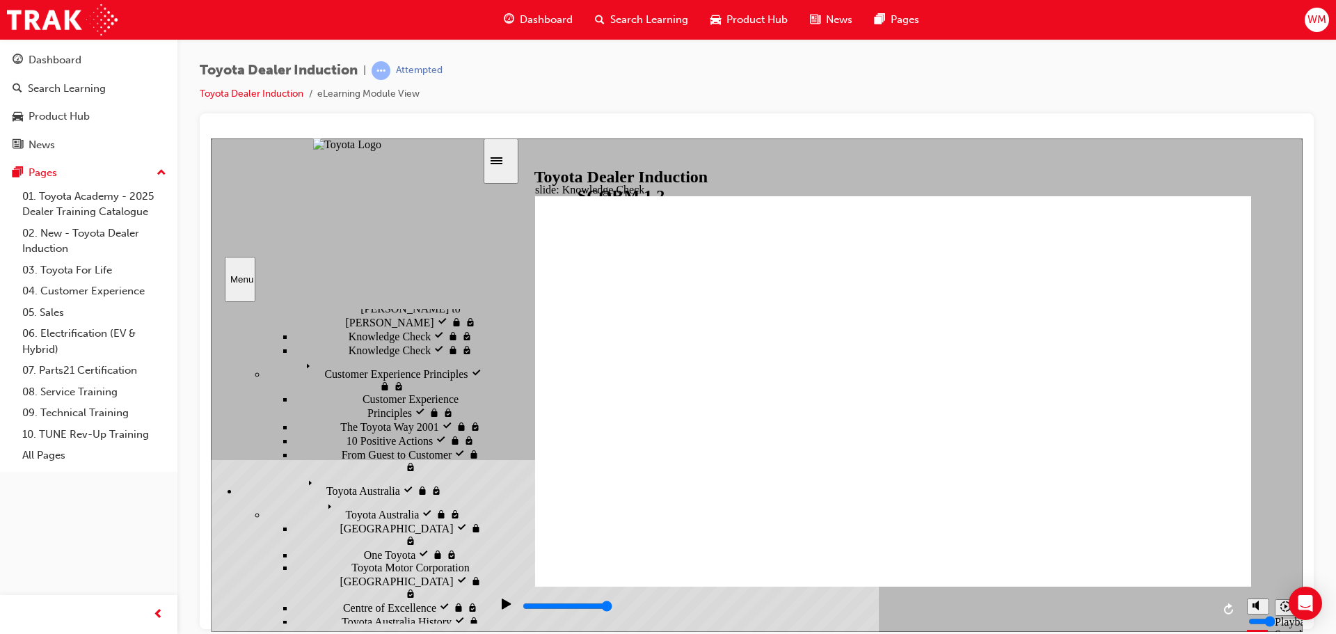
type input "Toyota Engage"
type input "Toyota Engage A"
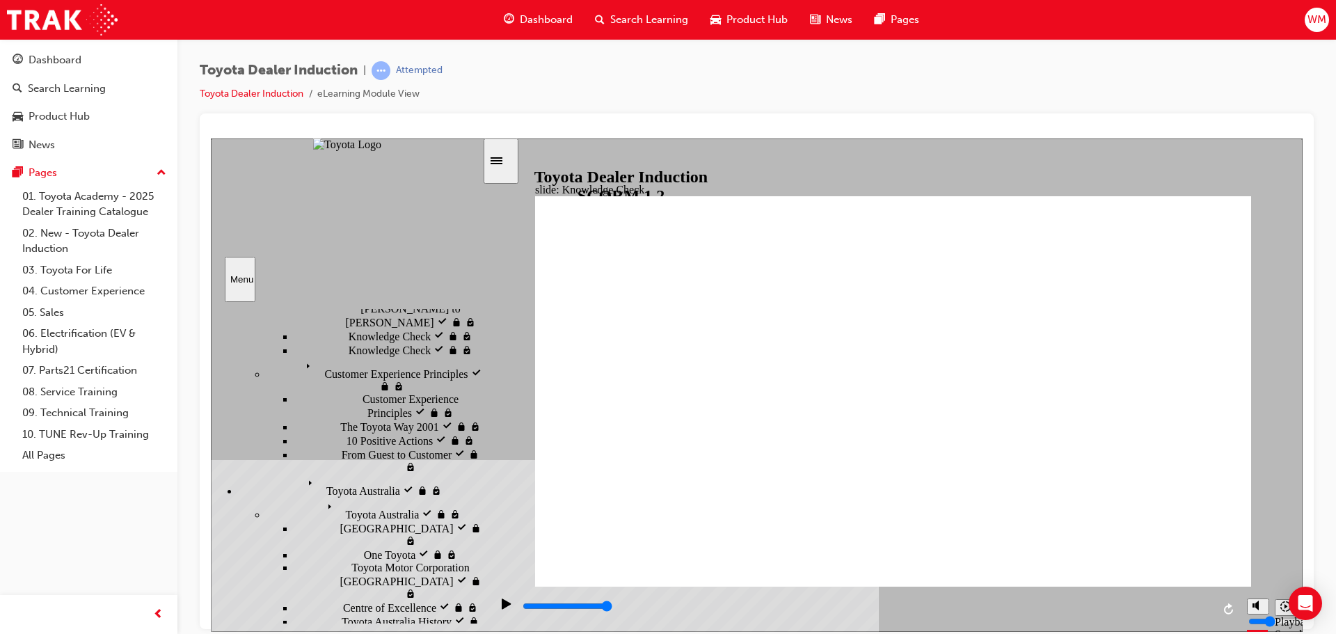
type input "Toyota Engage A"
type input "Toyota Engage Ap"
type input "Toyota Engage App"
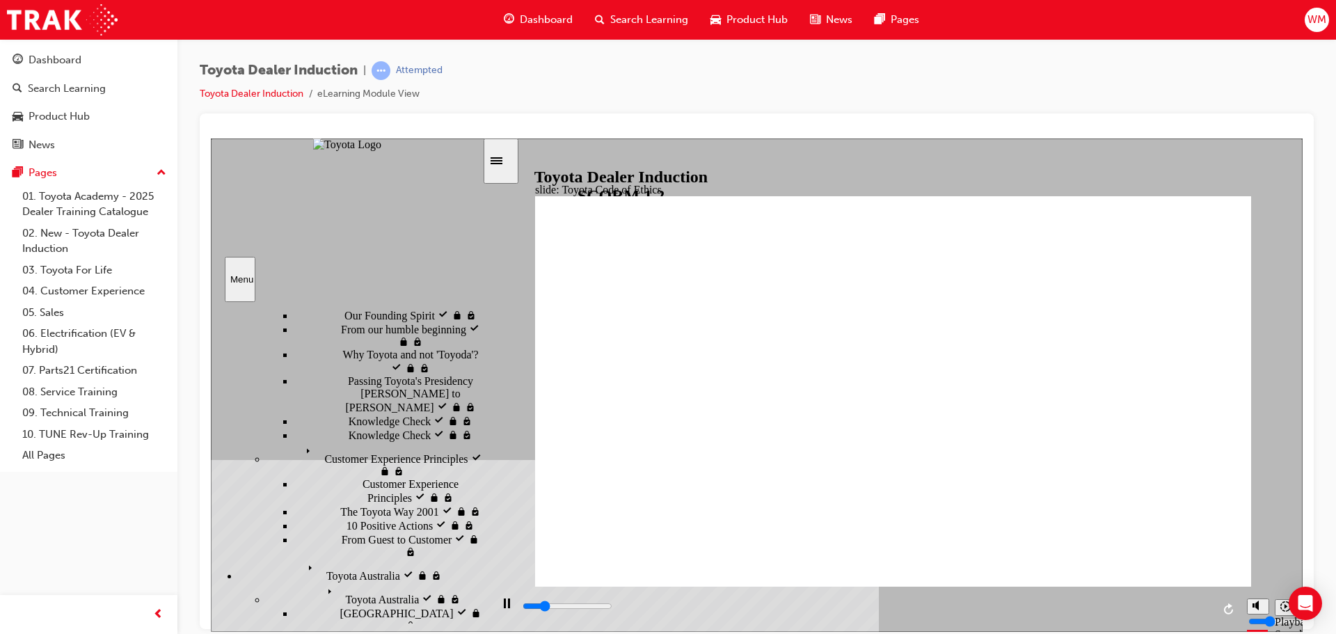
scroll to position [277, 0]
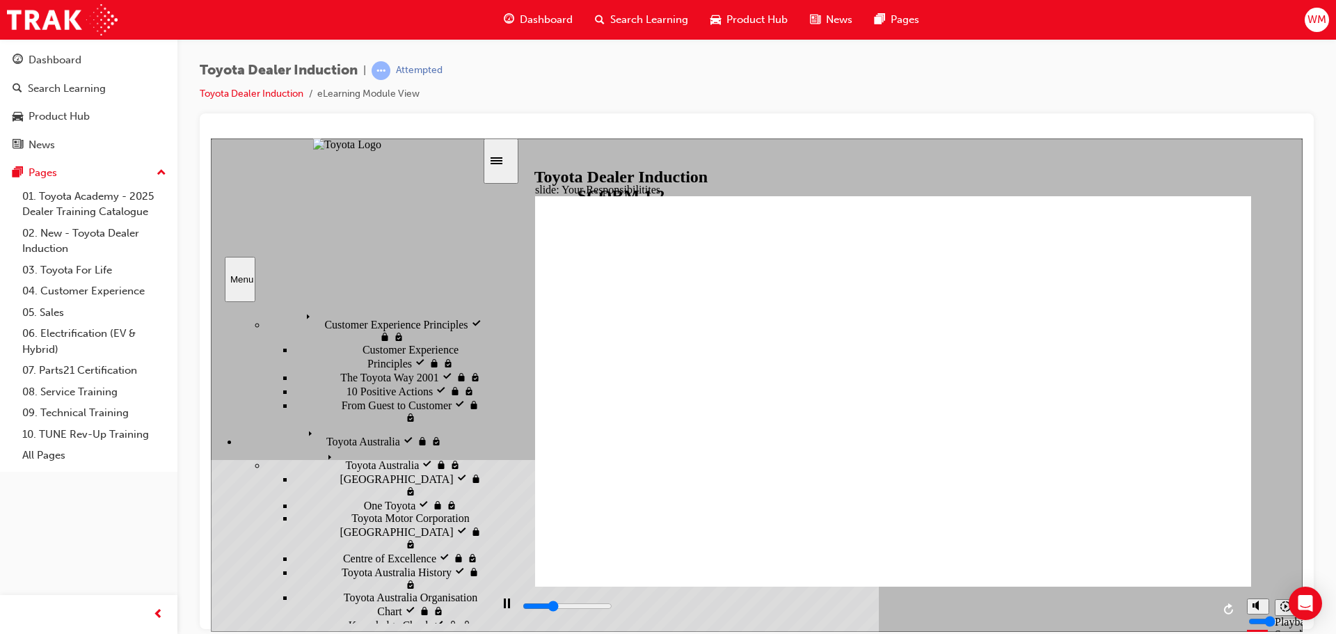
scroll to position [347, 0]
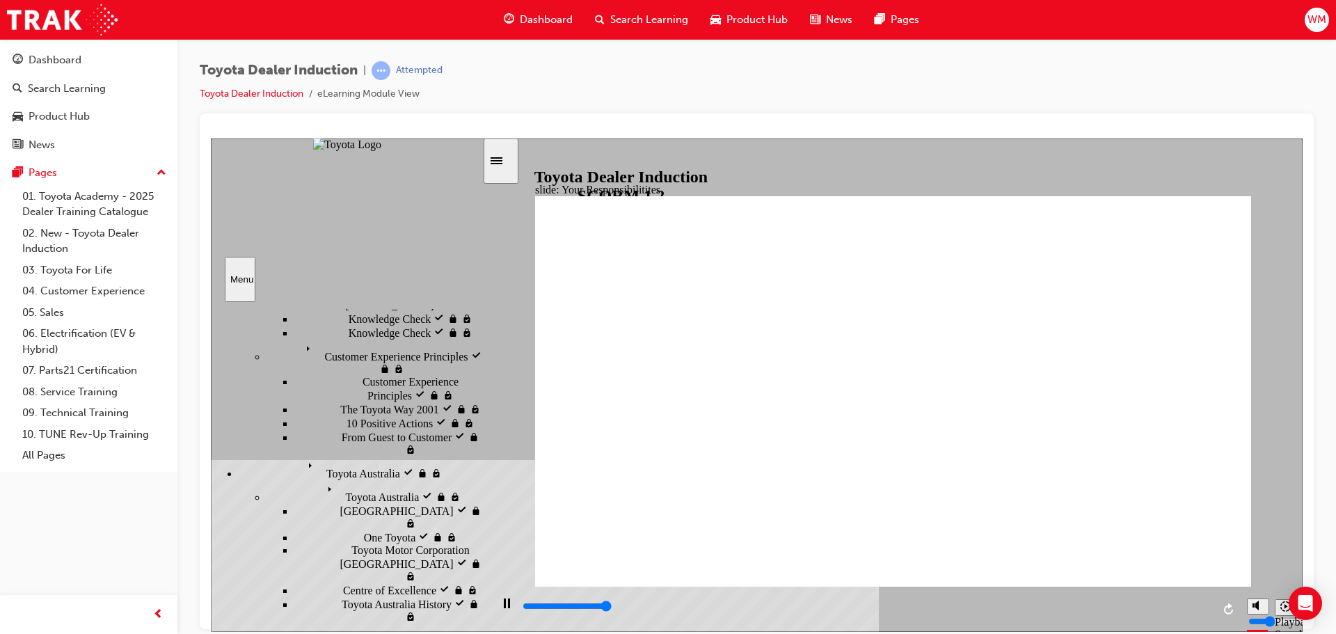
type input "8400"
checkbox input "true"
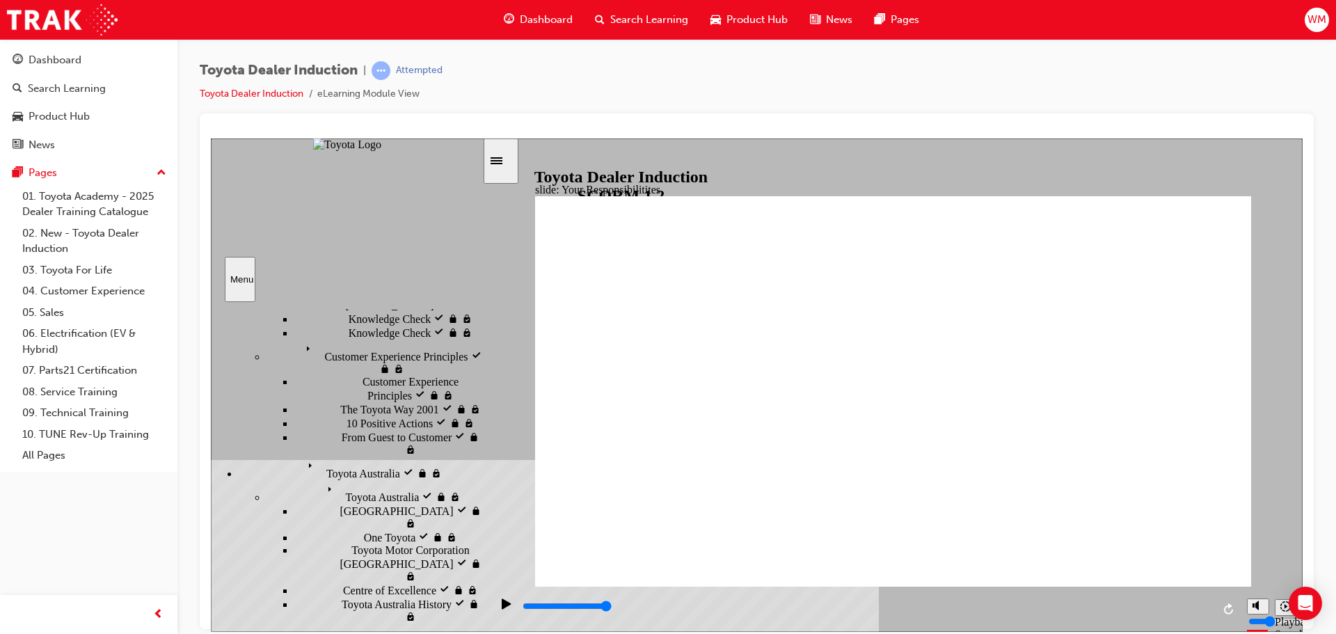
checkbox input "true"
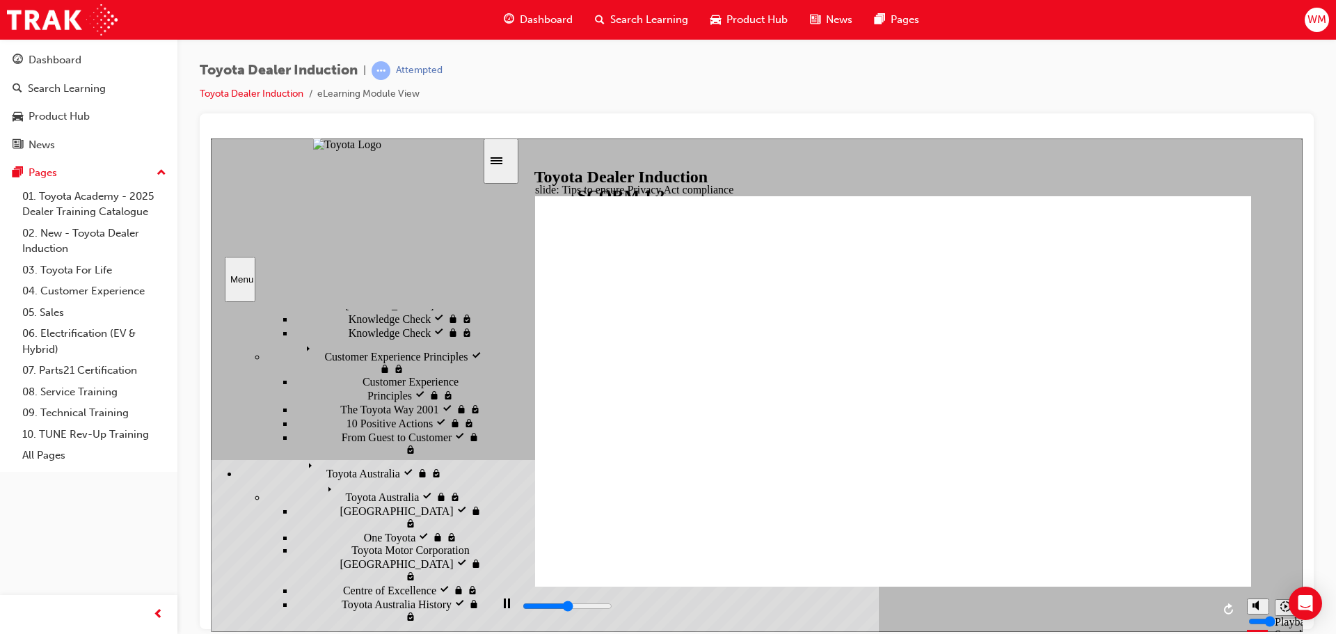
type input "3900"
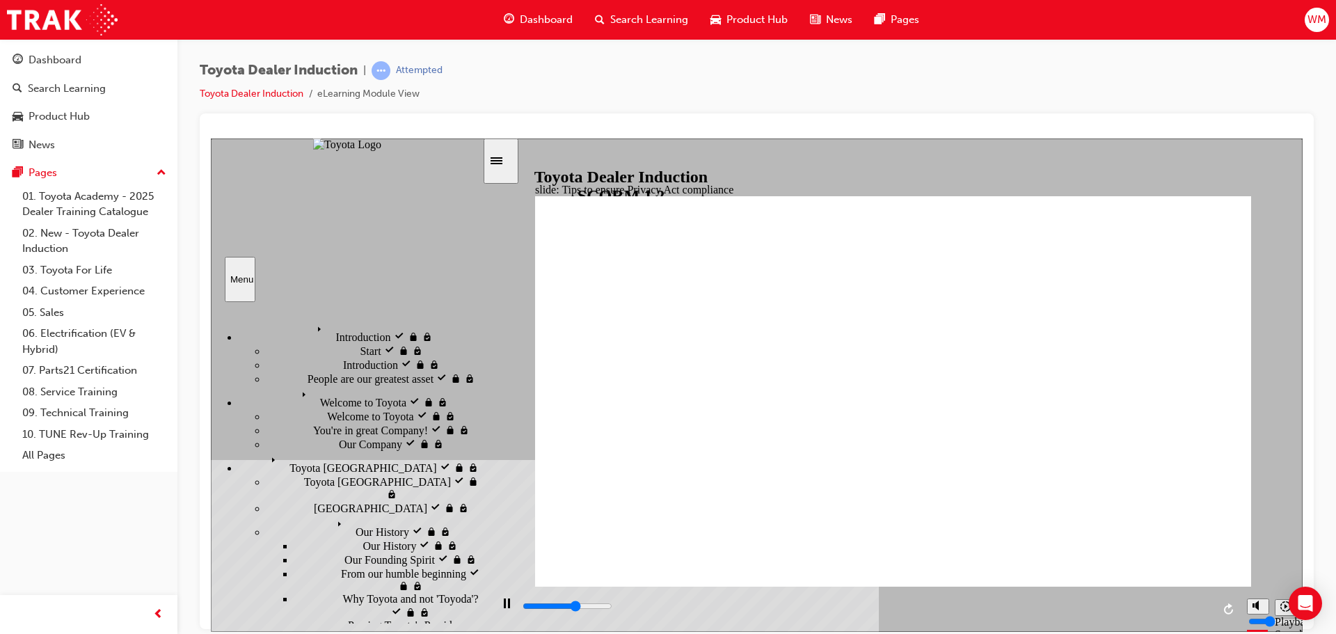
scroll to position [347, 0]
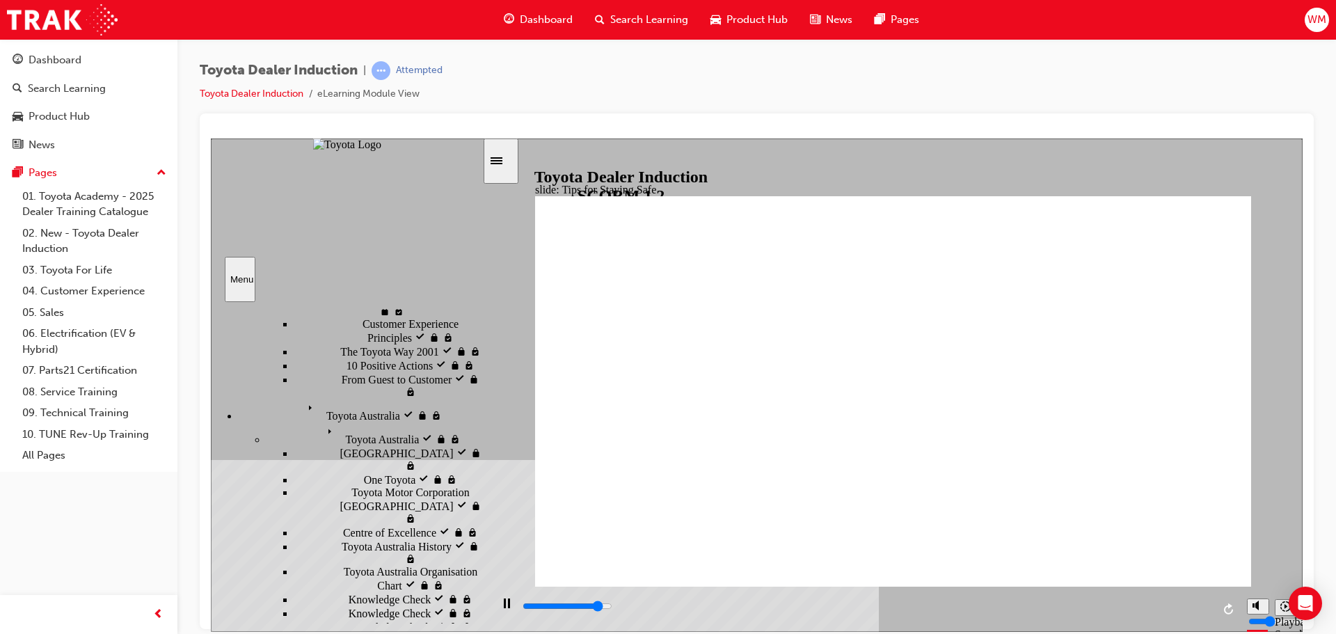
scroll to position [517, 0]
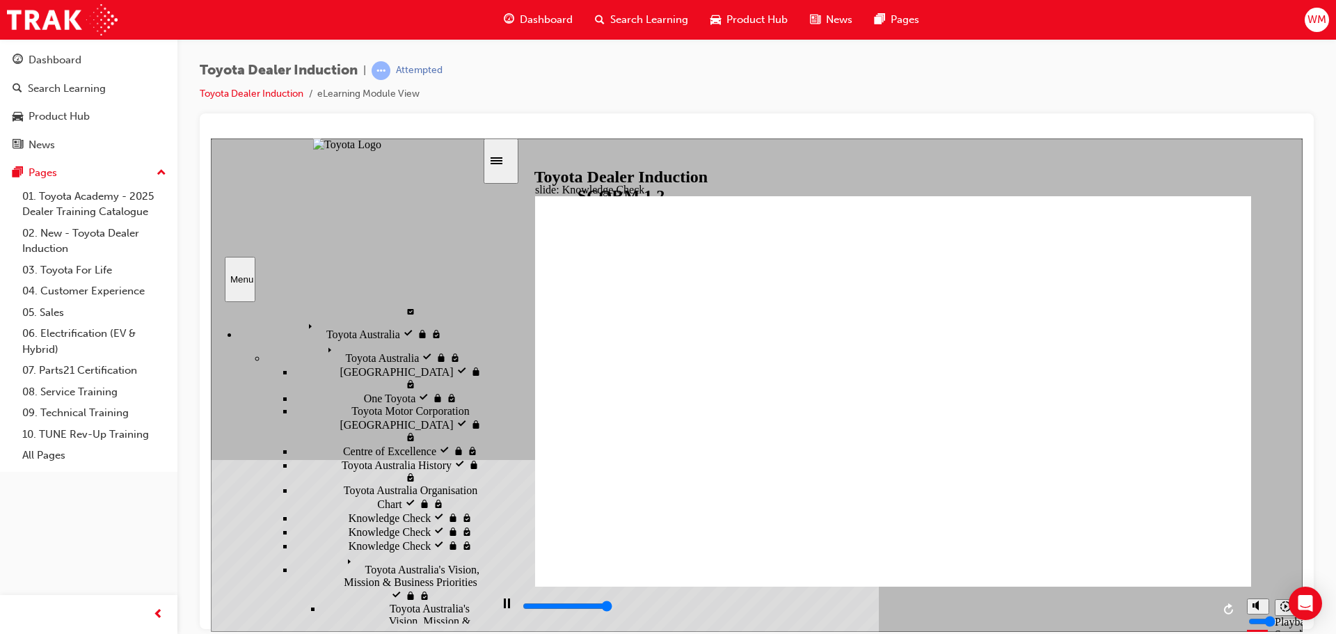
type input "5000"
checkbox input "true"
drag, startPoint x: 793, startPoint y: 376, endPoint x: 793, endPoint y: 388, distance: 11.1
checkbox input "false"
drag, startPoint x: 796, startPoint y: 406, endPoint x: 801, endPoint y: 429, distance: 23.5
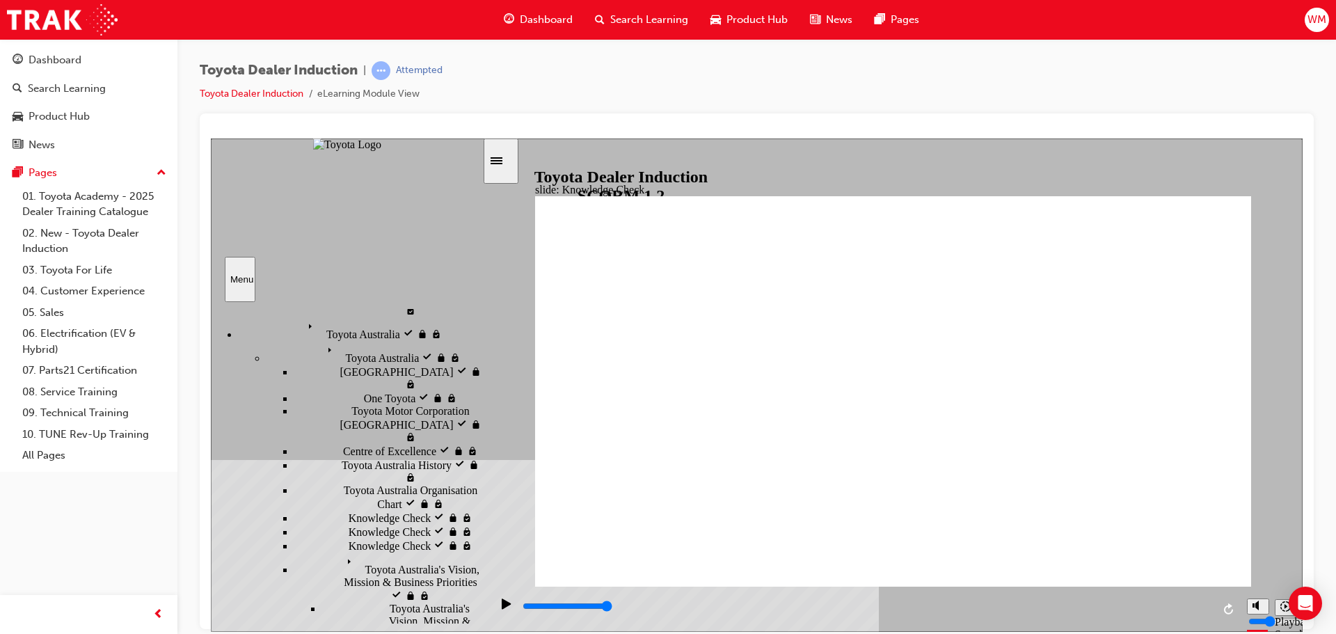
checkbox input "true"
drag, startPoint x: 804, startPoint y: 506, endPoint x: 815, endPoint y: 533, distance: 29.3
checkbox input "true"
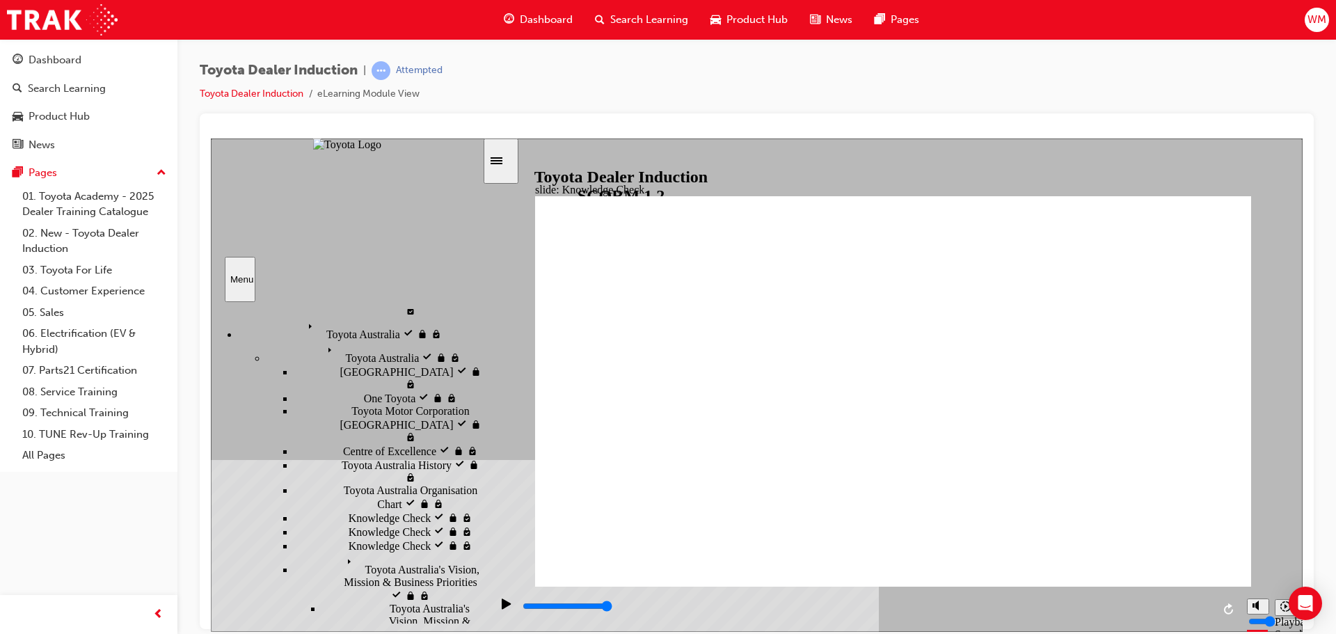
checkbox input "true"
type input "5000"
radio input "true"
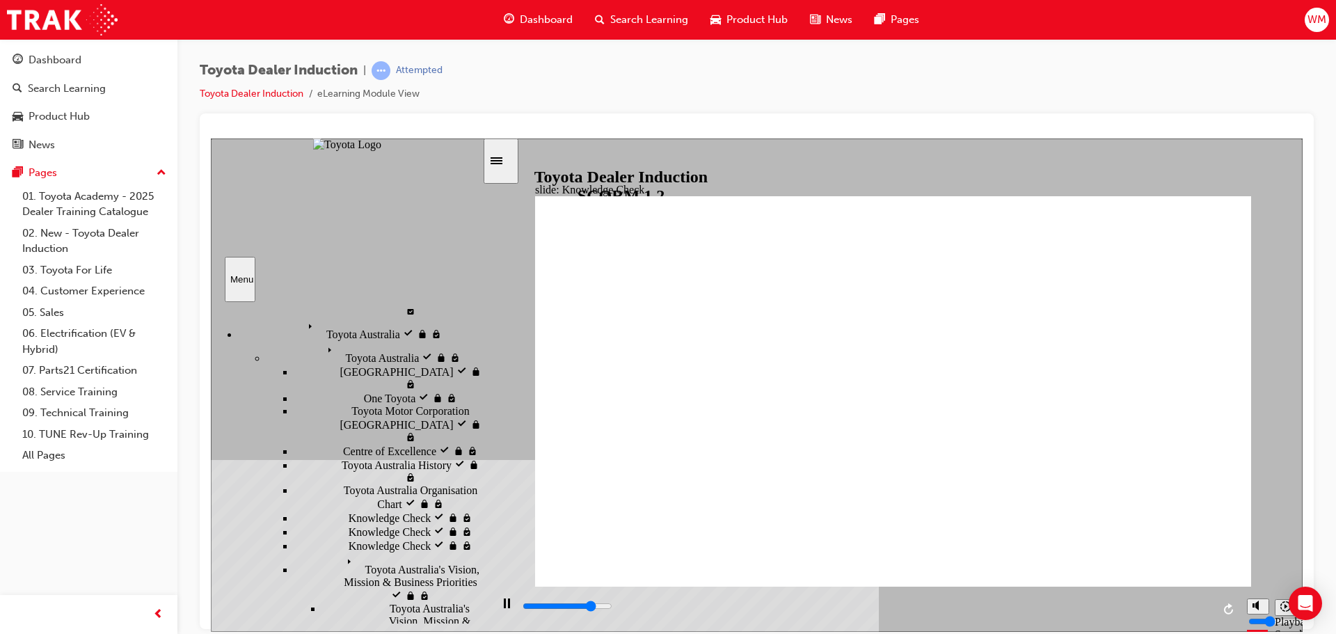
type input "4000"
checkbox input "true"
type input "5000"
checkbox input "true"
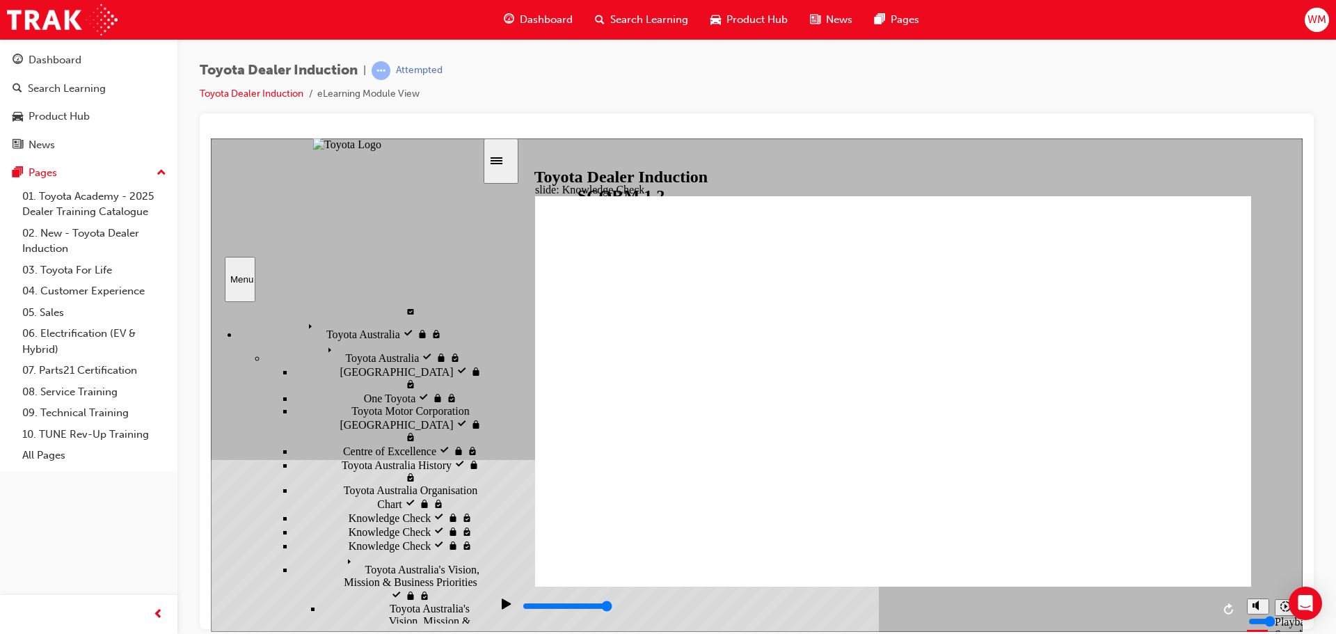
type input "5000"
checkbox input "true"
drag, startPoint x: 797, startPoint y: 370, endPoint x: 795, endPoint y: 400, distance: 30.0
checkbox input "true"
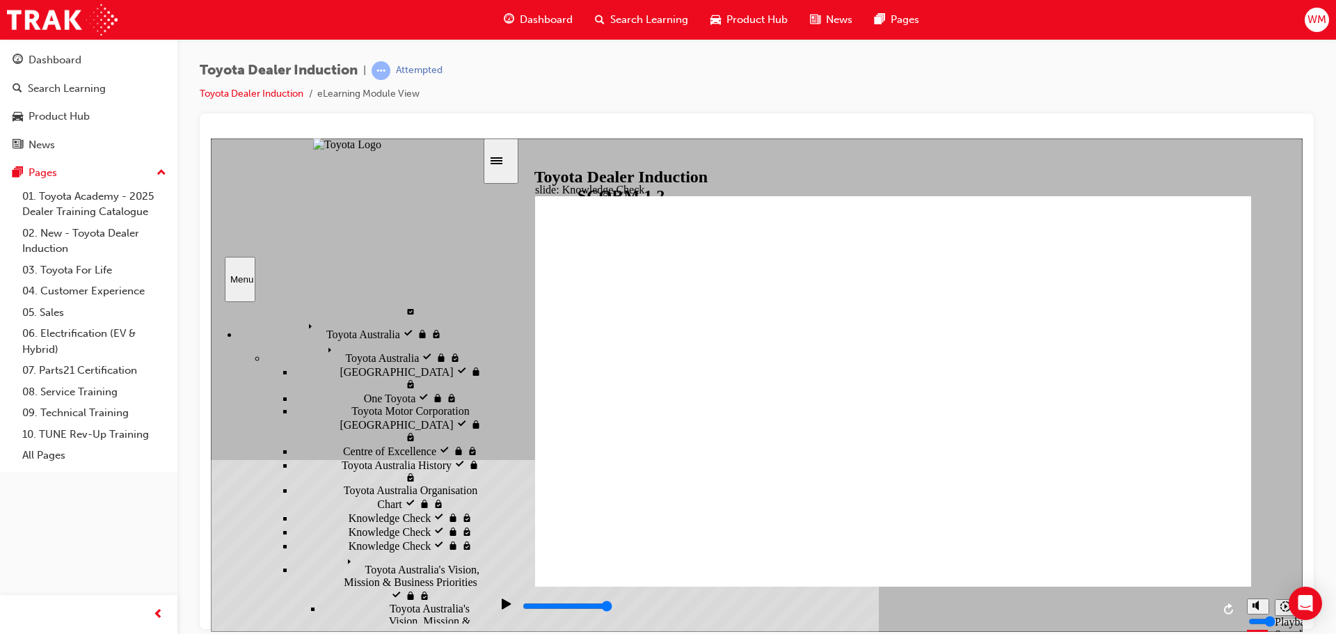
checkbox input "true"
drag, startPoint x: 802, startPoint y: 450, endPoint x: 804, endPoint y: 471, distance: 21.0
checkbox input "false"
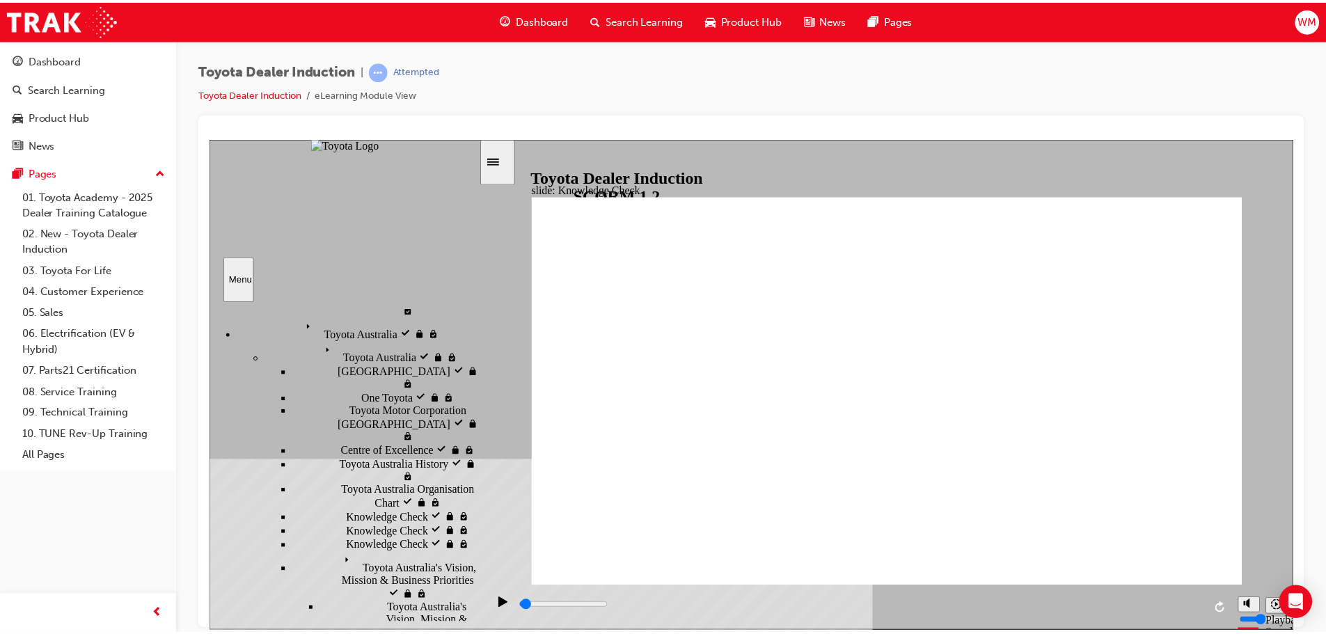
scroll to position [0, 0]
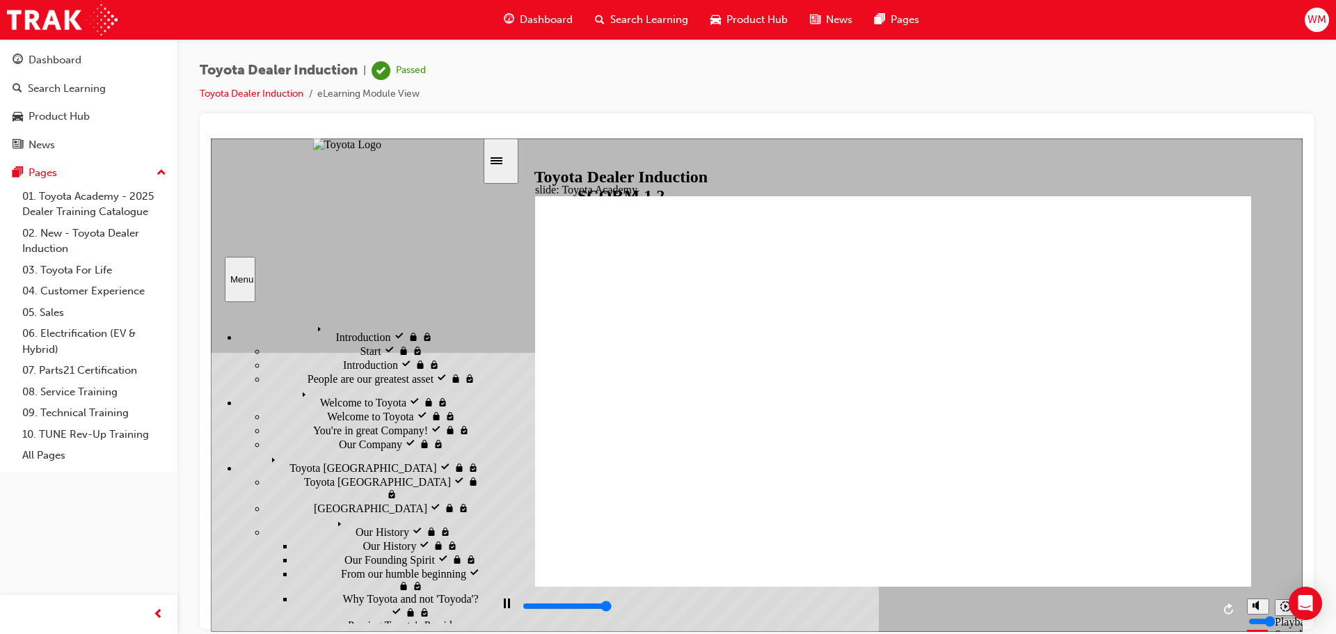
type input "9900"
click at [267, 96] on link "Toyota Dealer Induction" at bounding box center [252, 94] width 104 height 12
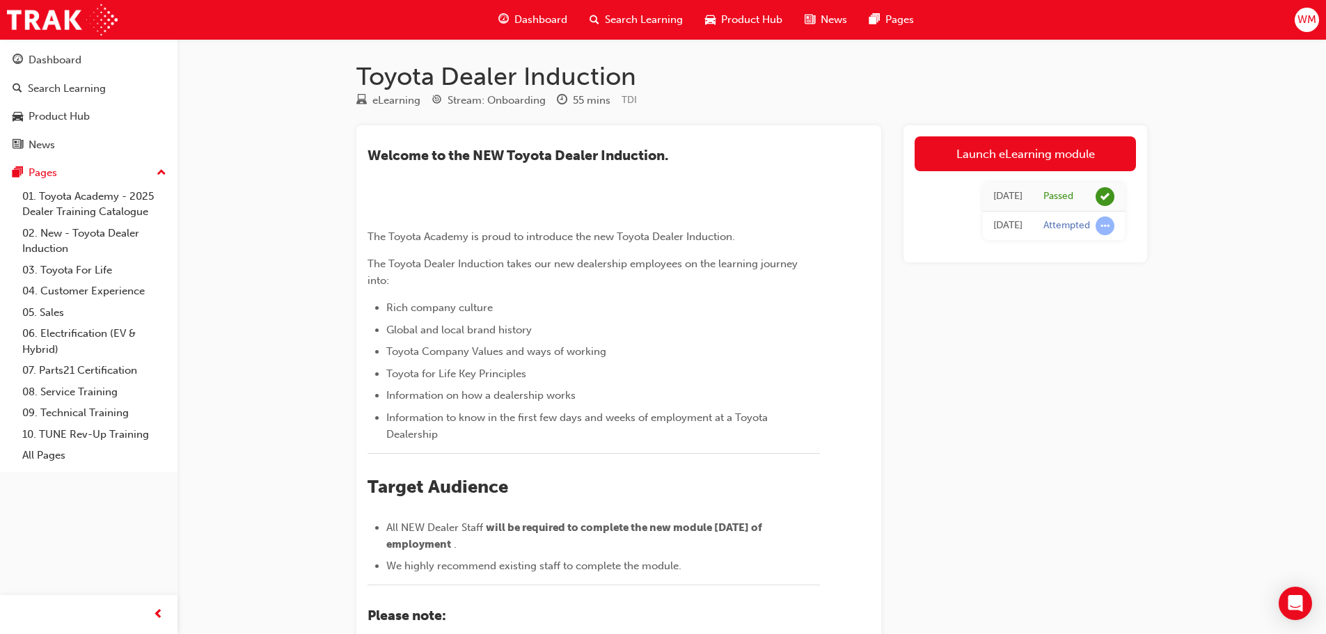
click at [1301, 17] on span "WM" at bounding box center [1306, 20] width 19 height 16
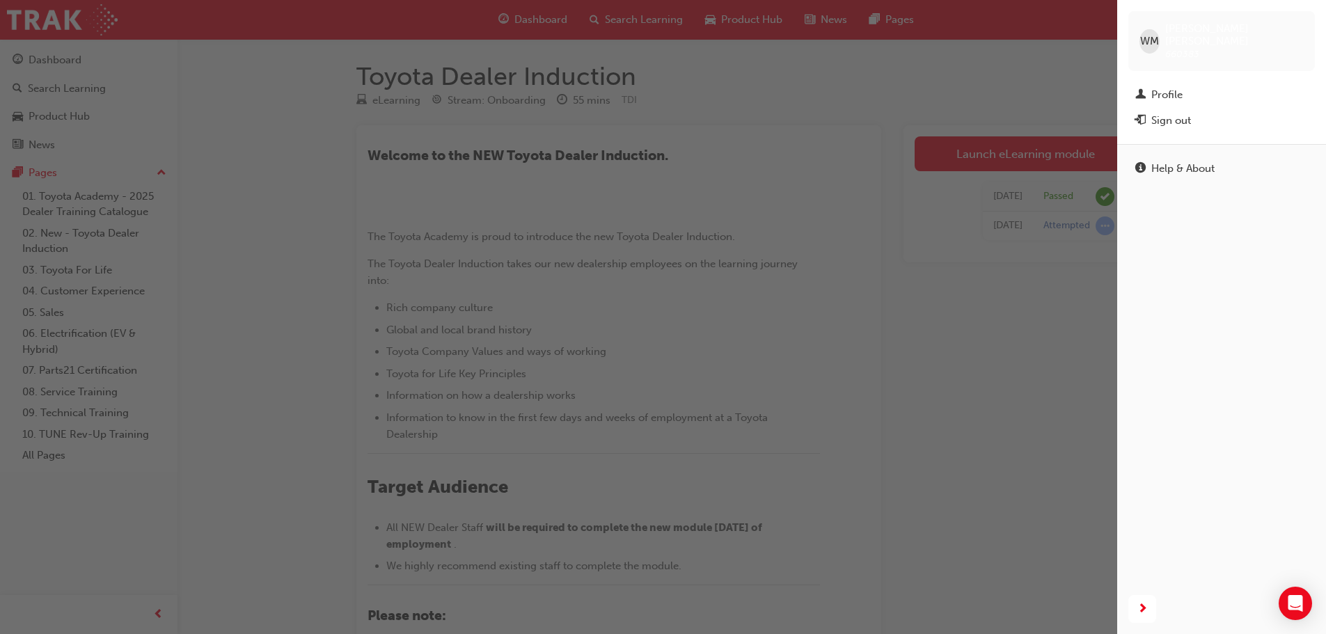
click at [950, 92] on div "button" at bounding box center [558, 317] width 1117 height 634
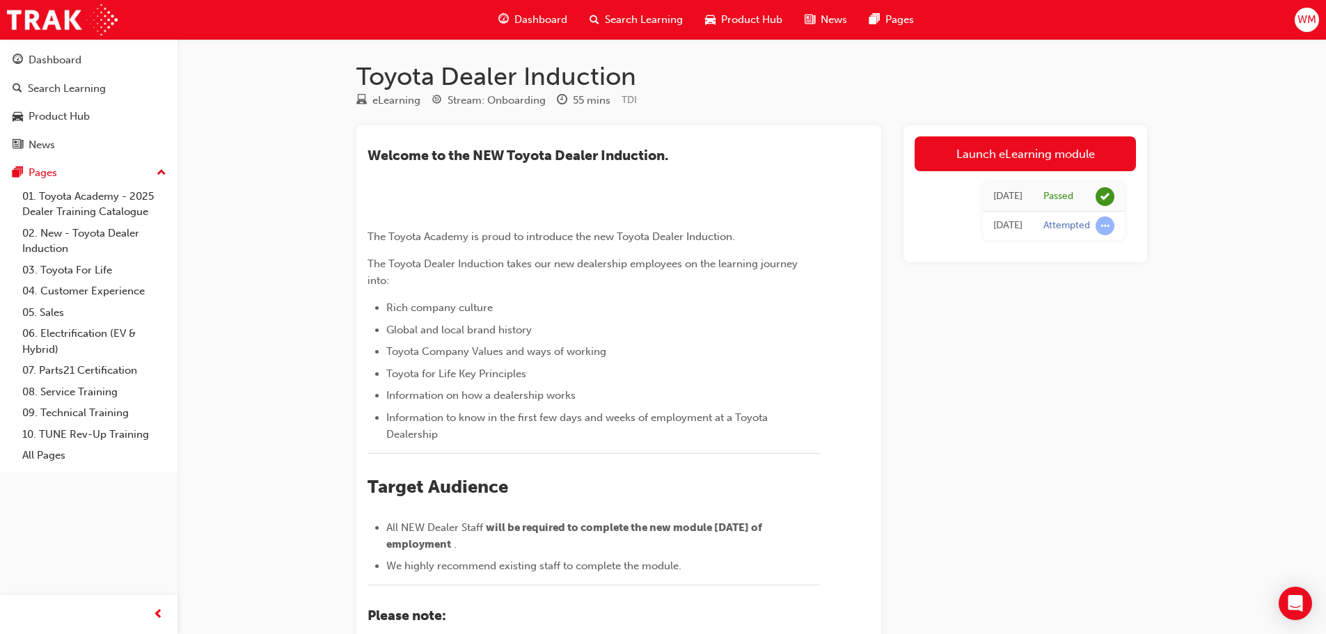
click at [538, 19] on span "Dashboard" at bounding box center [540, 20] width 53 height 16
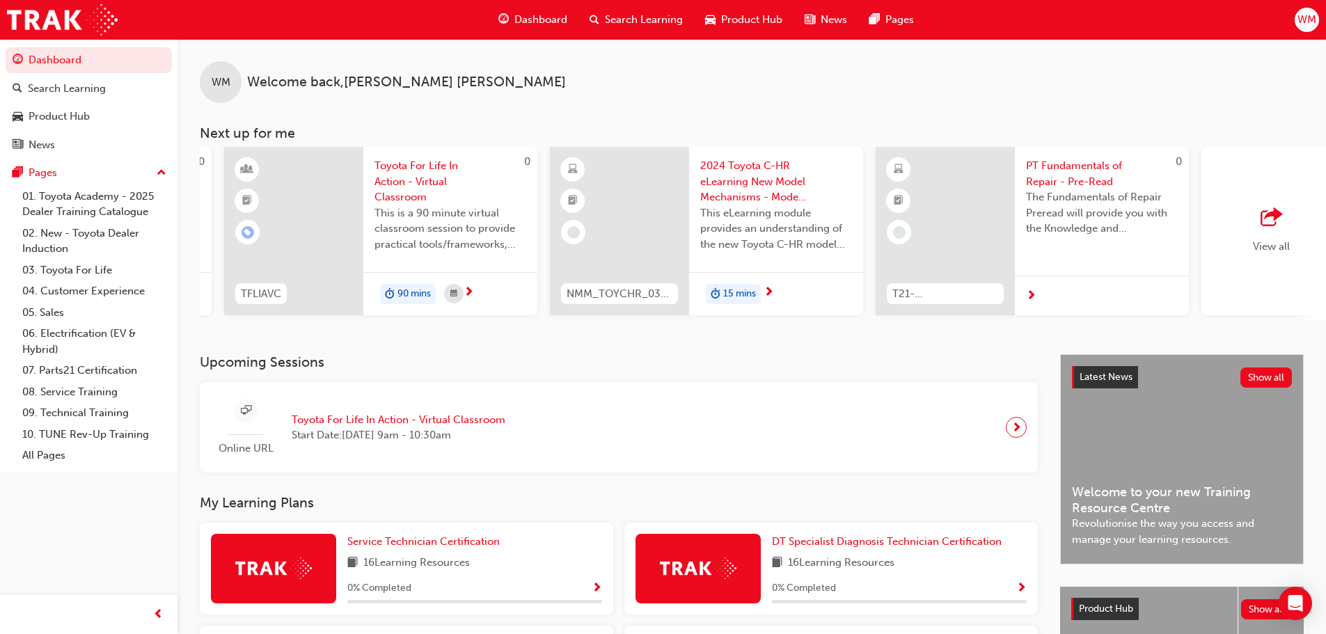
scroll to position [0, 826]
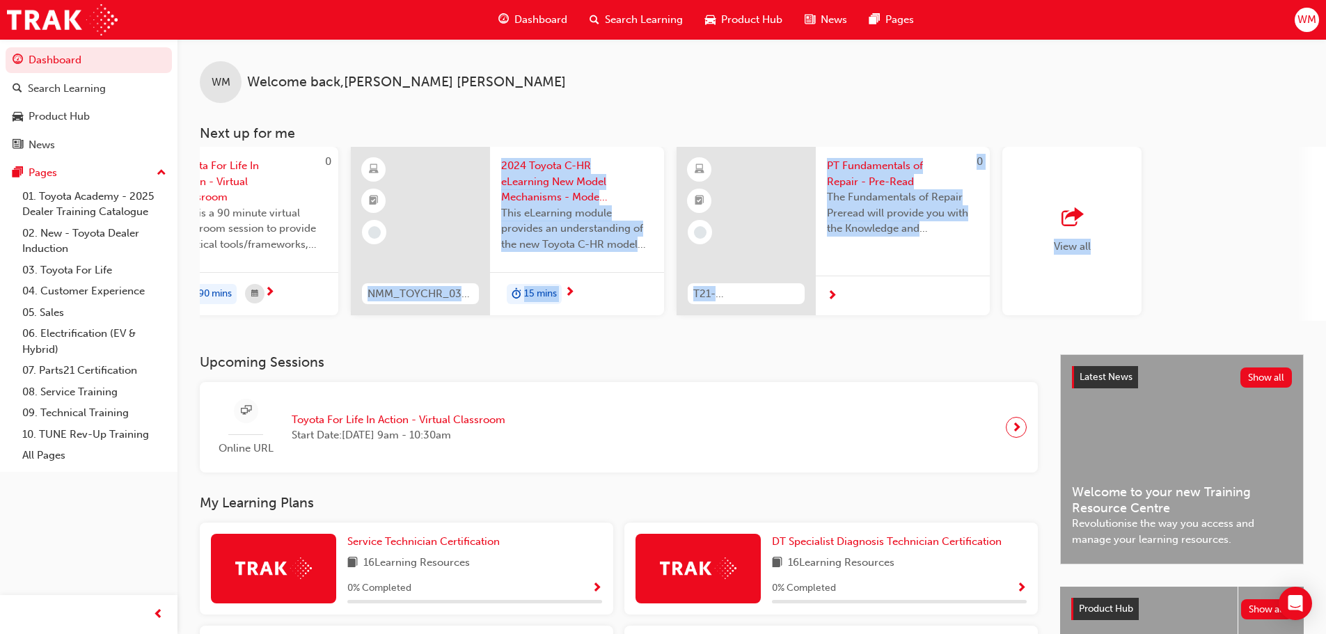
drag, startPoint x: 1170, startPoint y: 353, endPoint x: 479, endPoint y: 328, distance: 691.5
click at [479, 328] on div "WM Welcome back , William McGinty Next up for me 0 ESM_052022_ELEARN Electrific…" at bounding box center [751, 196] width 1148 height 315
click at [479, 354] on div "WM Welcome back , William McGinty Next up for me 0 ESM_052022_ELEARN Electrific…" at bounding box center [751, 196] width 1148 height 315
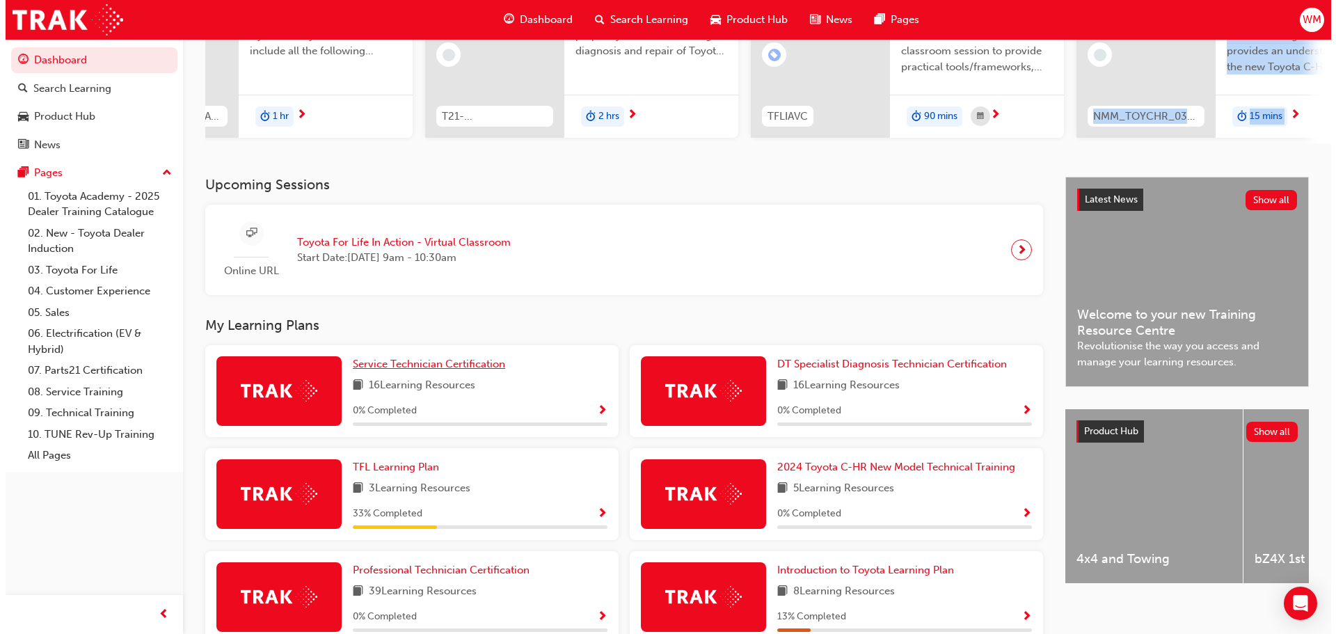
scroll to position [0, 0]
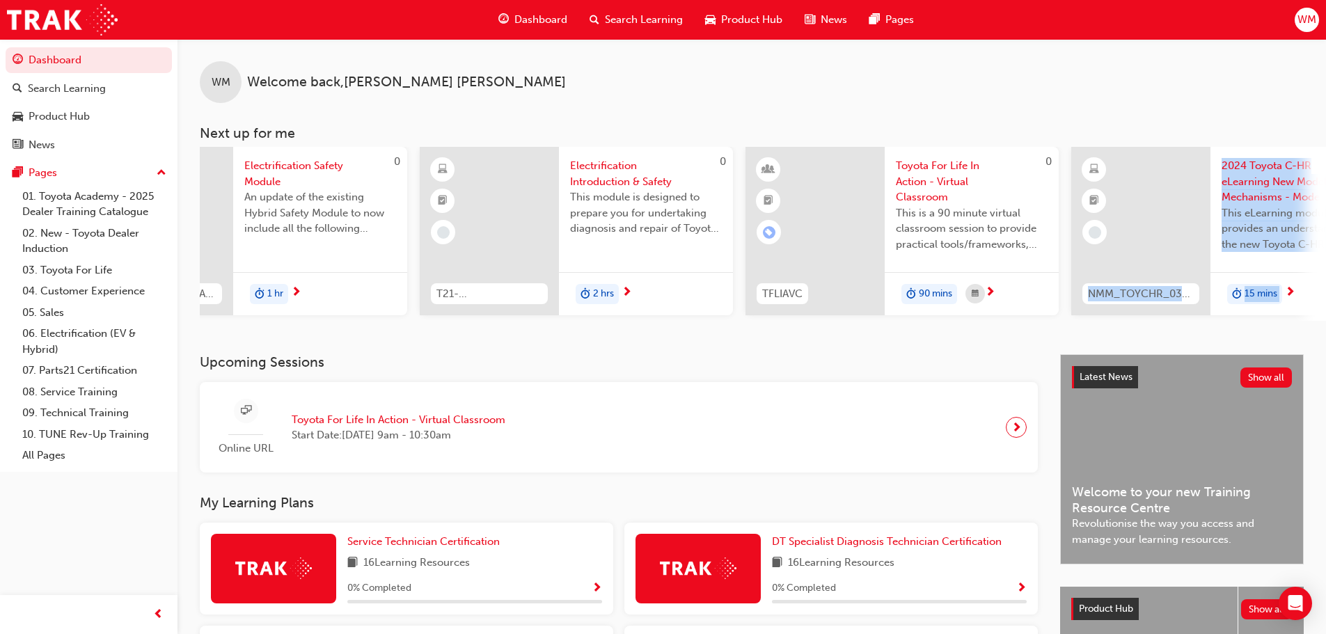
click at [1316, 15] on span "WM" at bounding box center [1306, 20] width 19 height 16
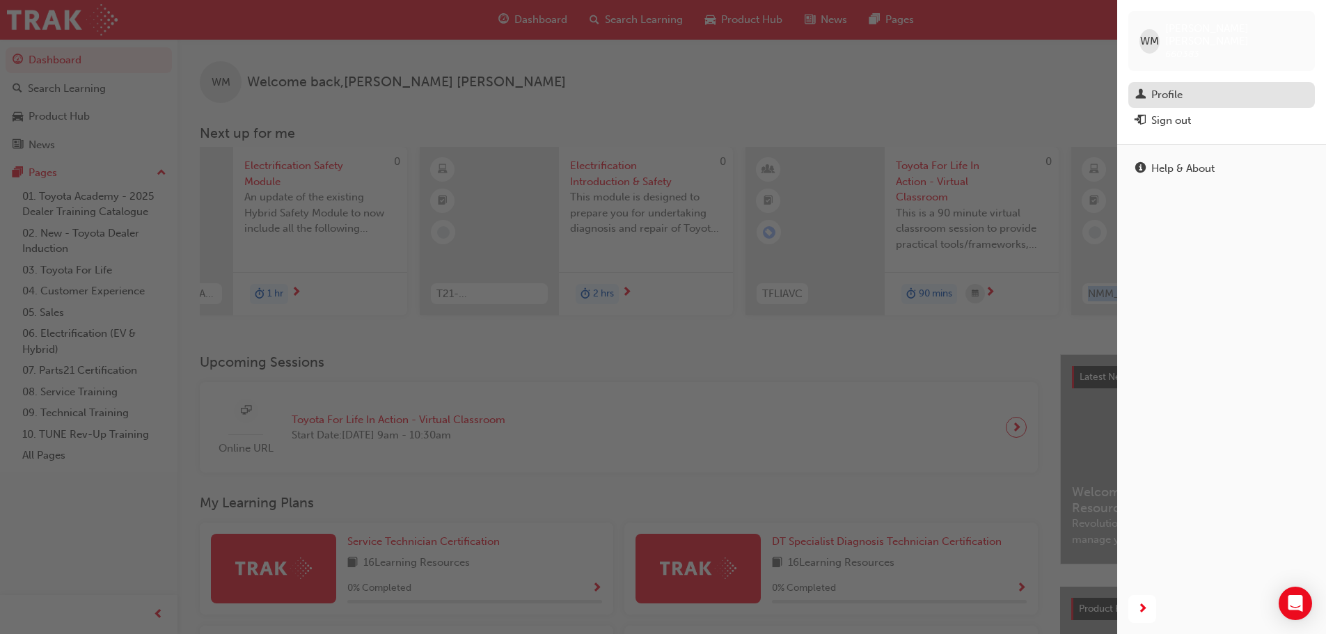
click at [1186, 86] on div "Profile" at bounding box center [1221, 94] width 173 height 17
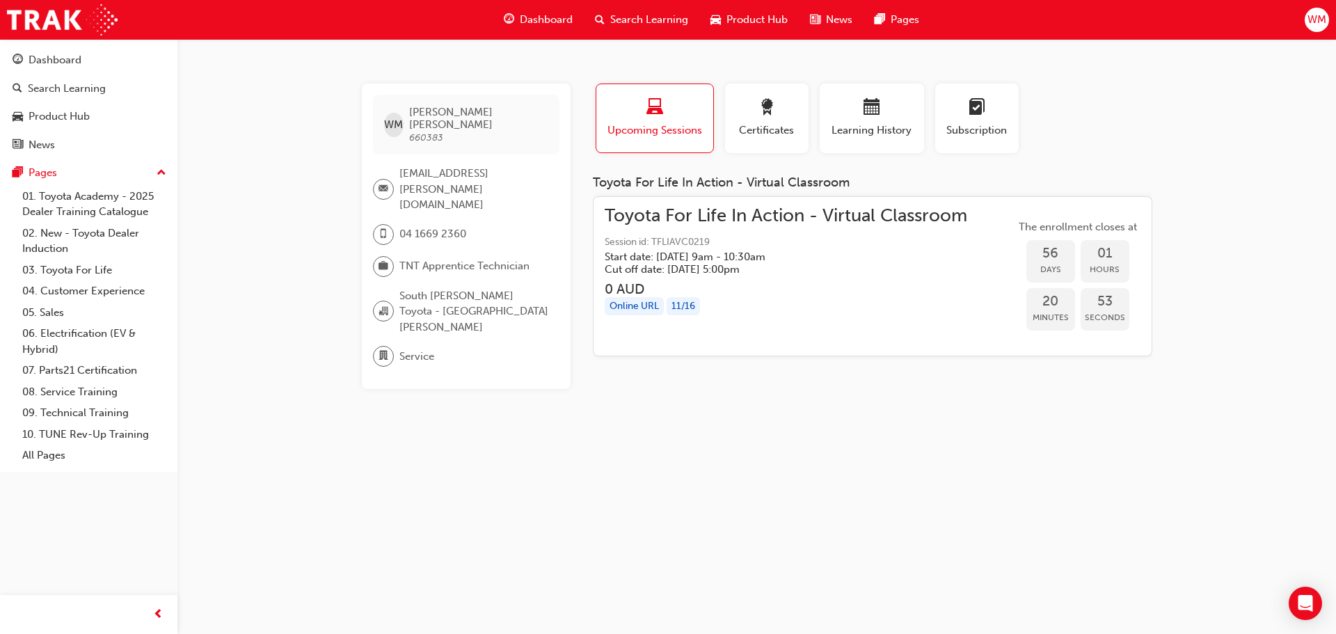
click at [1309, 21] on span "WM" at bounding box center [1317, 20] width 19 height 16
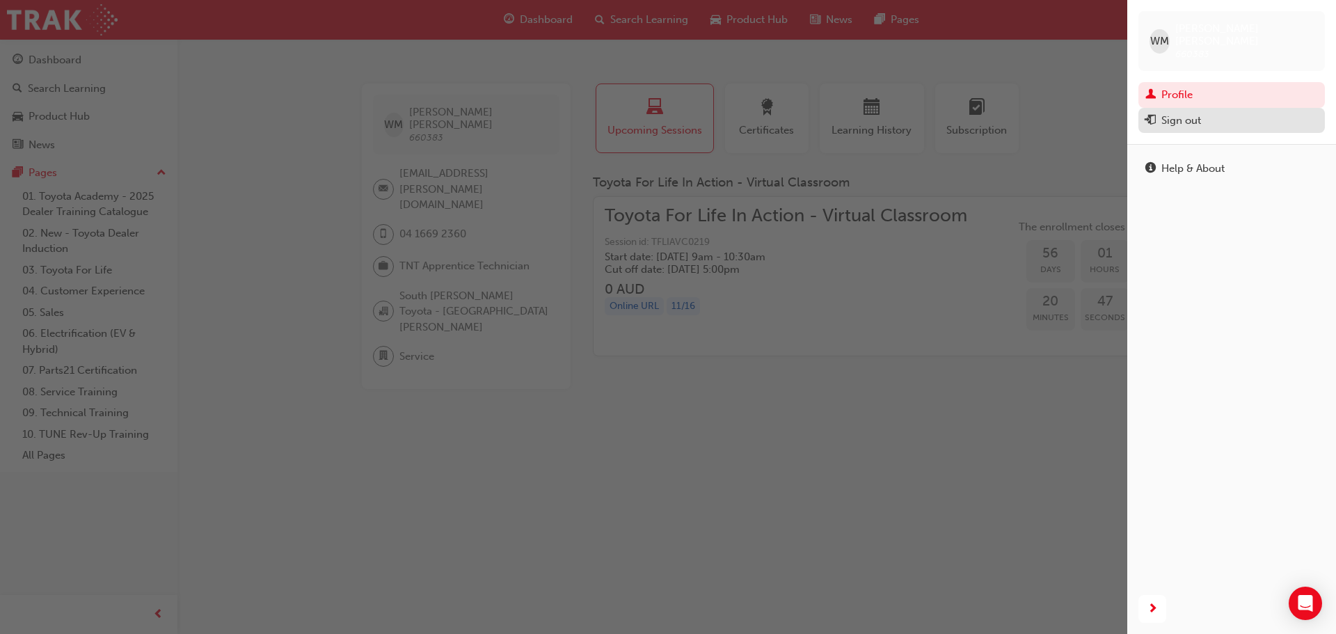
click at [1172, 113] on div "Sign out" at bounding box center [1181, 121] width 40 height 16
